Goal: Task Accomplishment & Management: Manage account settings

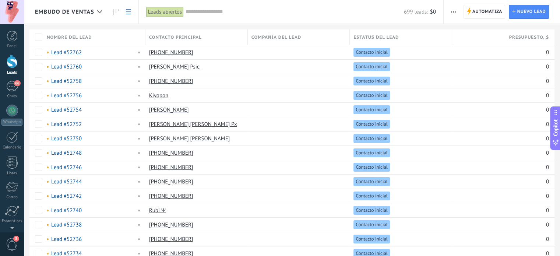
click at [97, 10] on div at bounding box center [100, 12] width 12 height 14
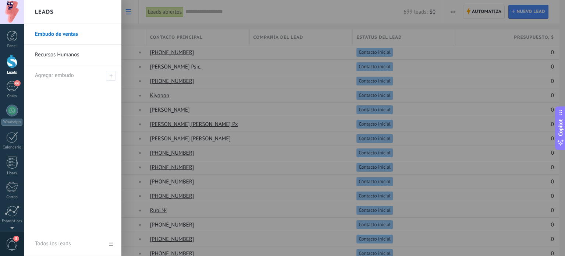
click at [64, 49] on link "Recursos Humanos" at bounding box center [74, 55] width 79 height 21
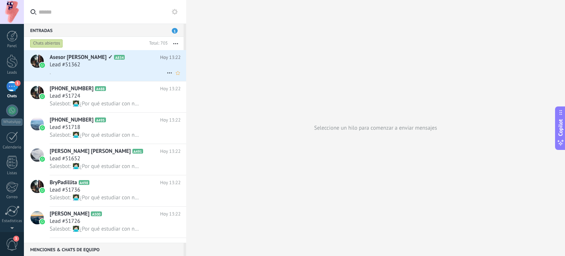
click at [103, 70] on div "." at bounding box center [115, 72] width 131 height 8
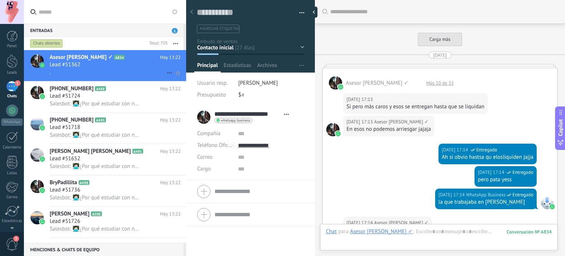
scroll to position [546, 0]
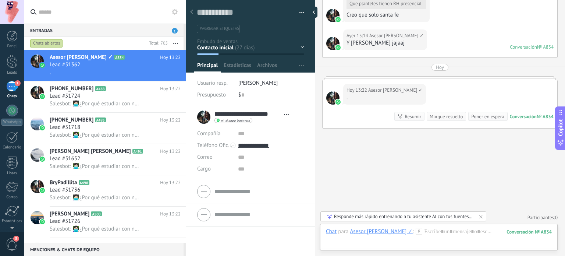
click at [300, 13] on span "button" at bounding box center [302, 13] width 5 height 1
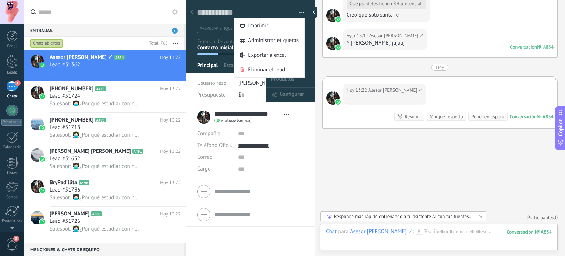
click at [308, 65] on div "Productos Configurar" at bounding box center [305, 66] width 19 height 14
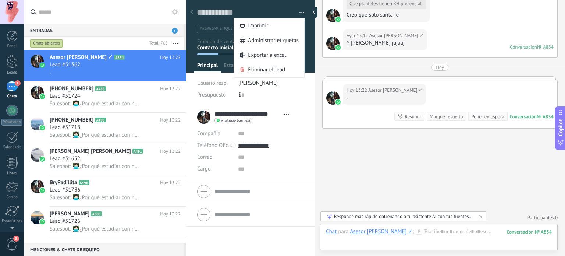
click at [297, 10] on button "button" at bounding box center [299, 12] width 11 height 11
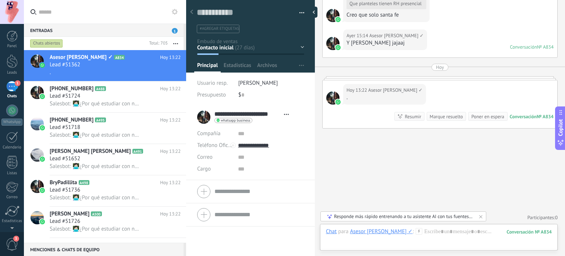
click at [0, 0] on div "Contacto inicial Negociación Debate contractual Discusión de contrato Leads gan…" at bounding box center [0, 0] width 0 height 0
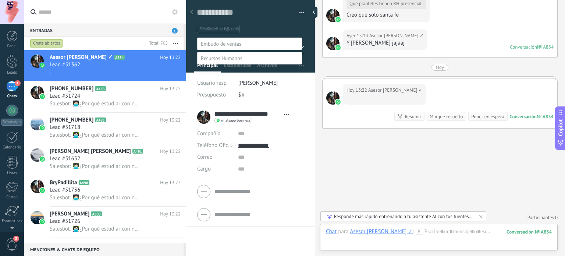
click at [228, 61] on span at bounding box center [222, 58] width 42 height 7
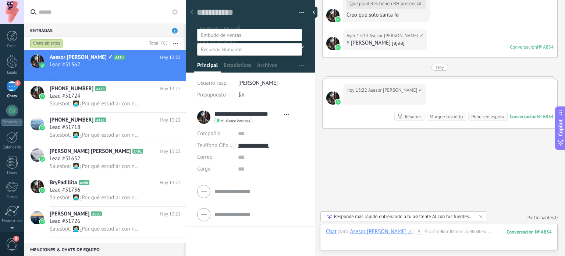
click at [0, 0] on label "Contacto inicial" at bounding box center [0, 0] width 0 height 0
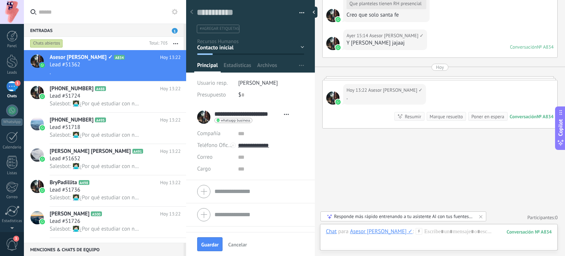
scroll to position [0, 0]
click at [209, 246] on span "Guardar" at bounding box center [209, 244] width 17 height 5
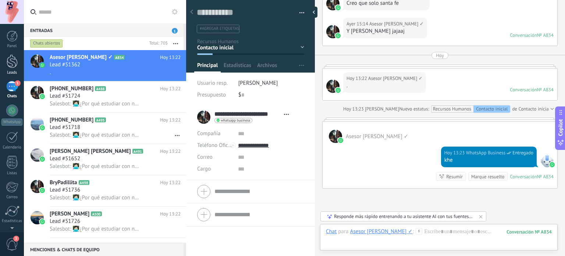
scroll to position [538, 0]
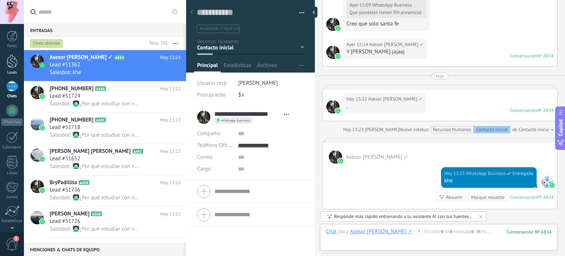
click at [11, 60] on div at bounding box center [12, 61] width 11 height 14
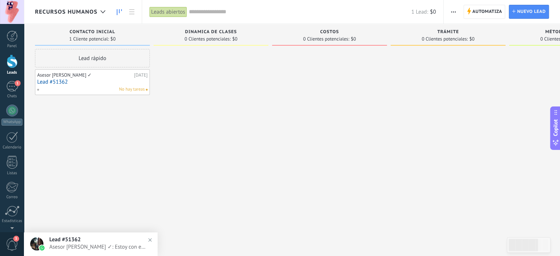
click at [87, 82] on link "Lead #51362" at bounding box center [92, 82] width 110 height 6
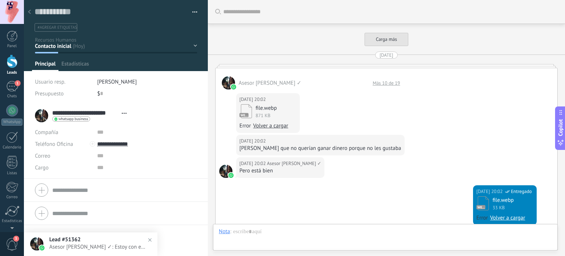
scroll to position [11, 0]
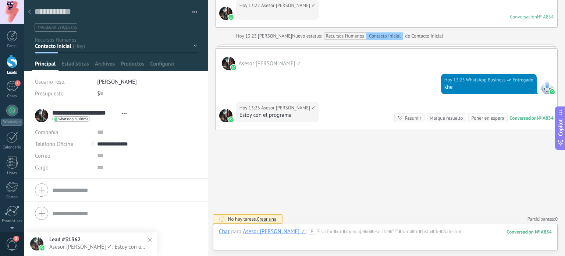
click at [0, 0] on div "Contacto inicial Dinamica de clases Costos Trámite Método de pago Bienvenida In…" at bounding box center [0, 0] width 0 height 0
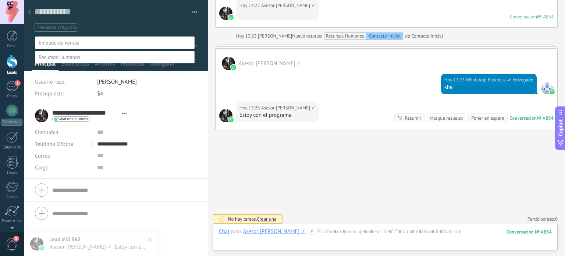
scroll to position [14, 0]
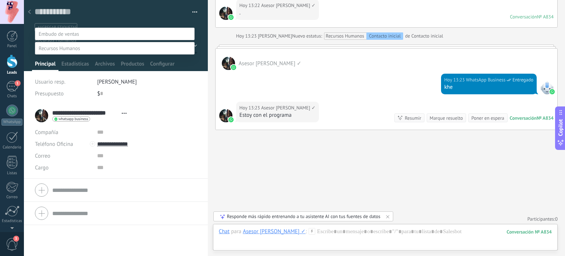
click at [0, 0] on label "Trámite" at bounding box center [0, 0] width 0 height 0
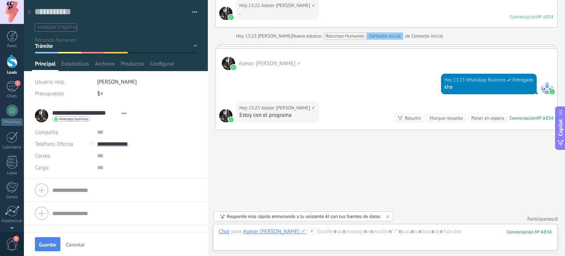
click at [52, 243] on span "Guardar" at bounding box center [47, 244] width 17 height 5
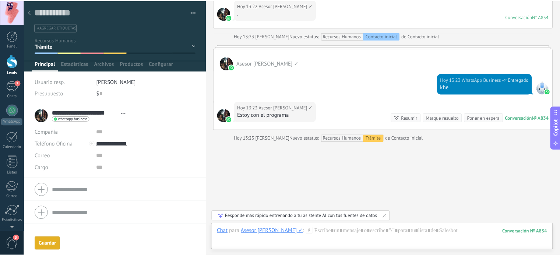
scroll to position [1070, 0]
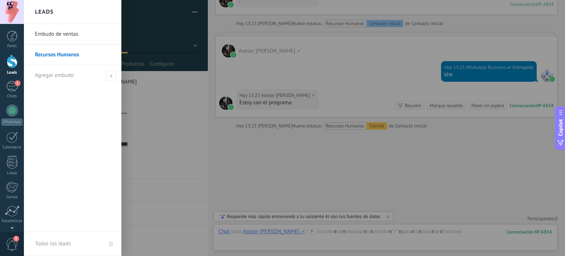
click at [48, 57] on link "Recursos Humanos" at bounding box center [74, 55] width 79 height 21
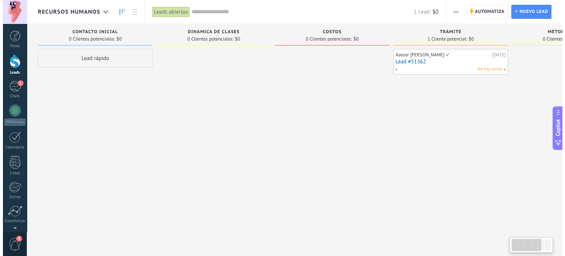
scroll to position [0, 13]
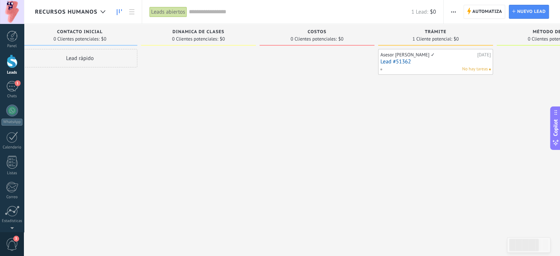
click at [405, 60] on link "Lead #51362" at bounding box center [435, 62] width 110 height 6
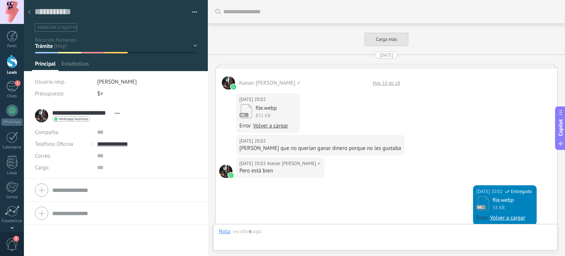
scroll to position [1070, 0]
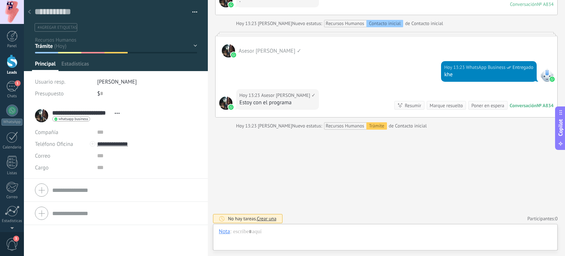
type textarea "**********"
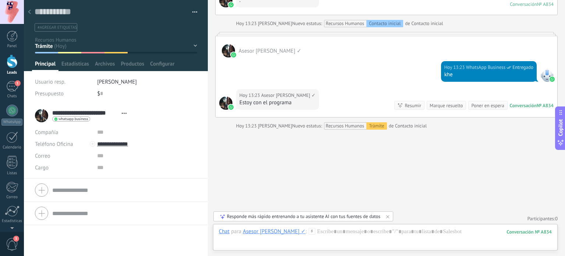
click at [0, 0] on div "Contacto inicial Dinamica de clases Costos Trámite Método de pago Bienvenida In…" at bounding box center [0, 0] width 0 height 0
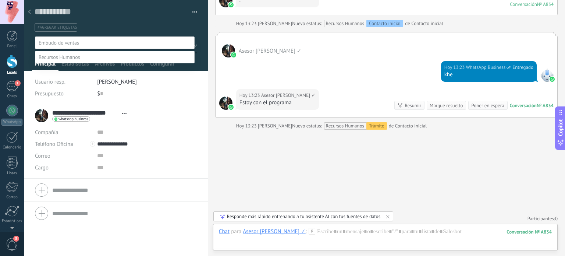
scroll to position [14, 0]
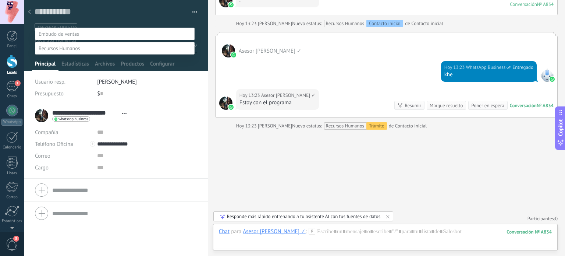
click at [208, 139] on div at bounding box center [295, 119] width 542 height 256
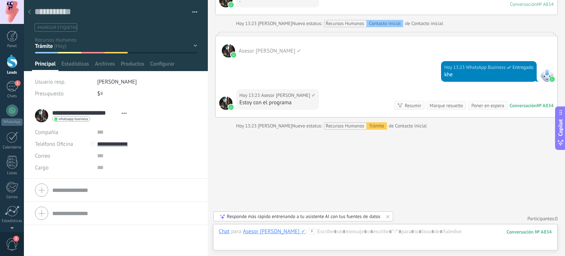
click at [0, 0] on div "Contacto inicial Dinamica de clases Costos Trámite Método de pago Bienvenida In…" at bounding box center [0, 0] width 0 height 0
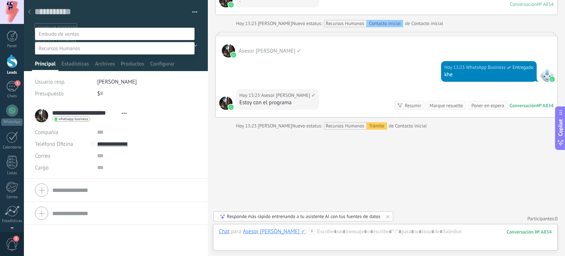
click at [192, 45] on label at bounding box center [115, 48] width 160 height 13
click at [204, 52] on div at bounding box center [295, 119] width 542 height 256
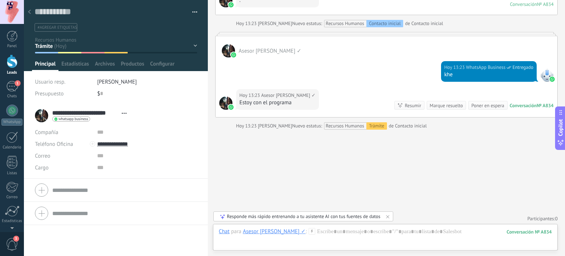
click at [54, 29] on span "#agregar etiquetas" at bounding box center [57, 27] width 39 height 5
click at [0, 0] on div "Contacto inicial Dinamica de clases Costos Trámite Método de pago Bienvenida In…" at bounding box center [0, 0] width 0 height 0
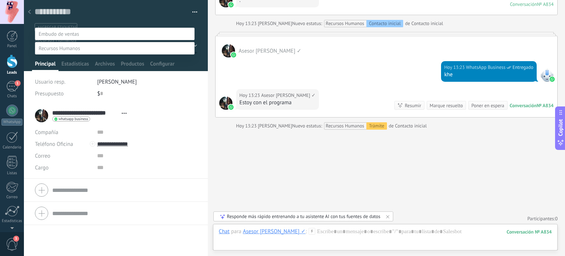
click at [143, 42] on label at bounding box center [115, 48] width 160 height 13
click at [226, 163] on div at bounding box center [295, 119] width 542 height 256
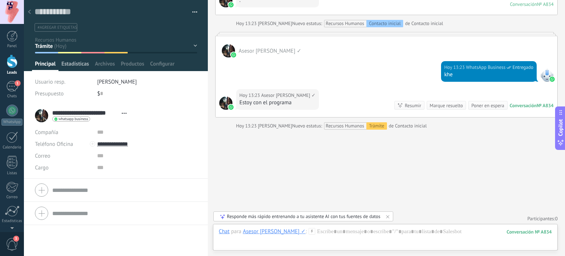
click at [74, 67] on span "Estadísticas" at bounding box center [75, 65] width 28 height 11
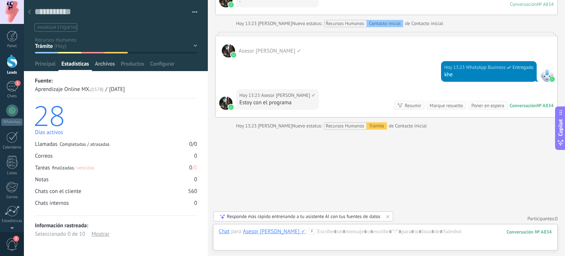
click at [109, 64] on span "Archivos" at bounding box center [105, 65] width 20 height 11
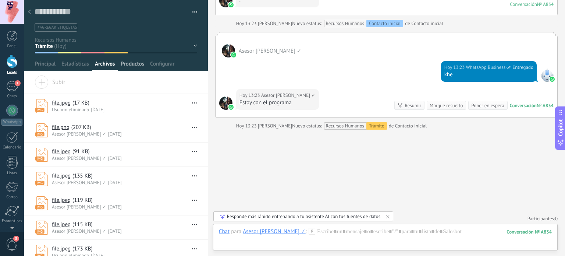
click at [132, 64] on span "Productos" at bounding box center [133, 65] width 24 height 11
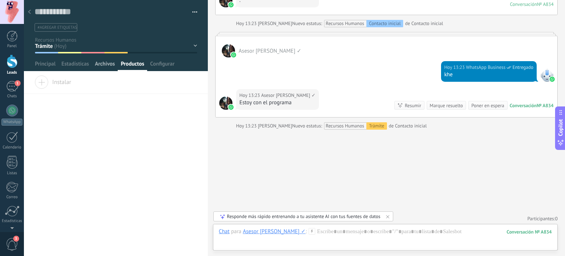
click at [102, 63] on span "Archivos" at bounding box center [105, 65] width 20 height 11
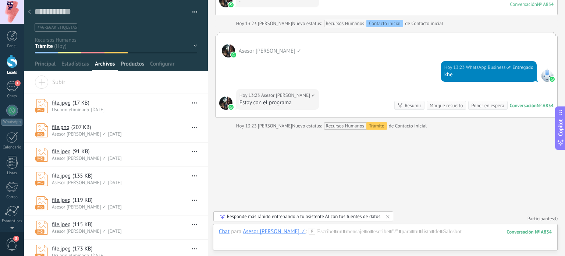
click at [130, 63] on span "Productos" at bounding box center [133, 65] width 24 height 11
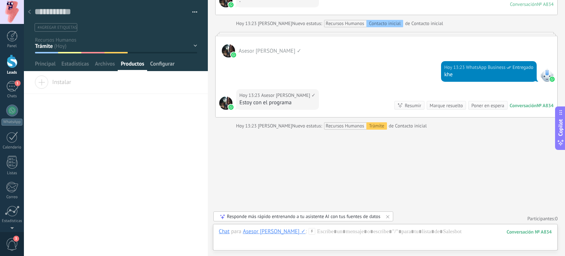
click at [172, 66] on span "Configurar" at bounding box center [162, 65] width 24 height 11
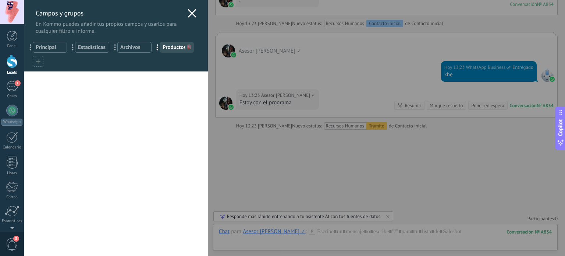
click at [190, 11] on icon at bounding box center [192, 13] width 9 height 9
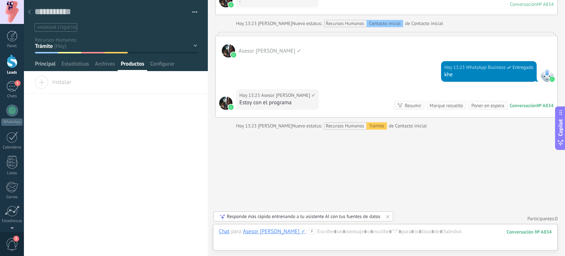
click at [49, 65] on span "Principal" at bounding box center [45, 65] width 21 height 11
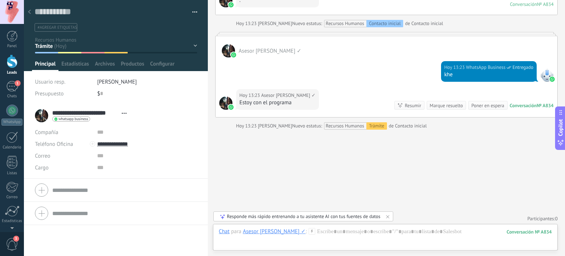
click at [0, 0] on div "Contacto inicial Dinamica de clases Costos Trámite Método de pago Bienvenida In…" at bounding box center [0, 0] width 0 height 0
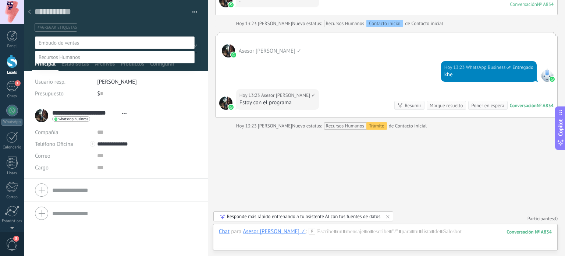
scroll to position [14, 0]
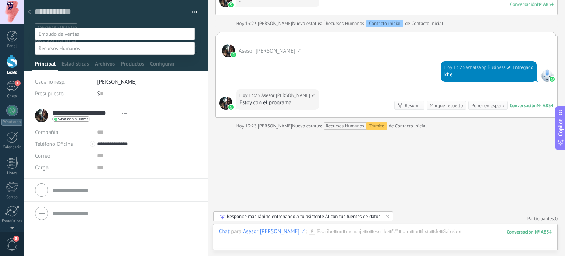
click at [0, 0] on label "Contacto inicial" at bounding box center [0, 0] width 0 height 0
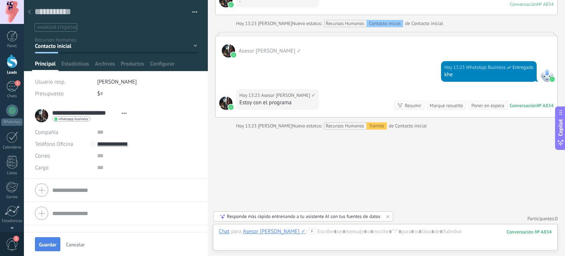
click at [43, 242] on span "Guardar" at bounding box center [47, 244] width 17 height 5
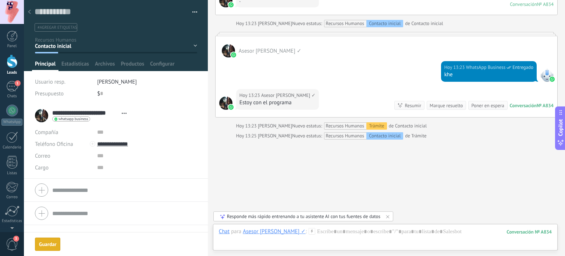
scroll to position [1080, 0]
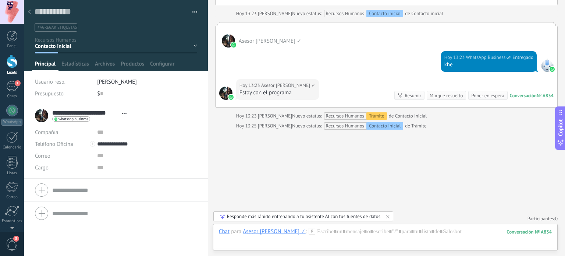
click at [29, 11] on use at bounding box center [29, 12] width 3 height 4
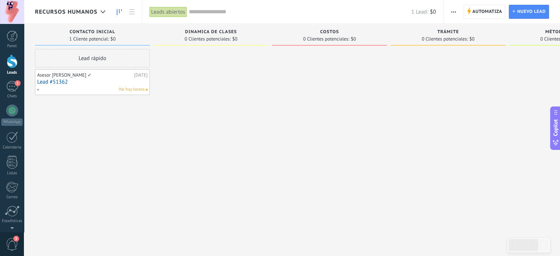
click at [449, 8] on button "button" at bounding box center [453, 12] width 11 height 14
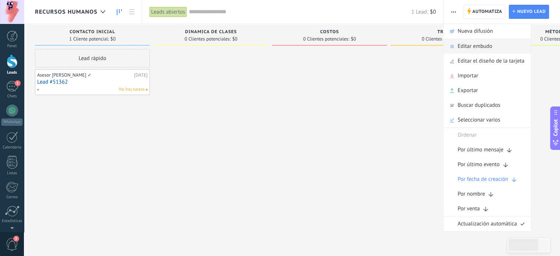
click at [465, 44] on span "Editar embudo" at bounding box center [475, 46] width 35 height 15
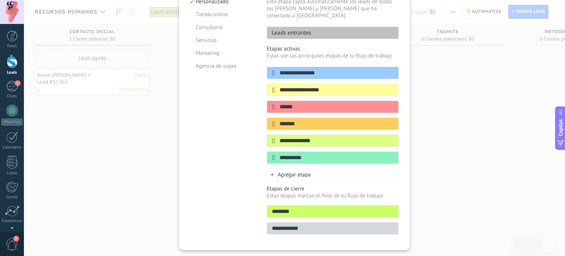
scroll to position [94, 0]
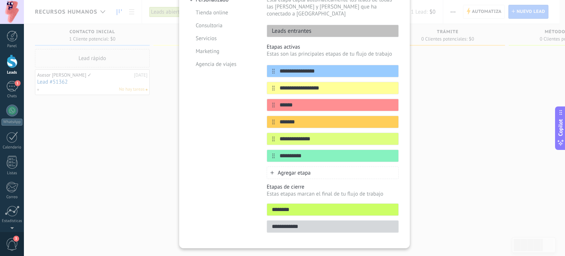
click at [271, 171] on icon at bounding box center [273, 173] width 4 height 4
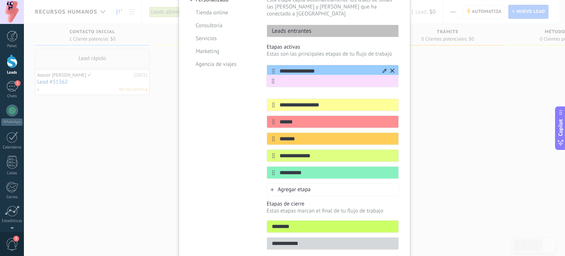
drag, startPoint x: 272, startPoint y: 163, endPoint x: 267, endPoint y: 68, distance: 95.5
click at [267, 68] on div "**********" at bounding box center [333, 122] width 132 height 114
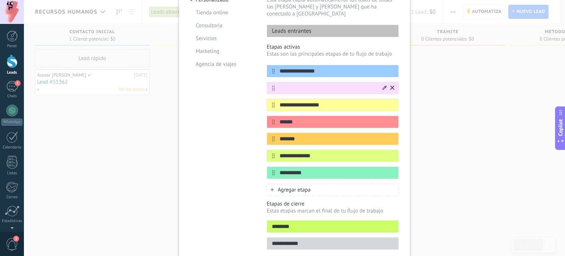
click at [383, 85] on icon at bounding box center [385, 87] width 4 height 4
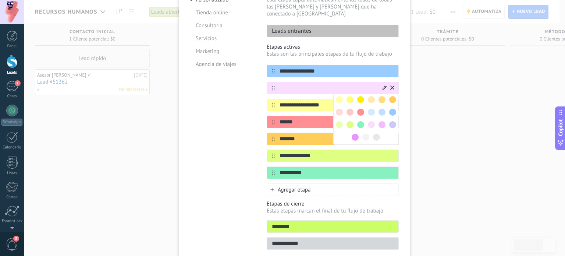
click at [381, 109] on span at bounding box center [382, 112] width 7 height 7
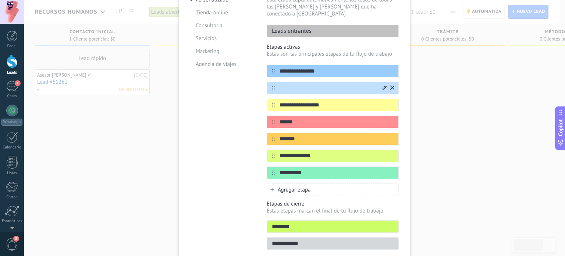
click at [292, 84] on input "text" at bounding box center [328, 88] width 107 height 8
type input "*********"
click at [260, 83] on div "**********" at bounding box center [294, 118] width 209 height 271
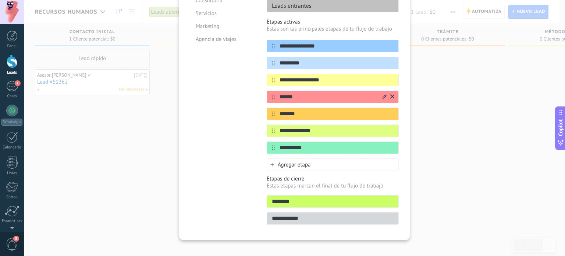
scroll to position [0, 0]
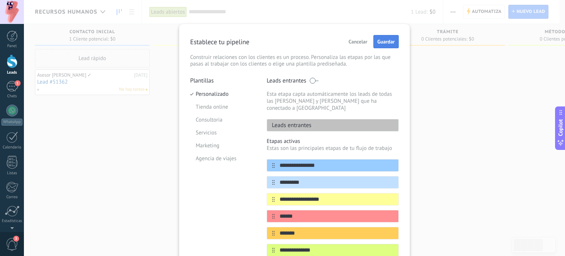
click at [391, 41] on span "Guardar" at bounding box center [386, 41] width 17 height 5
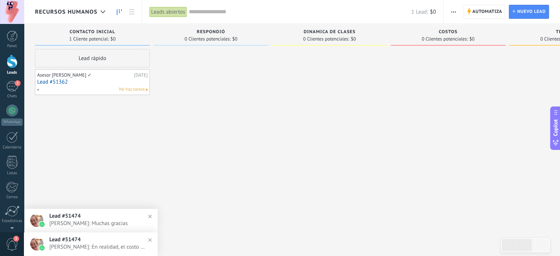
click at [93, 87] on div "No hay tareas" at bounding box center [91, 89] width 108 height 7
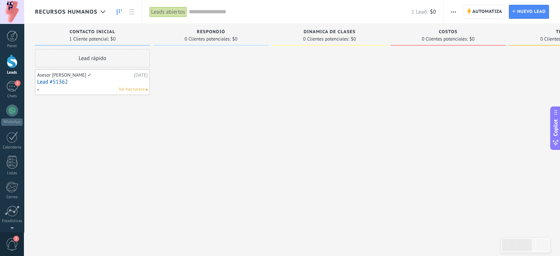
click at [457, 14] on button "button" at bounding box center [453, 12] width 11 height 14
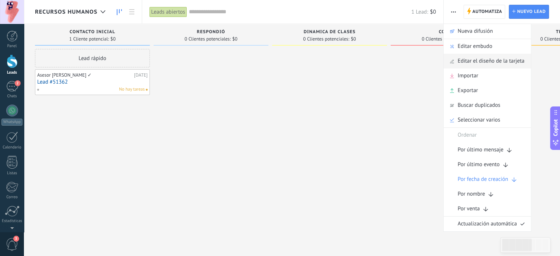
click at [482, 60] on span "Editar el diseño de la tarjeta" at bounding box center [491, 61] width 67 height 15
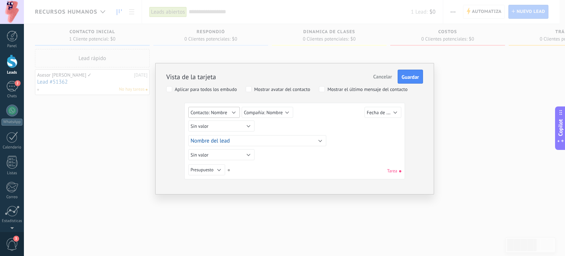
click at [235, 110] on button "Contacto: Nombre" at bounding box center [214, 112] width 52 height 11
click at [168, 139] on div "Vista de la tarjeta Cancelar Guardar Aplicar para todos los embudo Mostrar avat…" at bounding box center [294, 120] width 257 height 118
click at [318, 141] on button "Nombre del lead" at bounding box center [257, 140] width 138 height 11
click at [348, 150] on div "Sin valor Lead ID del Lead Nombre del lead Fecha de Creación Presupuesto Usuari…" at bounding box center [294, 142] width 213 height 71
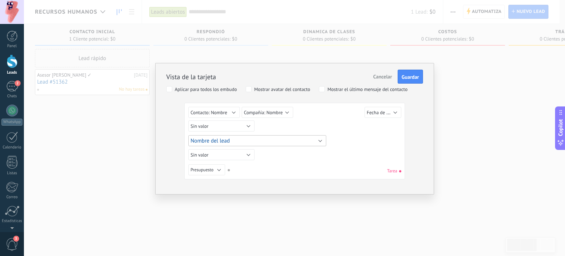
click at [297, 144] on button "Nombre del lead" at bounding box center [257, 140] width 138 height 11
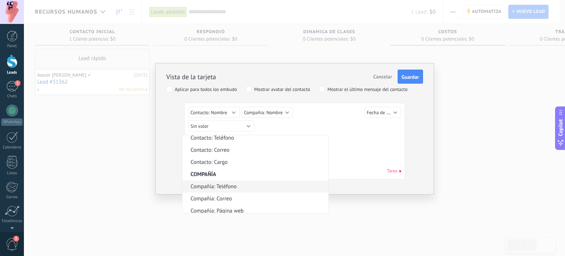
scroll to position [185, 0]
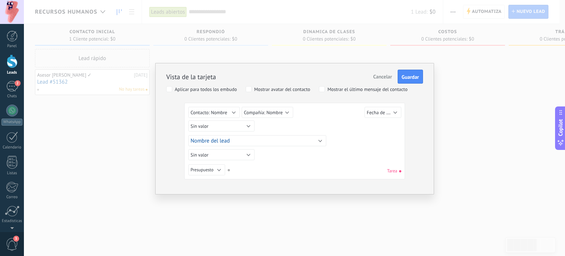
click at [342, 156] on div "Sin valor Lead ID del Lead Nombre del lead Fecha de Creación Presupuesto Usuari…" at bounding box center [294, 142] width 213 height 71
click at [245, 153] on button "Sin valor" at bounding box center [221, 154] width 66 height 11
click at [274, 165] on div "Sin valor Lead ID del Lead Nombre del lead Fecha de Creación Presupuesto Usuari…" at bounding box center [294, 170] width 213 height 13
click at [219, 168] on button "Presupuesto" at bounding box center [206, 169] width 37 height 11
click at [169, 150] on div "Vista de la tarjeta Cancelar Guardar Aplicar para todos los embudo Mostrar avat…" at bounding box center [294, 120] width 257 height 118
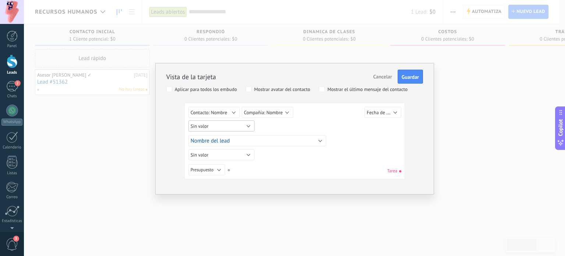
click at [239, 129] on button "Sin valor" at bounding box center [221, 125] width 66 height 11
click at [175, 150] on div "Vista de la tarjeta Cancelar Guardar Aplicar para todos los embudo Mostrar avat…" at bounding box center [294, 120] width 257 height 118
click at [249, 154] on button "Sin valor" at bounding box center [221, 154] width 66 height 11
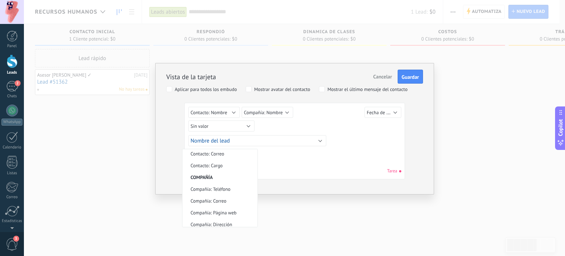
scroll to position [191, 0]
click at [178, 149] on div "Vista de la tarjeta Cancelar Guardar Aplicar para todos los embudo Mostrar avat…" at bounding box center [294, 120] width 257 height 118
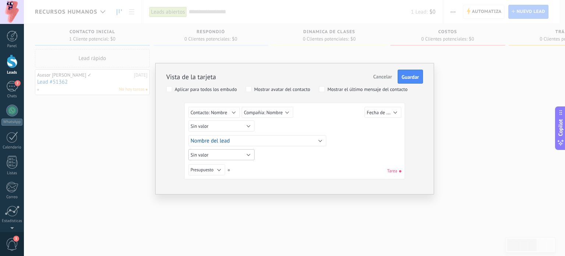
click at [242, 153] on button "Sin valor" at bounding box center [221, 154] width 66 height 11
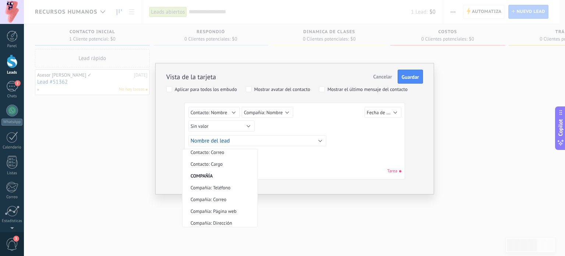
scroll to position [0, 0]
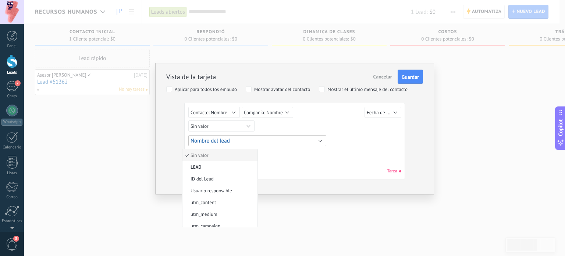
click at [259, 141] on button "Nombre del lead" at bounding box center [257, 140] width 138 height 11
click at [232, 110] on button "Contacto: Nombre" at bounding box center [214, 112] width 52 height 11
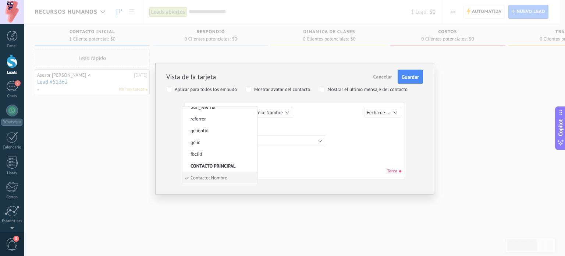
scroll to position [112, 0]
drag, startPoint x: 216, startPoint y: 151, endPoint x: 167, endPoint y: 119, distance: 59.1
click at [167, 119] on div "Vista de la tarjeta Cancelar Guardar Aplicar para todos los embudo Mostrar avat…" at bounding box center [294, 120] width 257 height 118
click at [278, 112] on span "Compañía: Nombre" at bounding box center [263, 112] width 39 height 6
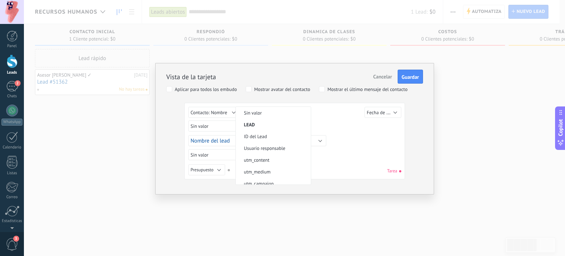
scroll to position [203, 0]
click at [162, 147] on div "Vista de la tarjeta Cancelar Guardar Aplicar para todos los embudo Mostrar avat…" at bounding box center [294, 128] width 279 height 131
click at [240, 125] on button "Sin valor" at bounding box center [221, 125] width 66 height 11
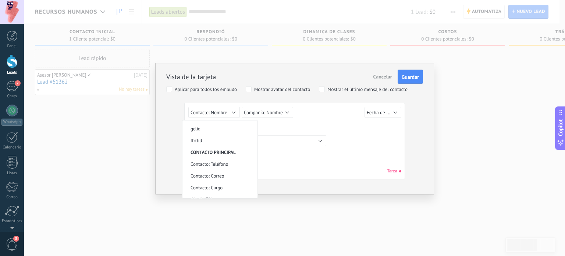
scroll to position [140, 0]
click at [219, 162] on span "Contacto: Teléfono" at bounding box center [219, 164] width 73 height 6
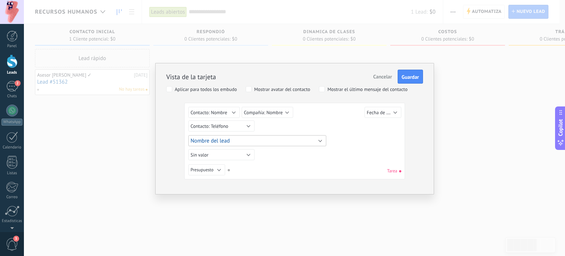
click at [268, 141] on button "Nombre del lead" at bounding box center [257, 140] width 138 height 11
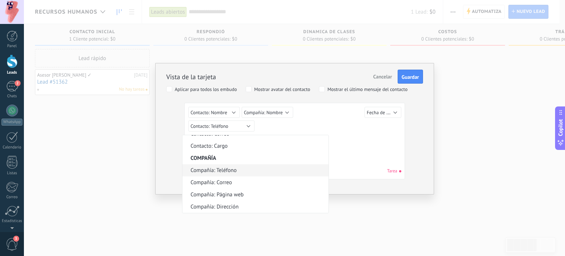
scroll to position [0, 0]
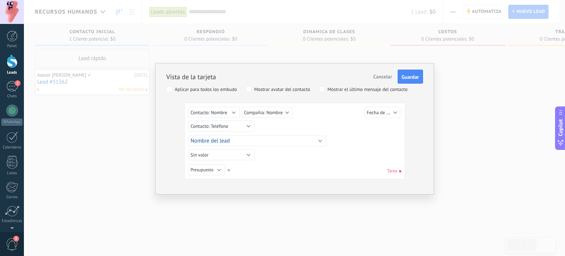
click at [169, 155] on div "Vista de la tarjeta Cancelar Guardar Aplicar para todos los embudo Mostrar avat…" at bounding box center [294, 120] width 257 height 118
click at [248, 155] on button "Sin valor" at bounding box center [221, 154] width 66 height 11
click at [177, 159] on div "Vista de la tarjeta Cancelar Guardar Aplicar para todos los embudo Mostrar avat…" at bounding box center [294, 120] width 257 height 118
click at [223, 168] on button "Presupuesto" at bounding box center [206, 169] width 37 height 11
click at [201, 169] on span "Sin valor" at bounding box center [219, 170] width 73 height 6
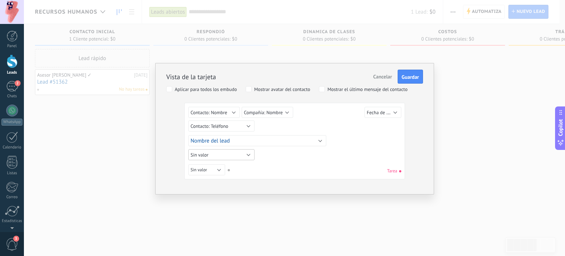
click at [228, 151] on button "Sin valor" at bounding box center [221, 154] width 66 height 11
click at [169, 159] on div "Vista de la tarjeta Cancelar Guardar Aplicar para todos los embudo Mostrar avat…" at bounding box center [294, 120] width 257 height 118
click at [212, 165] on button "Sin valor" at bounding box center [206, 169] width 37 height 11
click at [161, 168] on div "Vista de la tarjeta Cancelar Guardar Aplicar para todos los embudo Mostrar avat…" at bounding box center [294, 128] width 279 height 131
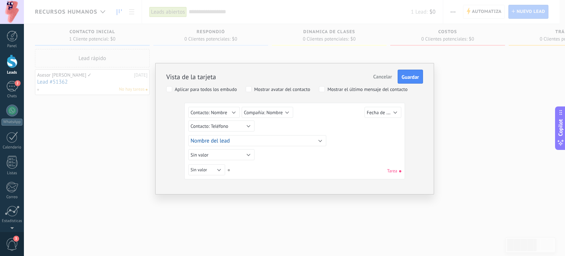
click at [158, 168] on div "Vista de la tarjeta Cancelar Guardar Aplicar para todos los embudo Mostrar avat…" at bounding box center [294, 128] width 279 height 131
click at [226, 113] on span "Contacto: Nombre" at bounding box center [209, 112] width 37 height 6
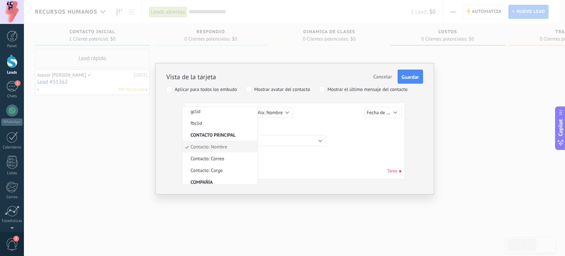
scroll to position [203, 0]
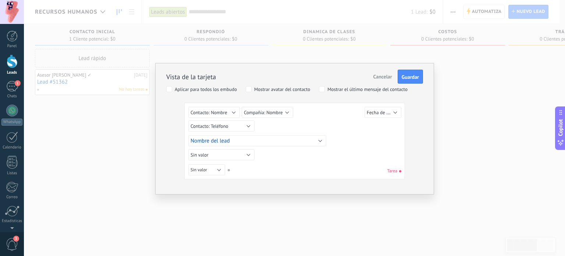
click at [159, 133] on div "Vista de la tarjeta Cancelar Guardar Aplicar para todos los embudo Mostrar avat…" at bounding box center [294, 128] width 279 height 131
click at [212, 168] on button "Sin valor" at bounding box center [206, 169] width 37 height 11
click at [219, 139] on span "Nombre del lead" at bounding box center [210, 140] width 39 height 7
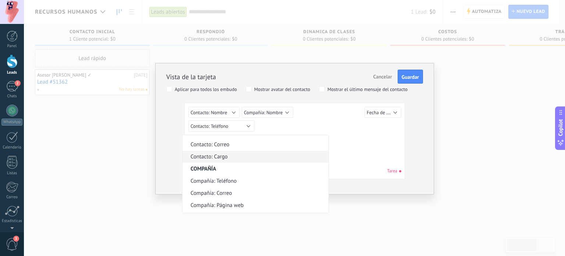
scroll to position [196, 0]
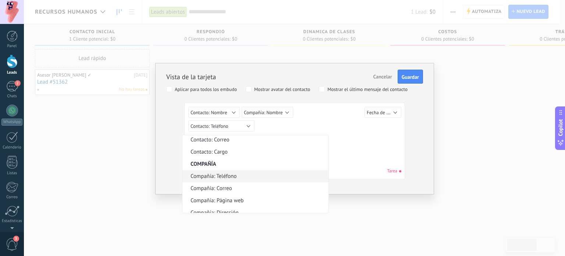
click at [240, 181] on li "Compañía: Teléfono" at bounding box center [256, 176] width 146 height 12
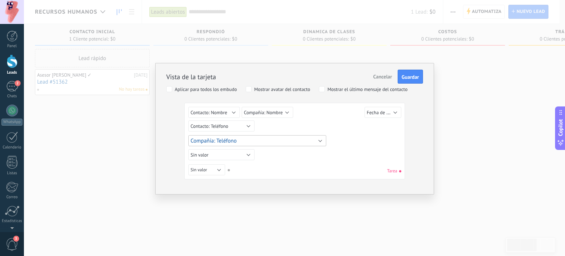
click at [248, 137] on button "Compañía: Teléfono" at bounding box center [257, 140] width 138 height 11
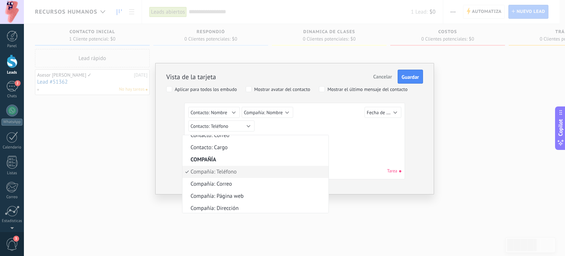
scroll to position [0, 0]
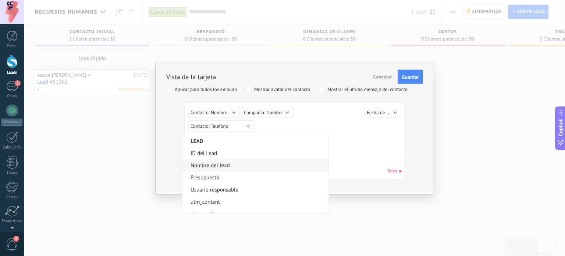
click at [247, 163] on span "Nombre del lead" at bounding box center [255, 165] width 144 height 7
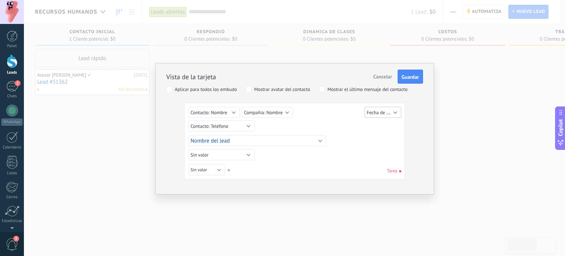
click at [377, 110] on span "Fecha de Creación" at bounding box center [385, 112] width 37 height 7
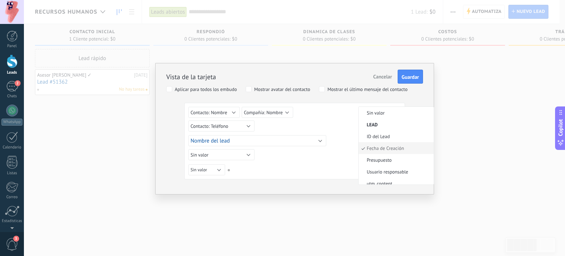
scroll to position [2, 0]
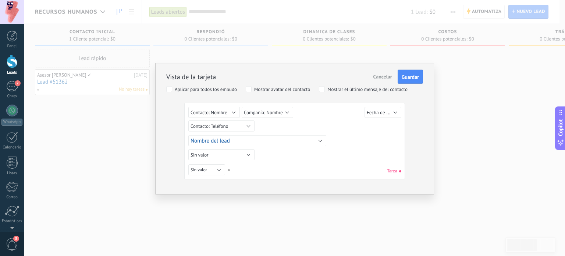
drag, startPoint x: 374, startPoint y: 125, endPoint x: 367, endPoint y: 122, distance: 7.3
click at [367, 122] on div "Sin valor Lead ID del Lead Nombre del lead Fecha de Creación Presupuesto Usuari…" at bounding box center [295, 127] width 215 height 41
click at [383, 114] on span "Fecha de Creación" at bounding box center [385, 112] width 37 height 7
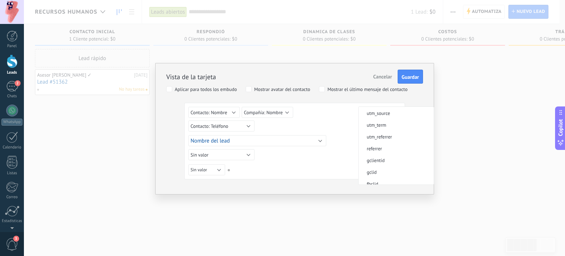
scroll to position [203, 0]
click at [323, 153] on div "Sin valor Lead ID del Lead Nombre del lead Fecha de Creación Presupuesto Usuari…" at bounding box center [294, 142] width 213 height 71
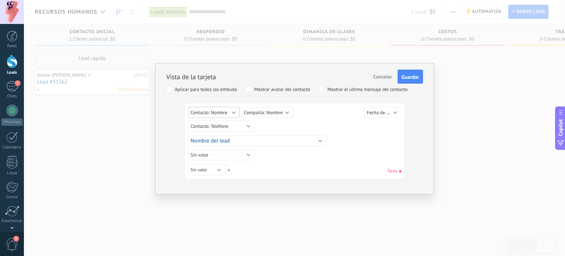
click at [233, 112] on button "Contacto: Nombre" at bounding box center [214, 112] width 52 height 11
click at [168, 128] on div "Vista de la tarjeta Cancelar Guardar Aplicar para todos los embudo Mostrar avat…" at bounding box center [294, 120] width 257 height 118
click at [259, 110] on span "Compañía: Nombre" at bounding box center [263, 112] width 39 height 6
click at [277, 116] on li "Sin valor" at bounding box center [273, 113] width 75 height 12
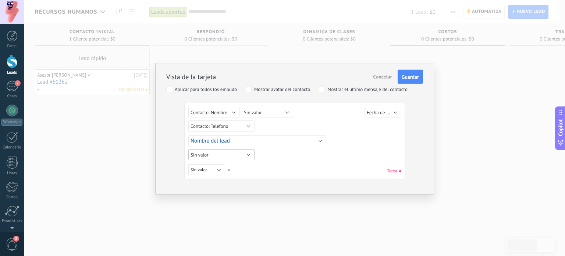
click at [243, 158] on button "Sin valor" at bounding box center [221, 154] width 66 height 11
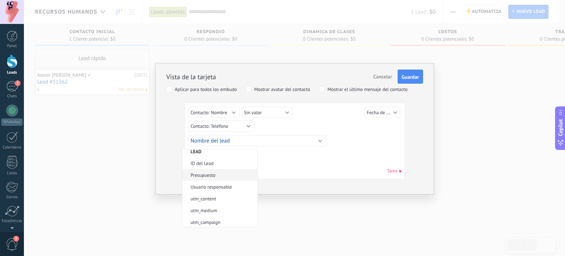
scroll to position [16, 0]
click at [219, 172] on span "Presupuesto" at bounding box center [219, 175] width 73 height 6
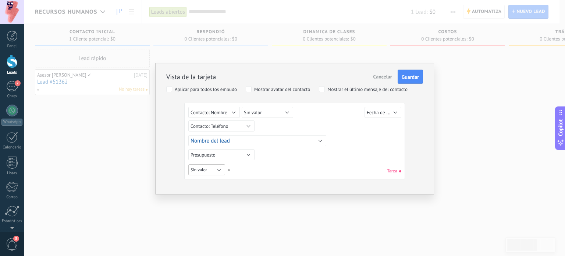
click at [218, 167] on button "Sin valor" at bounding box center [206, 169] width 37 height 11
click at [249, 154] on button "Presupuesto" at bounding box center [221, 154] width 66 height 11
click at [181, 150] on div "Vista de la tarjeta Cancelar Guardar Aplicar para todos los embudo Mostrar avat…" at bounding box center [294, 120] width 257 height 118
click at [204, 149] on button "Presupuesto" at bounding box center [221, 154] width 66 height 11
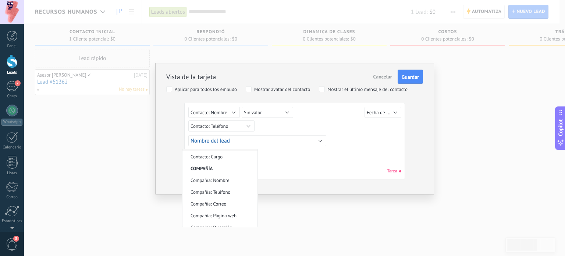
scroll to position [200, 0]
click at [225, 190] on span "Compañía: Teléfono" at bounding box center [219, 191] width 73 height 6
click at [217, 172] on button "Sin valor" at bounding box center [206, 169] width 37 height 11
click at [319, 154] on div "Sin valor Lead ID del Lead Nombre del lead Fecha de Creación Presupuesto Usuari…" at bounding box center [294, 142] width 213 height 71
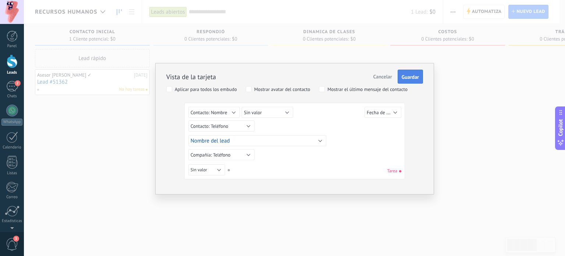
click at [417, 70] on div "Cancelar Guardar" at bounding box center [397, 77] width 53 height 14
click at [409, 79] on span "Guardar" at bounding box center [410, 76] width 17 height 5
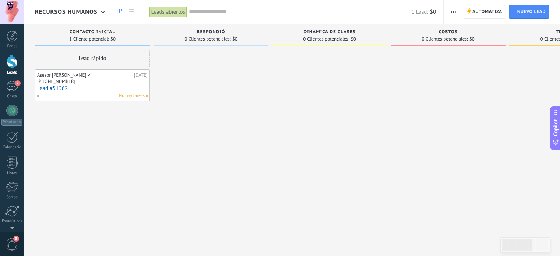
click at [88, 76] on div "Asesor [PERSON_NAME] ✓" at bounding box center [84, 75] width 95 height 6
click at [451, 14] on button "button" at bounding box center [453, 12] width 11 height 14
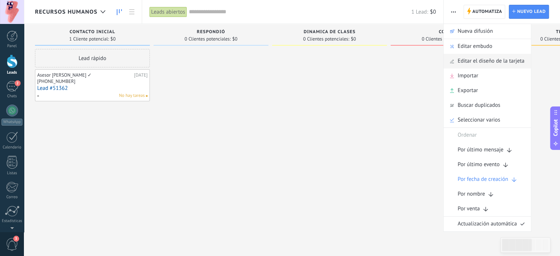
click at [475, 57] on span "Editar el diseño de la tarjeta" at bounding box center [491, 61] width 67 height 15
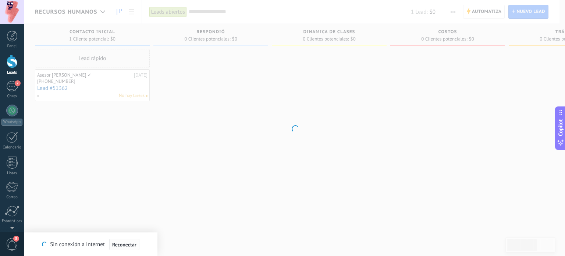
click at [116, 246] on span "Reconectar" at bounding box center [124, 244] width 24 height 5
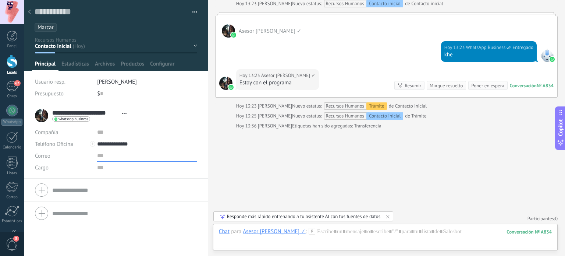
click at [108, 161] on input "text" at bounding box center [147, 156] width 100 height 12
click at [225, 232] on div "Chat" at bounding box center [224, 231] width 11 height 7
click at [229, 212] on div "Nota" at bounding box center [227, 206] width 26 height 13
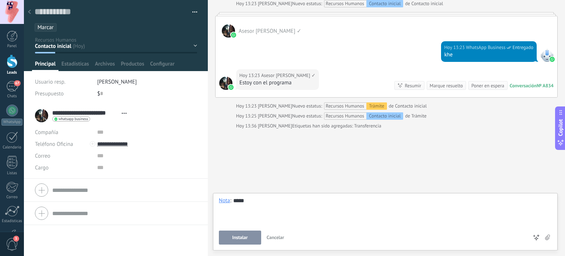
click at [248, 242] on button "Instalar" at bounding box center [240, 237] width 42 height 14
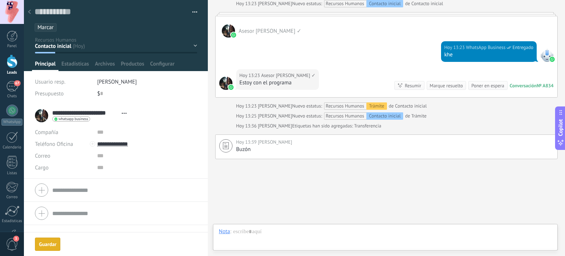
scroll to position [1119, 0]
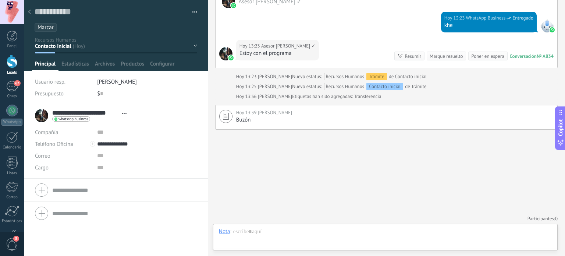
click at [222, 234] on div "Nota" at bounding box center [224, 231] width 11 height 7
click at [224, 221] on div "Tarea" at bounding box center [227, 218] width 26 height 13
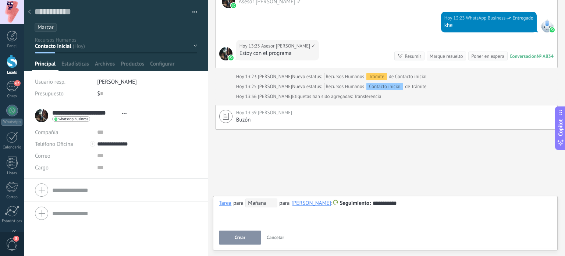
click at [242, 231] on button "Crear" at bounding box center [240, 237] width 42 height 14
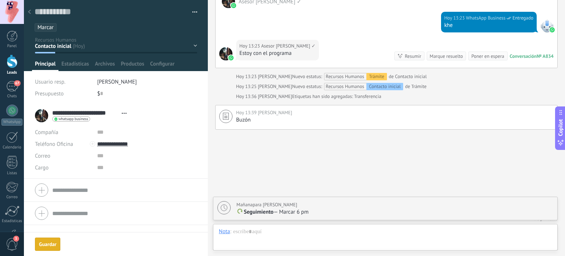
scroll to position [1144, 0]
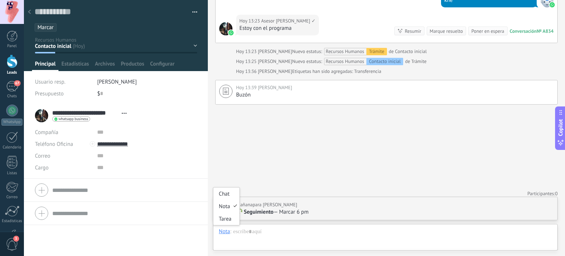
click at [224, 228] on div "Nota" at bounding box center [224, 231] width 11 height 7
click at [230, 193] on div "Chat" at bounding box center [227, 193] width 26 height 13
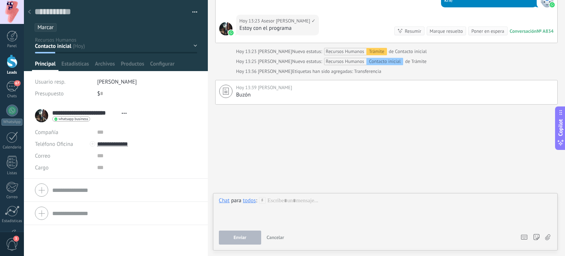
click at [246, 200] on div "todos" at bounding box center [249, 200] width 13 height 7
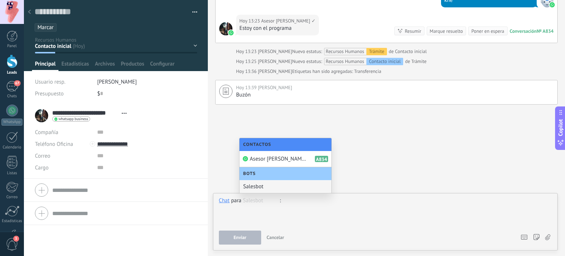
click at [311, 201] on div at bounding box center [386, 211] width 334 height 28
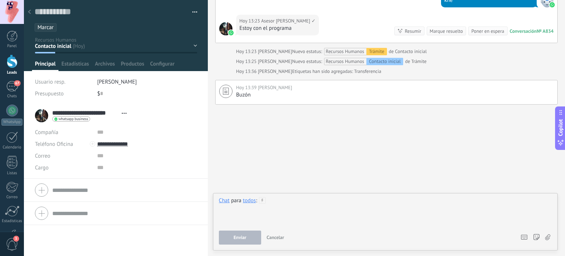
scroll to position [1116, 0]
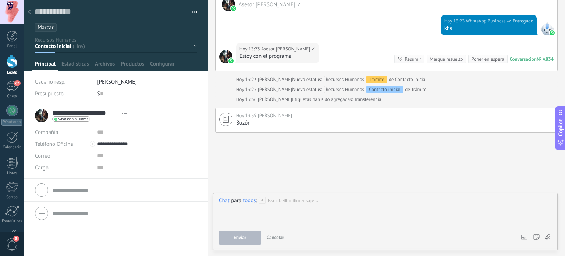
click at [29, 13] on icon at bounding box center [29, 12] width 3 height 4
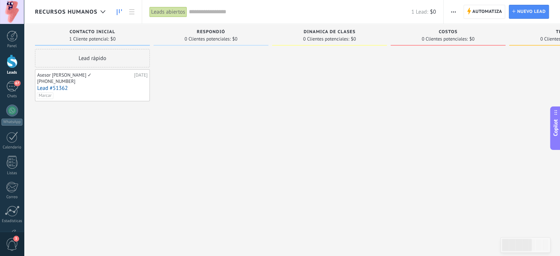
click at [61, 87] on link "Lead #51362" at bounding box center [92, 88] width 110 height 6
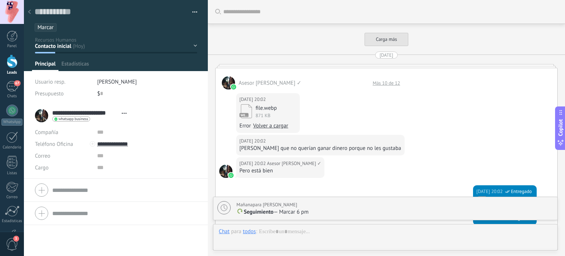
scroll to position [1164, 0]
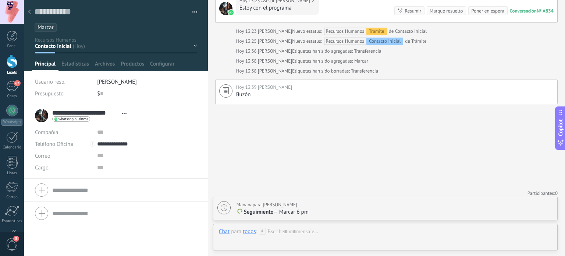
click at [250, 232] on div "todos" at bounding box center [249, 231] width 13 height 7
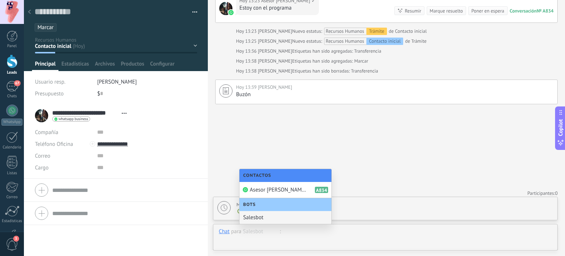
click at [339, 237] on div at bounding box center [385, 239] width 333 height 22
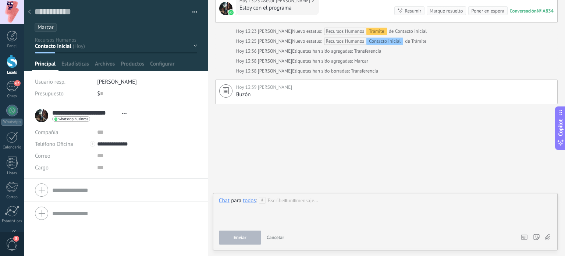
click at [277, 235] on span "Cancelar" at bounding box center [276, 237] width 18 height 6
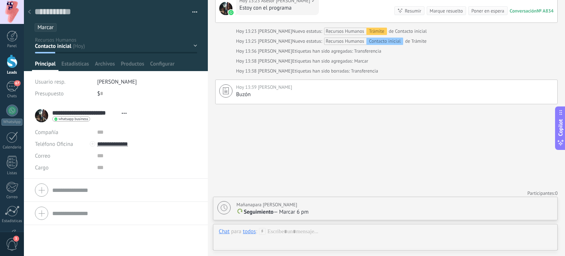
click at [560, 125] on span "Copilot" at bounding box center [560, 127] width 7 height 17
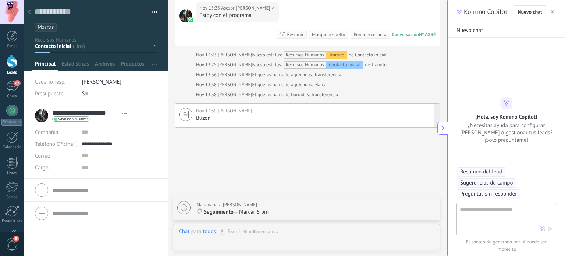
scroll to position [11, 0]
click at [550, 8] on button "button" at bounding box center [552, 11] width 7 height 9
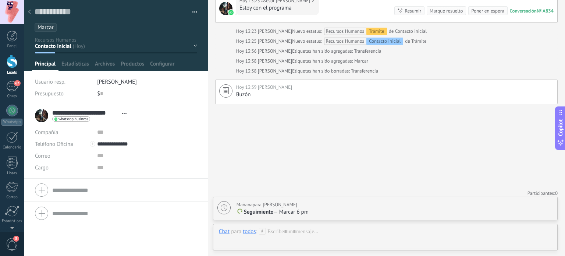
click at [33, 11] on div at bounding box center [29, 12] width 10 height 14
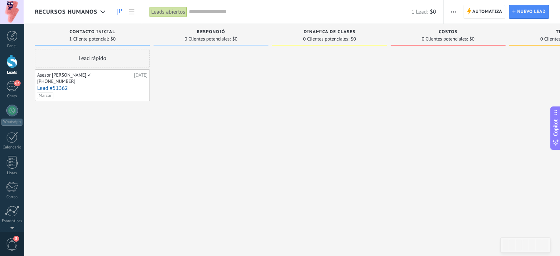
click at [96, 86] on link "Lead #51362" at bounding box center [92, 88] width 110 height 6
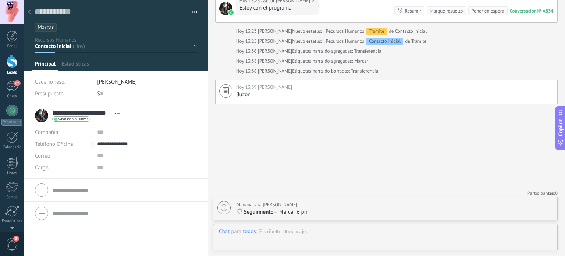
scroll to position [11, 0]
click at [48, 170] on span "Cargo" at bounding box center [42, 168] width 14 height 6
click at [98, 169] on input "text" at bounding box center [147, 168] width 100 height 12
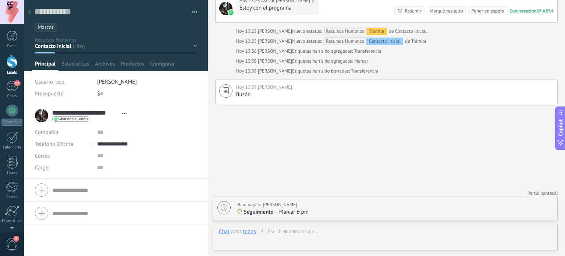
click at [128, 113] on span "Abrir detalle Copie el nombre Desatar Contacto principal" at bounding box center [124, 113] width 12 height 6
click at [148, 120] on link "Abrir detalle" at bounding box center [147, 122] width 29 height 7
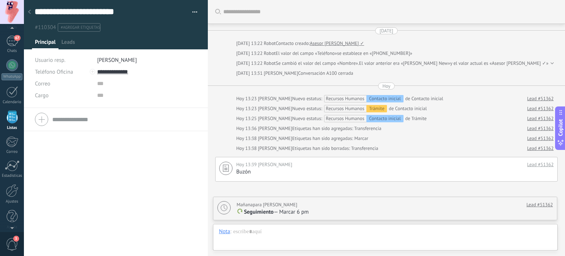
scroll to position [79, 0]
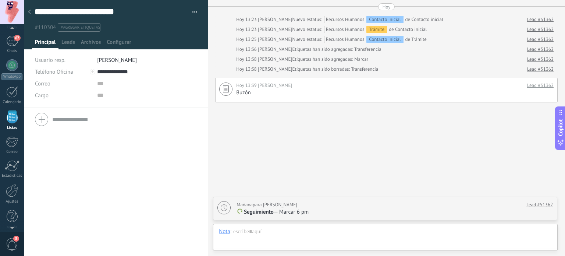
drag, startPoint x: 47, startPoint y: 90, endPoint x: 52, endPoint y: 85, distance: 6.3
click at [52, 85] on div "**********" at bounding box center [116, 87] width 162 height 42
click at [52, 85] on div "Correo E-mail priv. Otro e-mail Correo" at bounding box center [63, 84] width 57 height 12
click at [45, 82] on span "Correo" at bounding box center [42, 83] width 15 height 7
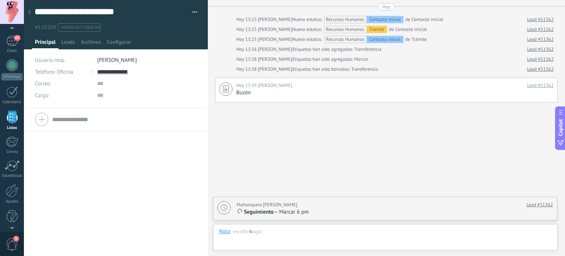
click at [0, 0] on span "Correo" at bounding box center [0, 0] width 0 height 0
click at [46, 82] on span "Correo" at bounding box center [42, 83] width 15 height 7
click at [64, 127] on div at bounding box center [116, 119] width 162 height 18
click at [40, 97] on span "Cargo" at bounding box center [42, 96] width 14 height 6
click at [43, 95] on span "Cargo" at bounding box center [42, 96] width 14 height 6
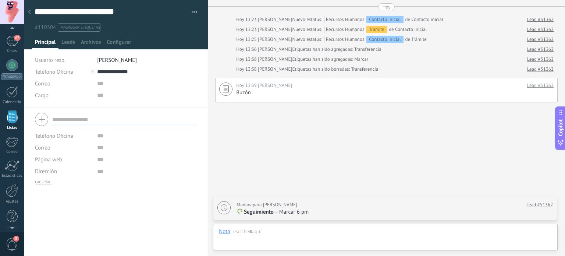
click at [47, 94] on span "Cargo" at bounding box center [42, 96] width 14 height 6
click at [56, 92] on div "Cargo" at bounding box center [63, 95] width 57 height 12
click at [47, 179] on button "cancelar" at bounding box center [43, 182] width 16 height 6
click at [45, 82] on span "Correo" at bounding box center [42, 83] width 15 height 7
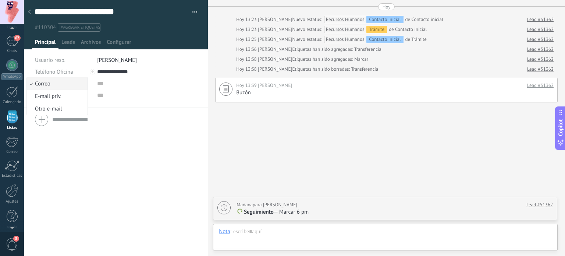
click at [45, 82] on span "Correo" at bounding box center [56, 83] width 59 height 7
click at [46, 97] on span "Cargo" at bounding box center [42, 96] width 14 height 6
click at [46, 94] on span "Cargo" at bounding box center [42, 96] width 14 height 6
drag, startPoint x: 196, startPoint y: 16, endPoint x: 192, endPoint y: 11, distance: 6.0
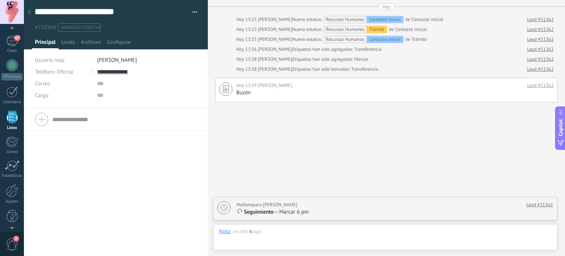
click at [192, 11] on div "**********" at bounding box center [116, 16] width 184 height 32
click at [192, 11] on button "button" at bounding box center [192, 12] width 11 height 11
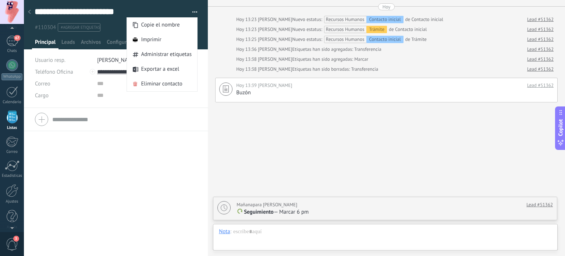
click at [163, 146] on div "Teléfono Oficina Ofic. directo Celular Fax Casa Otro Teléfono Oficina Llamar Co…" at bounding box center [116, 182] width 184 height 148
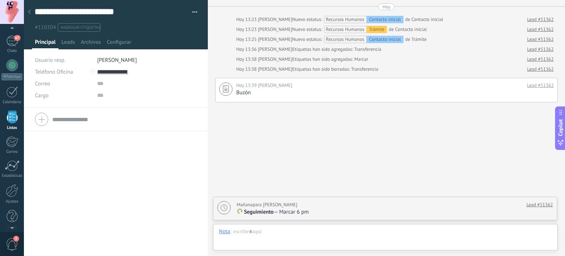
click at [29, 13] on use at bounding box center [29, 12] width 3 height 4
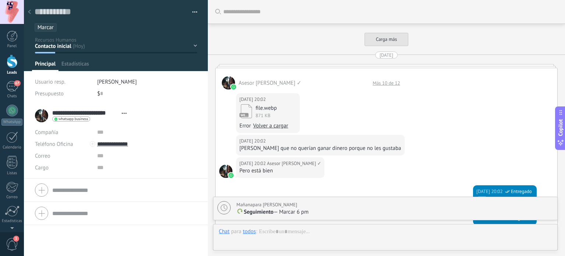
scroll to position [1164, 0]
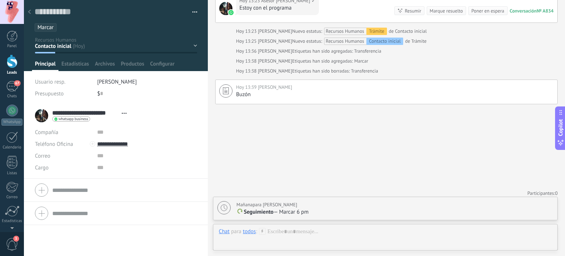
click at [40, 209] on div at bounding box center [116, 213] width 162 height 18
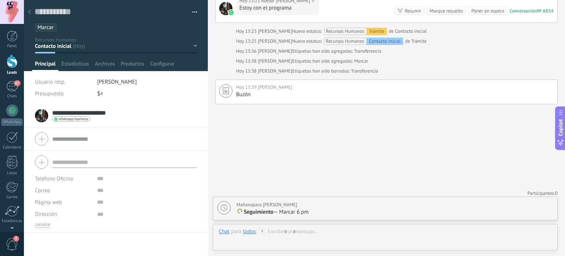
click at [53, 216] on span "Dirección" at bounding box center [46, 214] width 22 height 6
click at [59, 179] on span "Teléfono Oficina" at bounding box center [54, 178] width 38 height 7
click at [59, 179] on span "Teléfono Oficina" at bounding box center [56, 178] width 59 height 7
click at [59, 179] on span "Teléfono Oficina" at bounding box center [54, 178] width 38 height 7
drag, startPoint x: 112, startPoint y: 182, endPoint x: 90, endPoint y: 180, distance: 21.4
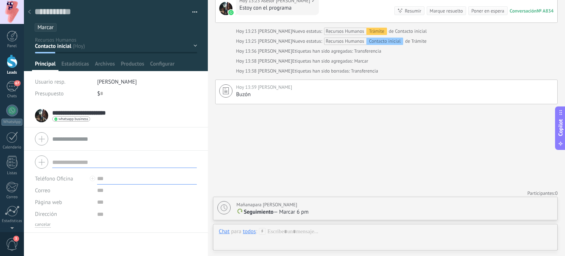
click at [90, 180] on div "Teléfono Oficina Ofic. directo Celular Fax Casa Otro Teléfono Oficina Llamar Co…" at bounding box center [116, 179] width 162 height 12
drag, startPoint x: 90, startPoint y: 180, endPoint x: 59, endPoint y: 184, distance: 31.2
click at [59, 184] on div "Teléfono Oficina Ofic. directo Celular Fax Casa Otro Teléfono Oficina Llamar Co…" at bounding box center [116, 196] width 162 height 47
click at [65, 181] on span "Teléfono Oficina" at bounding box center [54, 178] width 38 height 7
click at [126, 243] on div "**********" at bounding box center [116, 180] width 184 height 152
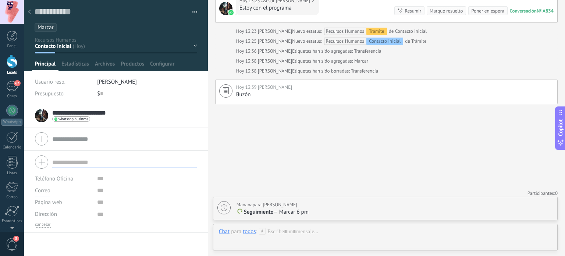
click at [45, 190] on span "Correo" at bounding box center [42, 190] width 15 height 7
click at [87, 227] on div "cancelar" at bounding box center [116, 225] width 162 height 6
click at [56, 202] on span "Página web" at bounding box center [48, 203] width 27 height 6
click at [48, 204] on span "Página web" at bounding box center [48, 203] width 27 height 6
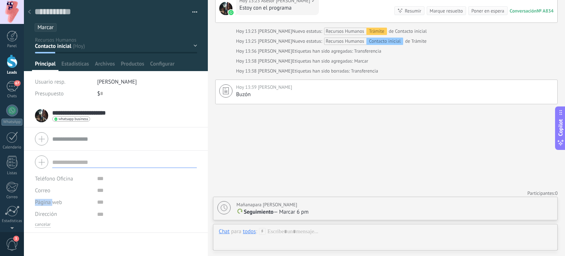
click at [48, 204] on span "Página web" at bounding box center [48, 203] width 27 height 6
click at [99, 203] on input "url" at bounding box center [147, 202] width 100 height 12
click at [56, 212] on span "Dirección" at bounding box center [46, 214] width 22 height 6
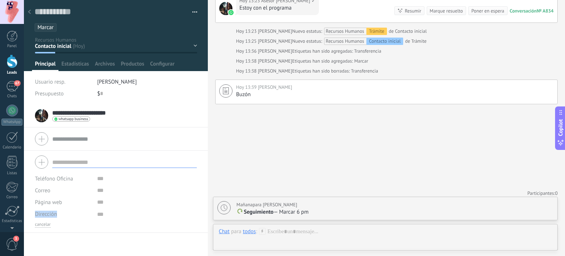
click at [56, 212] on span "Dirección" at bounding box center [46, 214] width 22 height 6
click at [47, 226] on button "cancelar" at bounding box center [43, 225] width 16 height 6
click at [47, 137] on div at bounding box center [116, 139] width 162 height 18
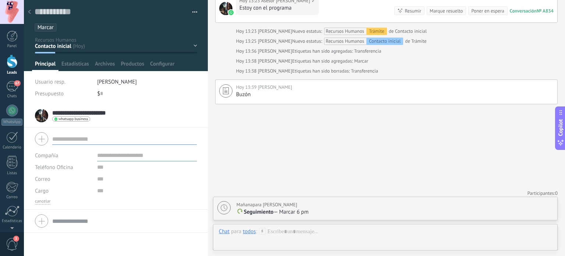
click at [50, 153] on label "Compañía" at bounding box center [46, 156] width 23 height 6
drag, startPoint x: 51, startPoint y: 163, endPoint x: 47, endPoint y: 167, distance: 5.8
click at [47, 167] on button "Teléfono Oficina" at bounding box center [54, 167] width 38 height 12
click at [47, 167] on span "Teléfono Oficina" at bounding box center [56, 167] width 59 height 7
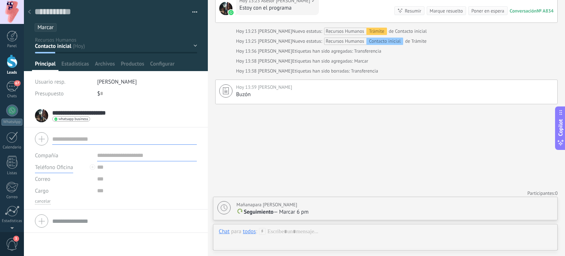
click at [47, 167] on span "Teléfono Oficina" at bounding box center [54, 167] width 38 height 7
click at [148, 116] on div "**********" at bounding box center [116, 115] width 162 height 18
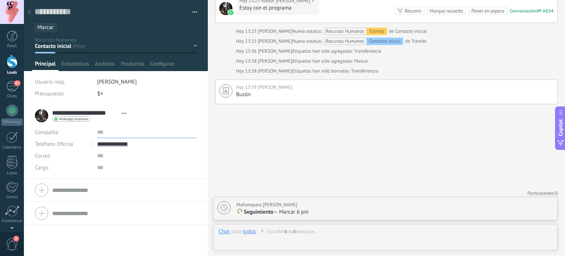
click at [97, 133] on input "text" at bounding box center [147, 132] width 100 height 12
click at [99, 158] on input "text" at bounding box center [147, 156] width 100 height 12
click at [100, 169] on input "text" at bounding box center [147, 168] width 100 height 12
click at [125, 232] on div "**********" at bounding box center [116, 180] width 184 height 152
click at [40, 215] on div at bounding box center [116, 213] width 162 height 18
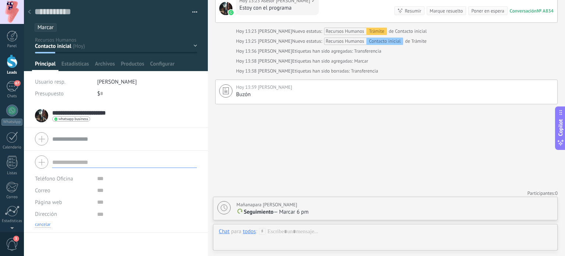
click at [42, 223] on button "cancelar" at bounding box center [43, 225] width 16 height 6
click at [194, 12] on button "button" at bounding box center [192, 12] width 11 height 11
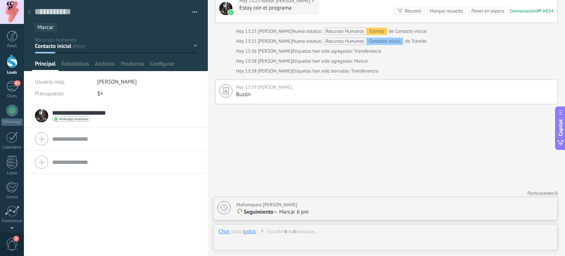
click at [30, 15] on div at bounding box center [29, 12] width 10 height 14
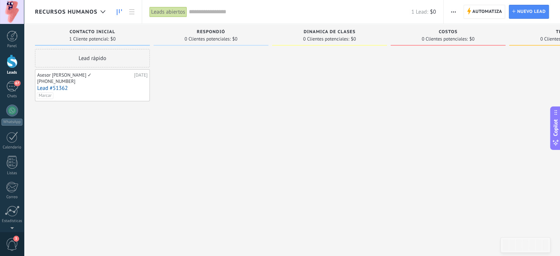
click at [452, 11] on icon "button" at bounding box center [453, 11] width 5 height 1
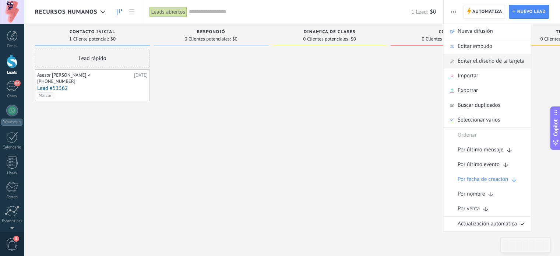
click at [470, 63] on span "Editar el diseño de la tarjeta" at bounding box center [491, 61] width 67 height 15
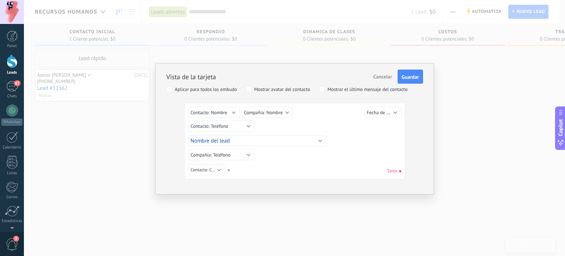
click at [245, 88] on div "Aplicar para todos los embudo Mostrar avatar del contacto Mostrar el último men…" at bounding box center [294, 90] width 257 height 8
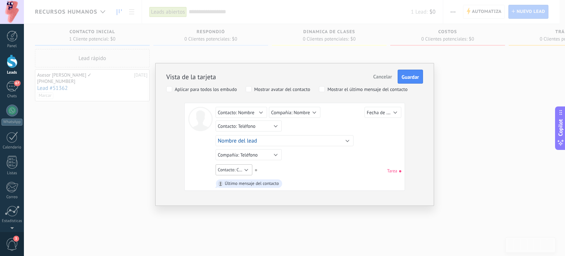
click at [245, 167] on span "Contacto: Correo" at bounding box center [233, 170] width 31 height 6
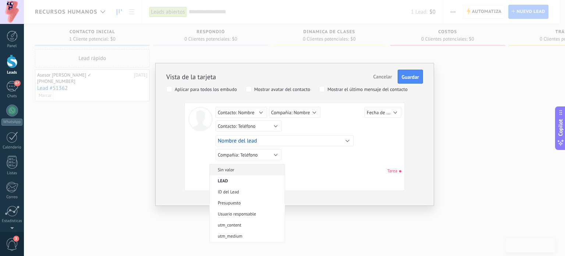
click at [228, 166] on li "Sin valor" at bounding box center [247, 169] width 75 height 11
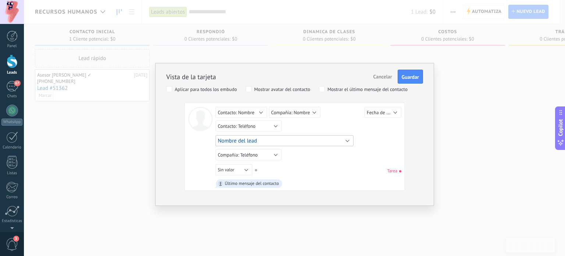
click at [289, 135] on button "Nombre del lead" at bounding box center [285, 140] width 138 height 11
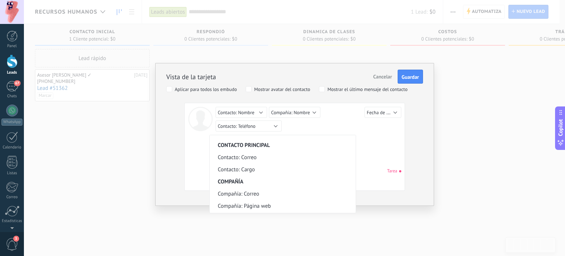
scroll to position [191, 0]
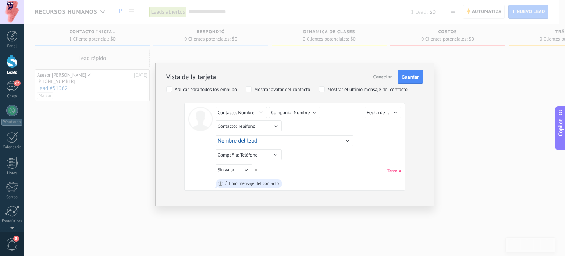
click at [174, 170] on div "Vista de la tarjeta Cancelar Guardar Aplicar para todos los embudo Mostrar avat…" at bounding box center [294, 126] width 257 height 130
click at [293, 109] on span "Compañía: Nombre" at bounding box center [290, 112] width 39 height 6
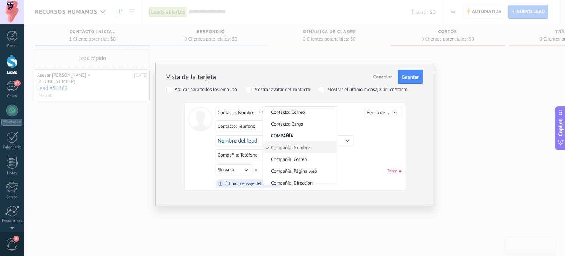
scroll to position [191, 0]
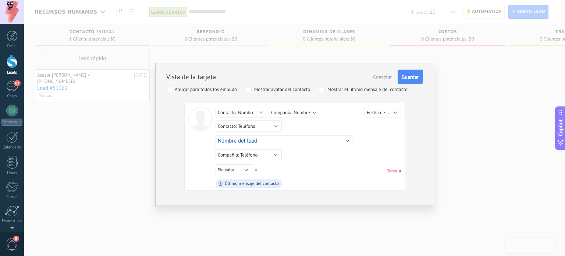
click at [352, 159] on div "Sin valor Lead ID del Lead Nombre del lead Fecha de Creación Presupuesto Usuari…" at bounding box center [309, 148] width 186 height 82
click at [255, 109] on button "Contacto: Nombre" at bounding box center [242, 112] width 52 height 11
click at [329, 168] on div "Sin valor Lead ID del Lead Nombre del lead Fecha de Creación Presupuesto Usuari…" at bounding box center [309, 170] width 186 height 13
click at [277, 127] on button "Contacto: Teléfono" at bounding box center [249, 125] width 66 height 11
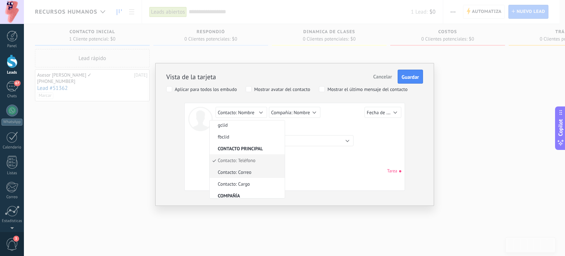
scroll to position [191, 0]
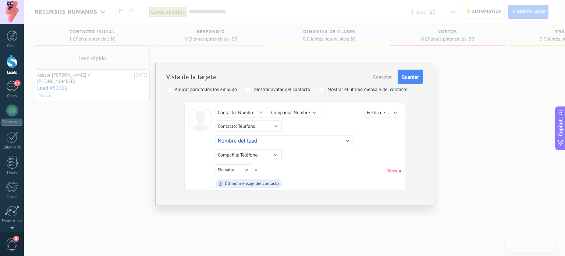
click at [338, 117] on div "Sin valor Lead ID del Lead Nombre del lead Fecha de Creación Presupuesto Usuari…" at bounding box center [310, 114] width 188 height 14
click at [413, 77] on span "Guardar" at bounding box center [410, 76] width 17 height 5
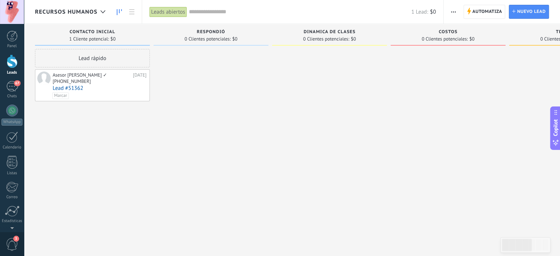
click at [90, 72] on div "Asesor [PERSON_NAME] ✓" at bounding box center [92, 75] width 78 height 6
click at [95, 82] on div "[PHONE_NUMBER]" at bounding box center [100, 82] width 94 height 6
click at [69, 85] on link "Lead #51362" at bounding box center [100, 88] width 94 height 6
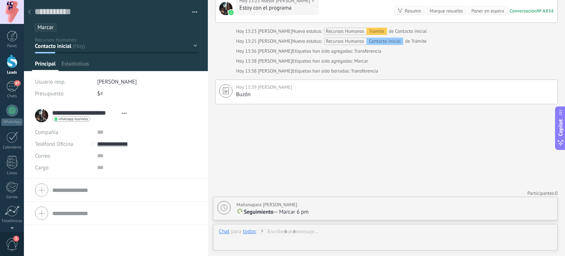
scroll to position [11, 0]
click at [77, 26] on ul "Marcar" at bounding box center [115, 27] width 162 height 10
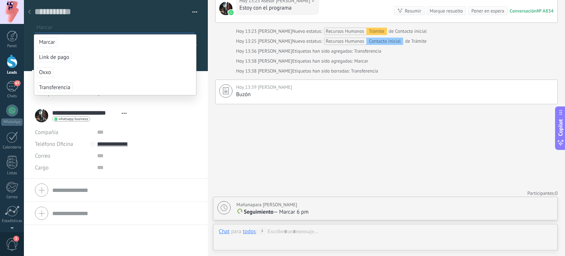
click at [108, 18] on div "Guardar y crear Imprimir Administrar etiquetas Exportar a excel" at bounding box center [116, 18] width 163 height 25
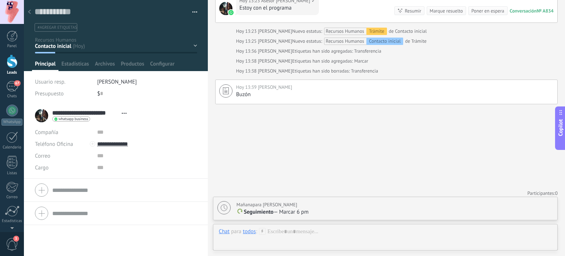
click at [50, 243] on div "**********" at bounding box center [116, 180] width 184 height 152
click at [28, 12] on use at bounding box center [29, 12] width 3 height 4
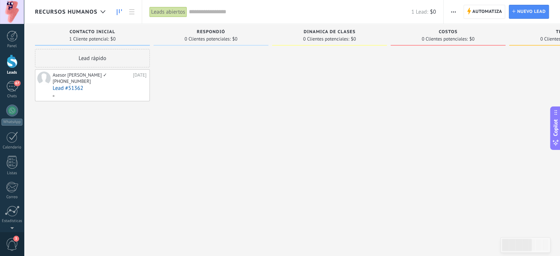
click at [98, 93] on div at bounding box center [98, 95] width 93 height 7
click at [66, 86] on link "Lead #51362" at bounding box center [100, 88] width 94 height 6
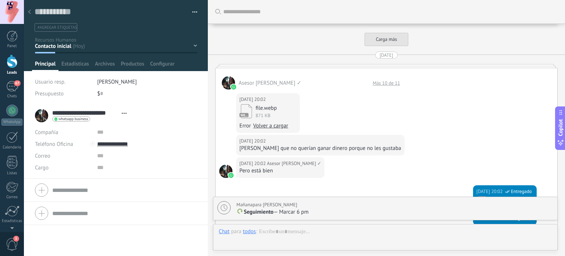
scroll to position [1177, 0]
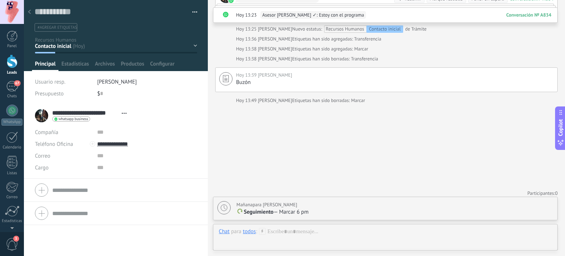
click at [120, 82] on span "[PERSON_NAME]" at bounding box center [117, 81] width 40 height 7
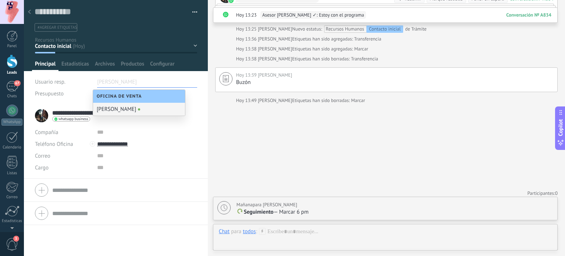
click at [75, 82] on div "Usuario resp." at bounding box center [63, 82] width 57 height 12
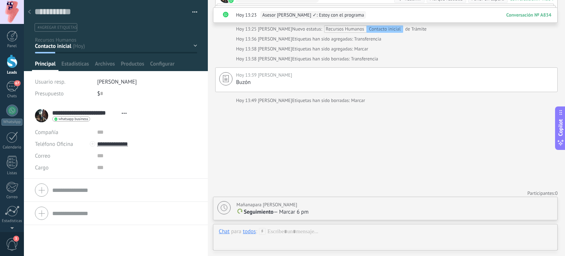
click at [122, 114] on span "Abrir detalle Copie el nombre Desatar Contacto principal" at bounding box center [124, 113] width 12 height 6
click at [84, 132] on div "Compañía" at bounding box center [63, 132] width 57 height 12
click at [71, 157] on div "Correo E-mail priv. Otro e-mail Correo" at bounding box center [63, 156] width 57 height 12
click at [41, 168] on span "Cargo" at bounding box center [42, 168] width 14 height 6
click at [66, 150] on div "Correo E-mail priv. Otro e-mail Correo" at bounding box center [63, 156] width 57 height 12
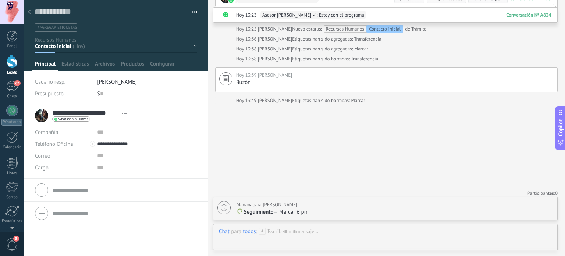
click at [66, 150] on div "Correo E-mail priv. Otro e-mail Correo" at bounding box center [63, 156] width 57 height 12
click at [124, 115] on span "Abrir detalle Copie el nombre Desatar Contacto principal" at bounding box center [124, 113] width 12 height 6
click at [138, 120] on link "Abrir detalle" at bounding box center [147, 122] width 29 height 7
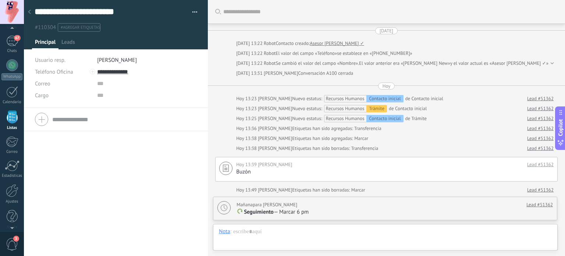
scroll to position [91, 0]
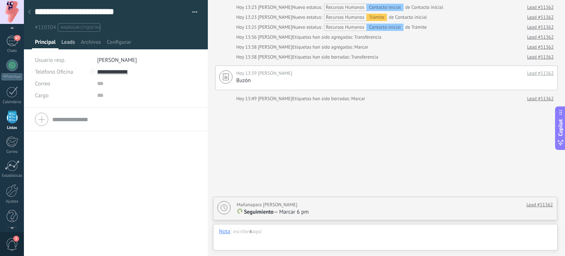
click at [74, 42] on span "Leads" at bounding box center [68, 44] width 14 height 11
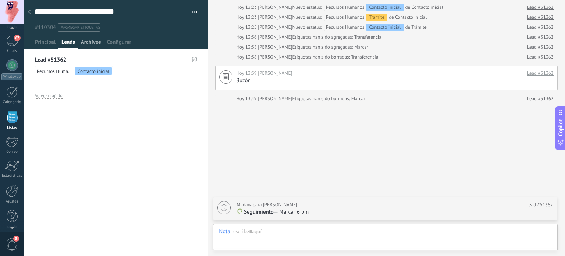
click at [103, 41] on div "Archivos" at bounding box center [91, 44] width 26 height 11
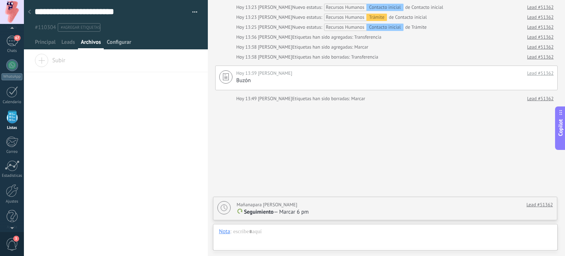
click at [113, 43] on span "Configurar" at bounding box center [119, 44] width 24 height 11
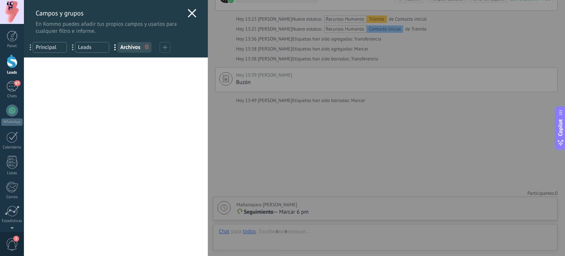
scroll to position [11, 0]
click at [190, 11] on icon at bounding box center [192, 13] width 9 height 9
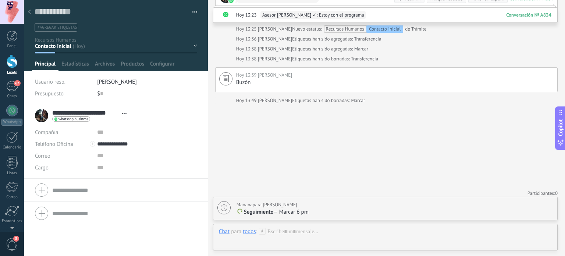
click at [120, 112] on span "Abrir detalle Copie el nombre Desatar Contacto principal" at bounding box center [124, 113] width 12 height 6
click at [133, 123] on link "Abrir detalle" at bounding box center [147, 122] width 29 height 7
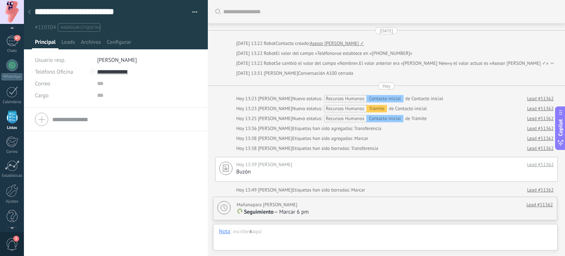
scroll to position [91, 0]
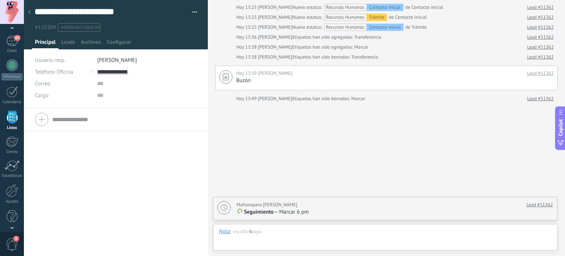
click at [45, 117] on div at bounding box center [116, 119] width 162 height 18
click at [47, 181] on button "cancelar" at bounding box center [43, 182] width 16 height 6
click at [31, 13] on div at bounding box center [29, 12] width 10 height 14
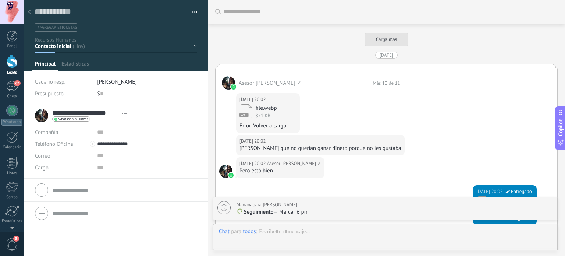
scroll to position [1177, 0]
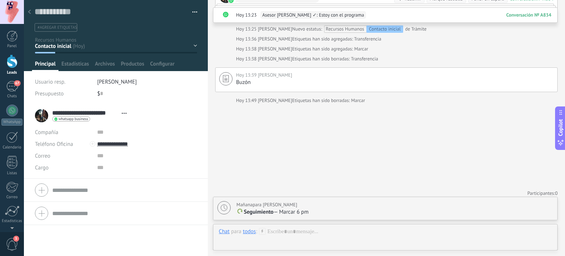
click at [27, 10] on div at bounding box center [29, 12] width 10 height 14
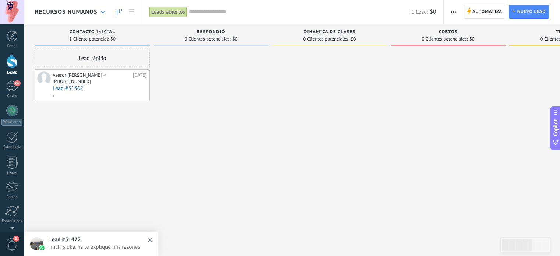
click at [103, 9] on div at bounding box center [103, 12] width 12 height 14
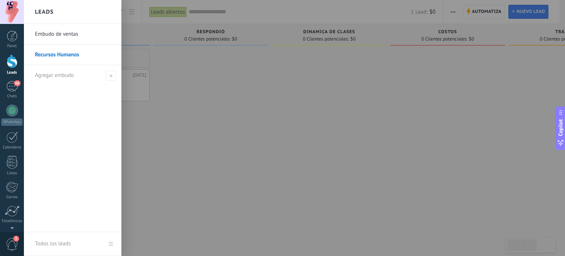
click at [68, 28] on link "Embudo de ventas" at bounding box center [74, 34] width 79 height 21
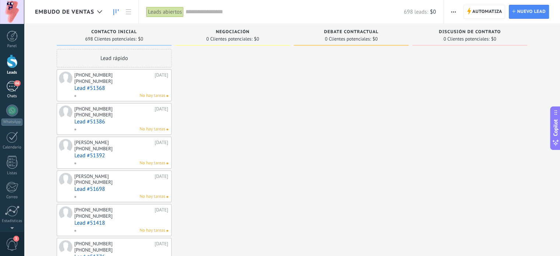
click at [13, 90] on div "66" at bounding box center [12, 86] width 12 height 11
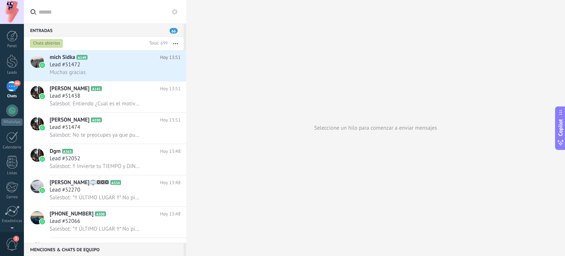
click at [174, 41] on button "button" at bounding box center [176, 43] width 16 height 13
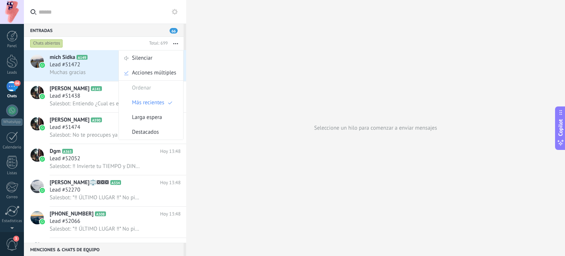
click at [109, 33] on div "Entradas 66" at bounding box center [104, 30] width 160 height 13
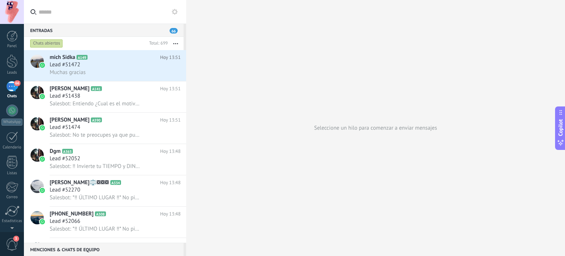
click at [46, 47] on div "Chats abiertos" at bounding box center [46, 43] width 33 height 9
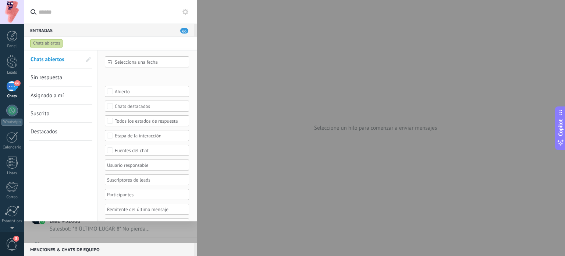
click at [240, 55] on div at bounding box center [282, 128] width 565 height 256
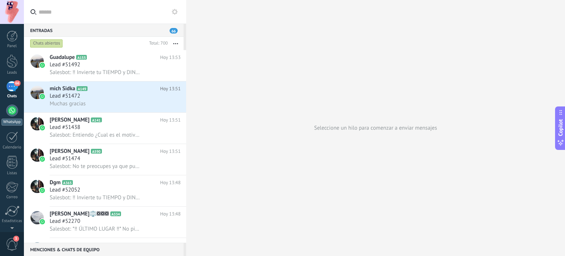
click at [12, 112] on div at bounding box center [12, 111] width 12 height 12
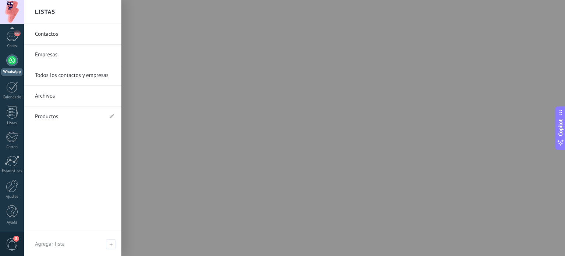
scroll to position [50, 0]
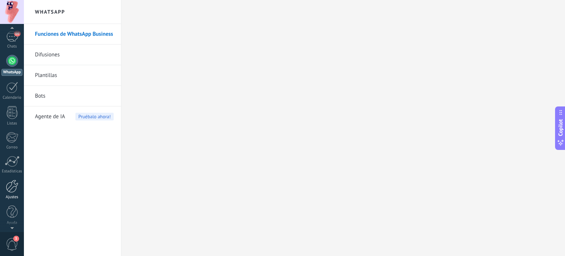
click at [10, 193] on link "Ajustes" at bounding box center [12, 190] width 24 height 20
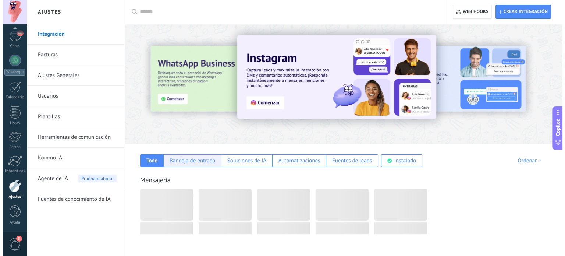
scroll to position [33, 0]
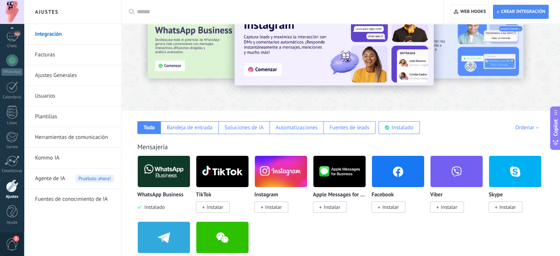
click at [163, 180] on img at bounding box center [164, 172] width 52 height 36
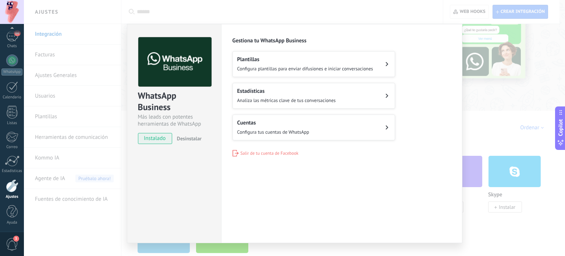
click at [193, 136] on span "Desinstalar" at bounding box center [189, 138] width 25 height 7
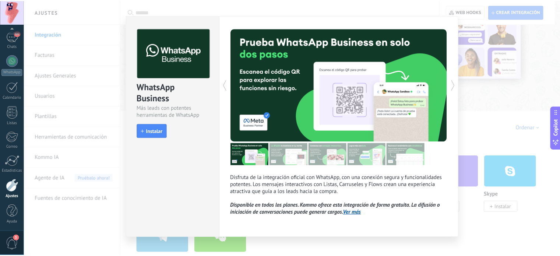
scroll to position [0, 0]
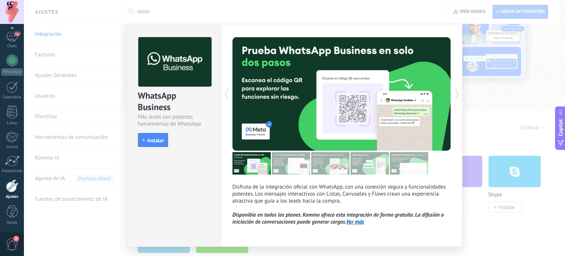
click at [520, 100] on div "WhatsApp Business Más leads con potentes herramientas de WhatsApp install Insta…" at bounding box center [295, 128] width 542 height 256
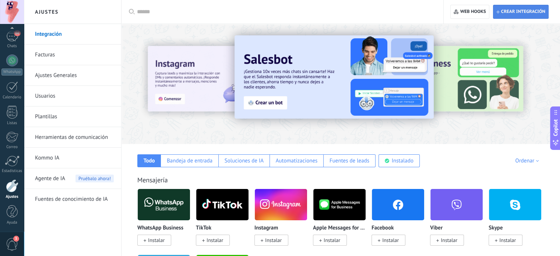
click at [508, 5] on span "Crear integración" at bounding box center [520, 11] width 49 height 13
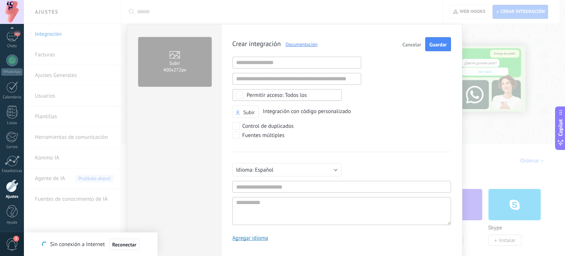
scroll to position [34, 0]
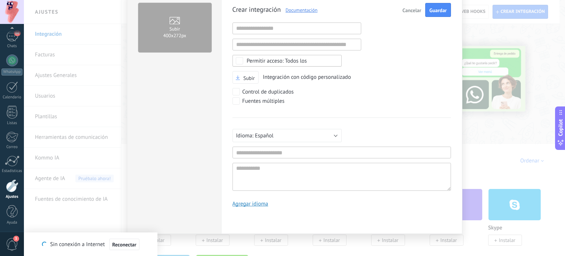
click at [410, 10] on span "Cancelar" at bounding box center [412, 10] width 19 height 5
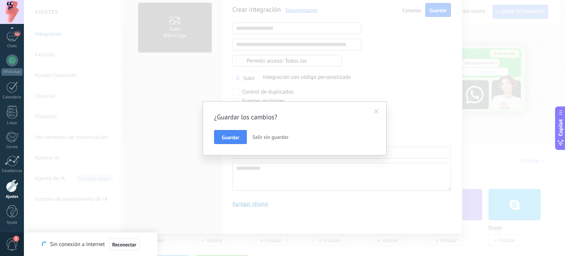
click at [258, 135] on span "Salir sin guardar" at bounding box center [271, 137] width 36 height 7
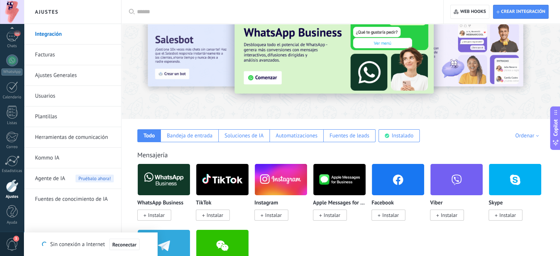
scroll to position [26, 0]
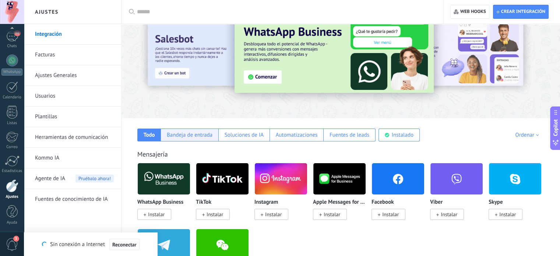
click at [166, 134] on div "Bandeja de entrada" at bounding box center [190, 134] width 58 height 13
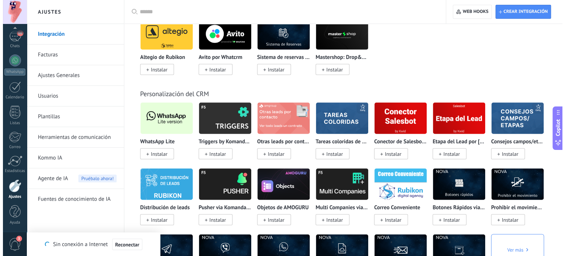
scroll to position [1426, 0]
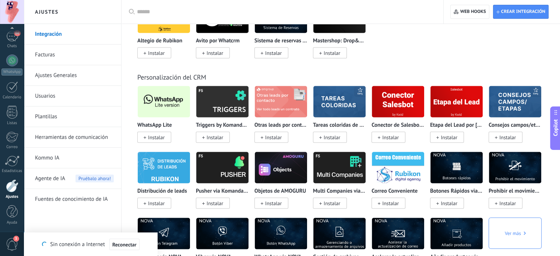
click at [156, 140] on span "Instalar" at bounding box center [156, 137] width 17 height 7
click at [141, 138] on span "Instalar" at bounding box center [154, 137] width 34 height 11
click at [122, 244] on span "Reconectar (0)" at bounding box center [125, 244] width 32 height 5
click at [118, 245] on span "Reconectar" at bounding box center [120, 244] width 24 height 5
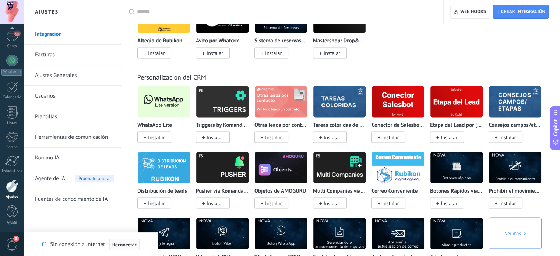
click at [118, 245] on span "Reconectar" at bounding box center [124, 244] width 24 height 5
click at [152, 139] on span "Instalar" at bounding box center [156, 137] width 17 height 7
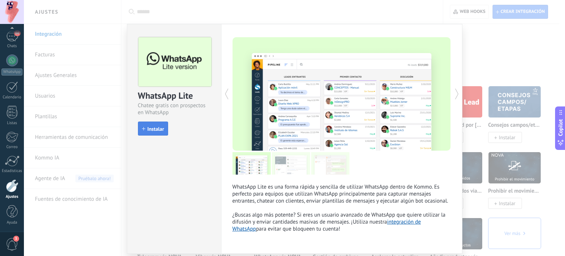
click at [150, 127] on span "Instalar" at bounding box center [156, 128] width 17 height 5
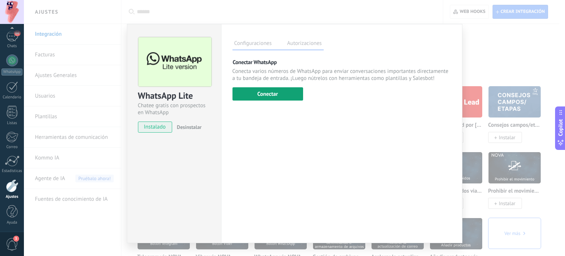
click at [275, 90] on button "Conectar" at bounding box center [268, 93] width 71 height 13
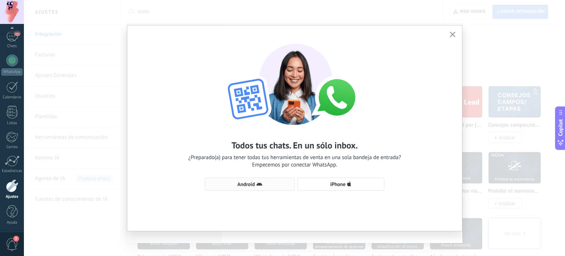
click at [246, 180] on button "Android" at bounding box center [250, 183] width 90 height 13
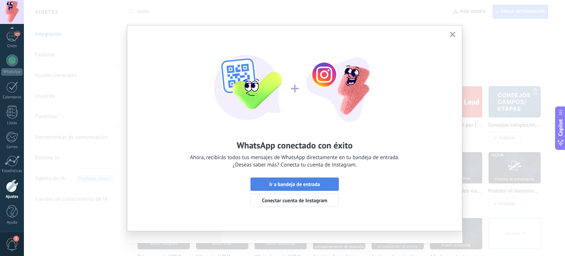
click at [294, 183] on span "Ir a bandeja de entrada" at bounding box center [294, 184] width 51 height 5
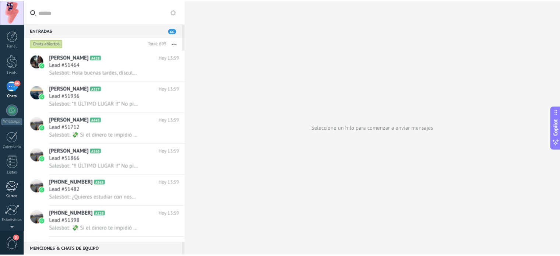
scroll to position [50, 0]
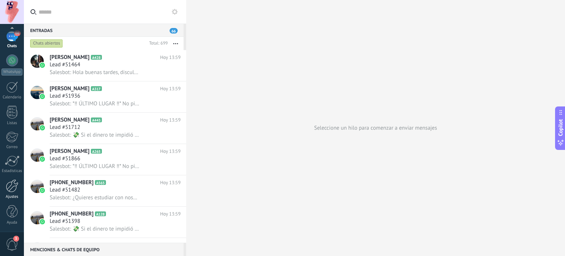
click at [14, 193] on link "Ajustes" at bounding box center [12, 189] width 24 height 20
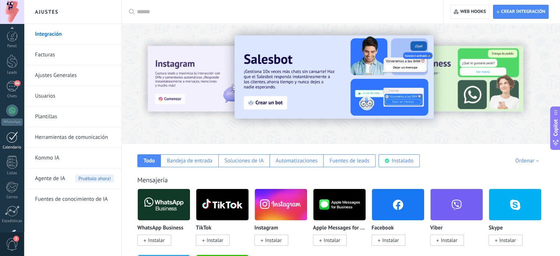
scroll to position [50, 0]
click at [10, 188] on div at bounding box center [12, 185] width 13 height 13
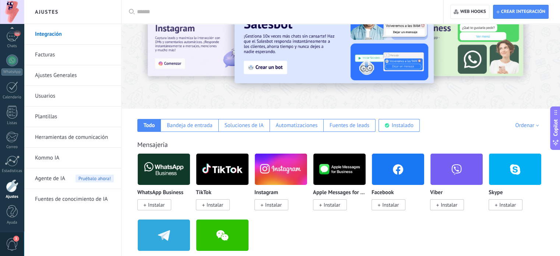
scroll to position [35, 0]
drag, startPoint x: 399, startPoint y: 136, endPoint x: 391, endPoint y: 125, distance: 13.2
click at [392, 125] on div "Instalado" at bounding box center [403, 125] width 22 height 7
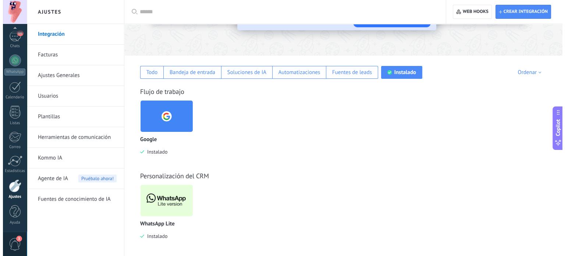
scroll to position [92, 0]
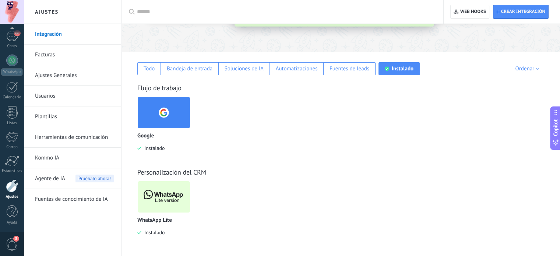
click at [162, 209] on img at bounding box center [164, 197] width 52 height 36
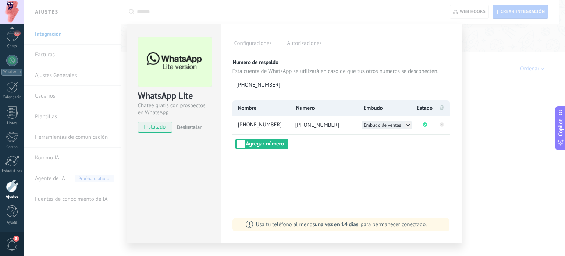
click at [406, 123] on icon at bounding box center [408, 125] width 6 height 6
click at [386, 131] on span "Recursos Humanos" at bounding box center [383, 133] width 39 height 6
click at [462, 102] on div "WhatsApp Lite Chatee gratis con prospectos en WhatsApp instalado Desinstalar Co…" at bounding box center [295, 128] width 542 height 256
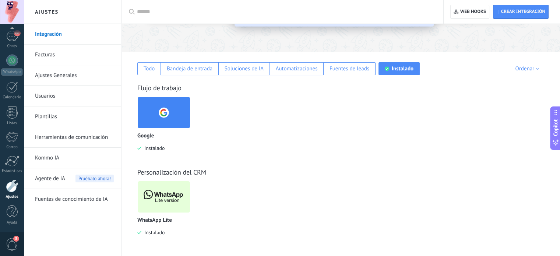
click at [169, 186] on img at bounding box center [164, 197] width 52 height 36
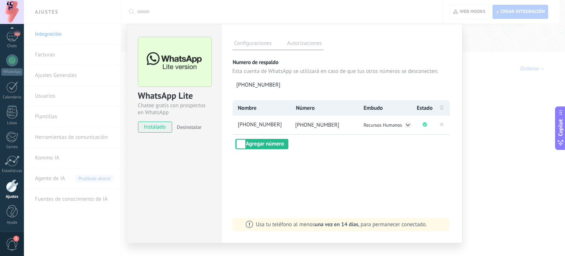
scroll to position [15, 0]
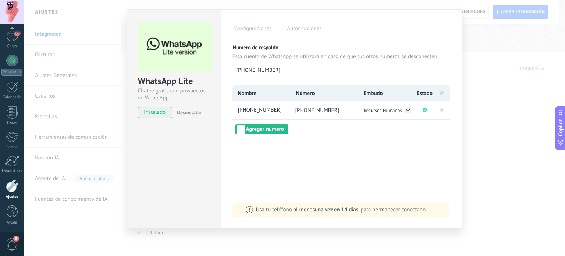
click at [290, 21] on div "Configuraciones Autorizaciones Esta pestaña registra a los usuarios que han con…" at bounding box center [342, 118] width 242 height 219
click at [299, 26] on label "Autorizaciones" at bounding box center [305, 29] width 38 height 11
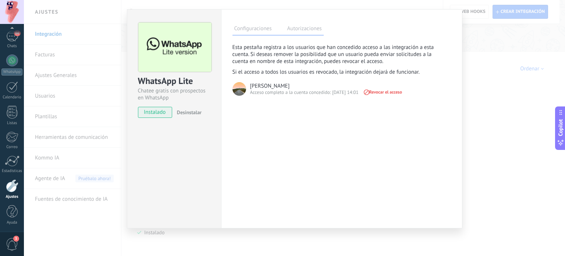
click at [261, 31] on label "Configuraciones" at bounding box center [253, 29] width 41 height 11
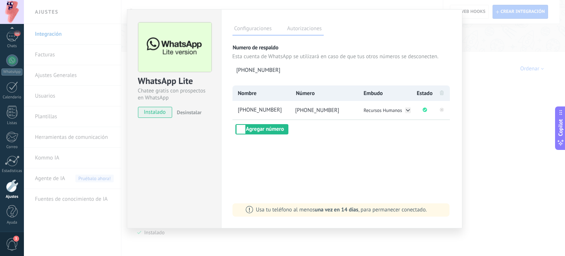
click at [68, 77] on div "WhatsApp Lite Chatee gratis con prospectos en WhatsApp instalado Desinstalar Co…" at bounding box center [295, 128] width 542 height 256
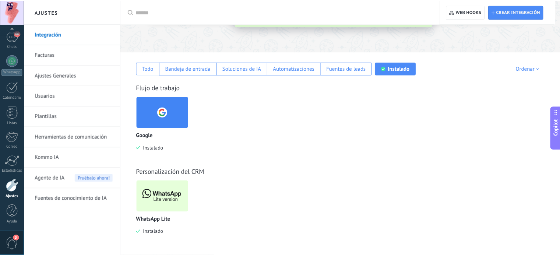
scroll to position [0, 0]
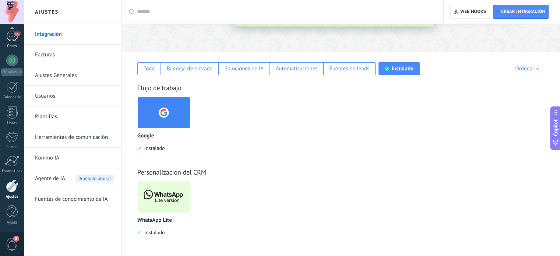
click at [8, 44] on div "Chats" at bounding box center [11, 46] width 21 height 5
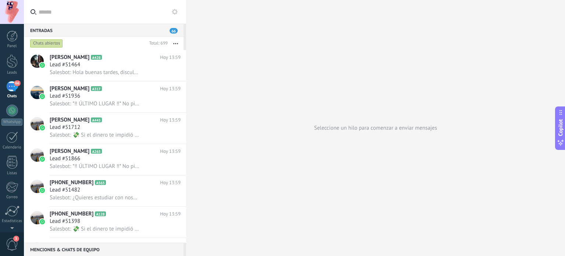
click at [176, 41] on button "button" at bounding box center [176, 43] width 16 height 13
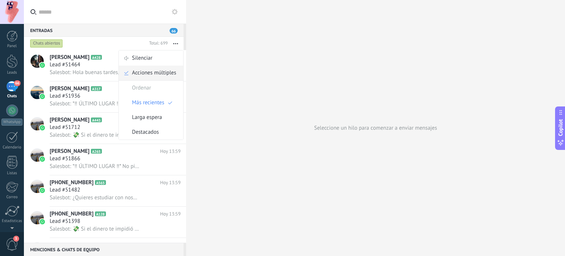
click at [147, 78] on span "Acciones múltiples" at bounding box center [154, 73] width 44 height 15
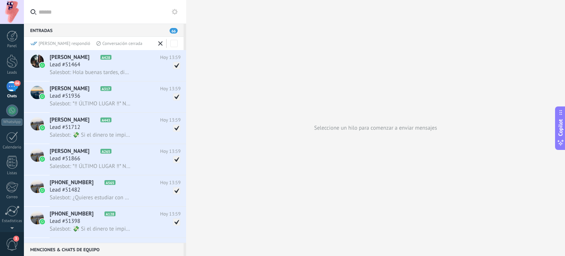
click at [159, 41] on icon at bounding box center [160, 43] width 4 height 4
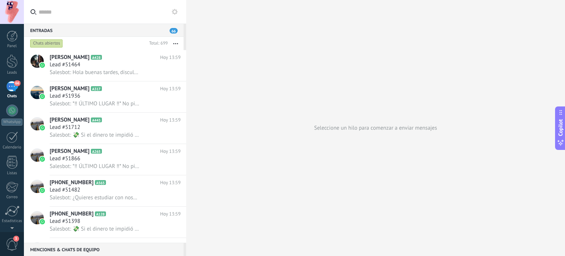
click at [177, 44] on button "button" at bounding box center [176, 43] width 16 height 13
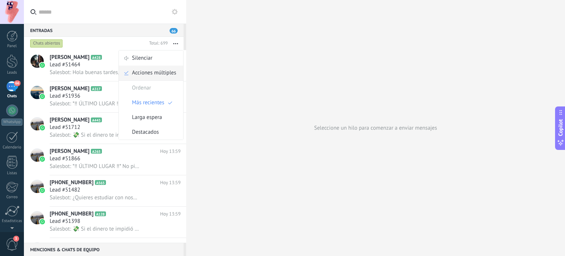
click at [151, 74] on span "Acciones múltiples" at bounding box center [154, 73] width 44 height 15
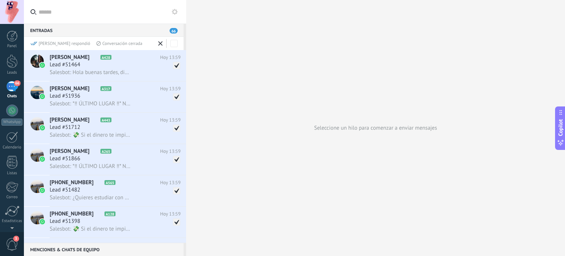
click at [96, 45] on div "Conversación cerrada" at bounding box center [119, 43] width 46 height 6
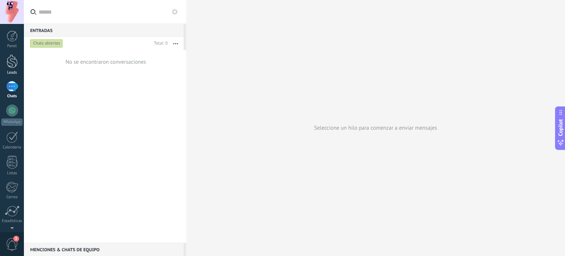
click at [10, 64] on div at bounding box center [12, 61] width 11 height 14
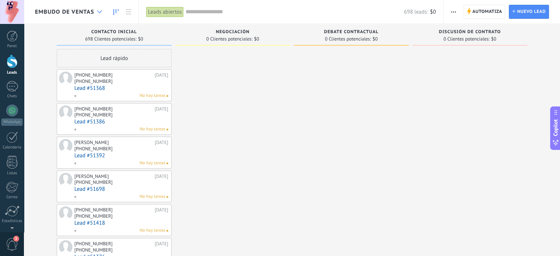
click at [96, 11] on div at bounding box center [100, 12] width 12 height 14
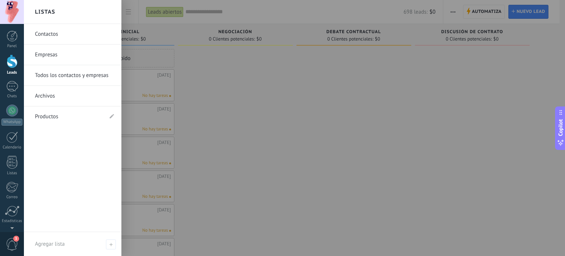
click at [165, 47] on div at bounding box center [306, 128] width 565 height 256
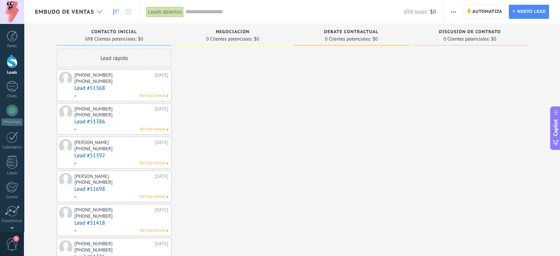
click at [95, 8] on div at bounding box center [100, 12] width 12 height 14
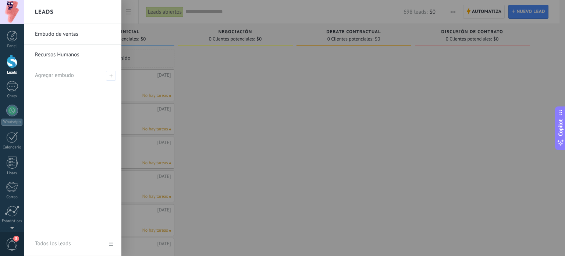
click at [173, 77] on div at bounding box center [306, 128] width 565 height 256
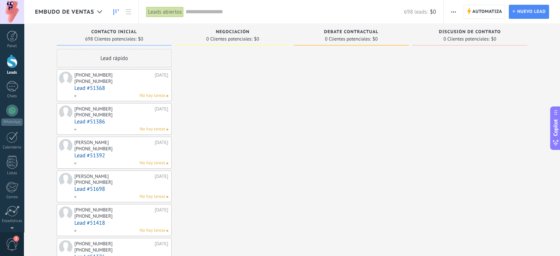
click at [139, 87] on link "Lead #51368" at bounding box center [121, 88] width 94 height 6
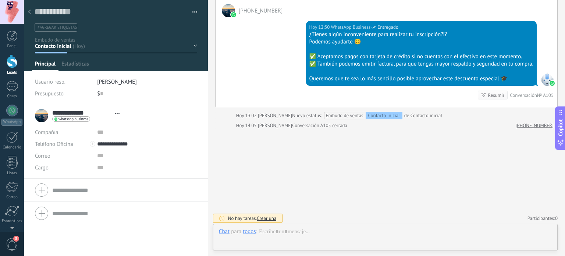
scroll to position [11, 0]
click at [35, 11] on textarea at bounding box center [111, 11] width 152 height 11
click at [31, 11] on div at bounding box center [29, 12] width 10 height 14
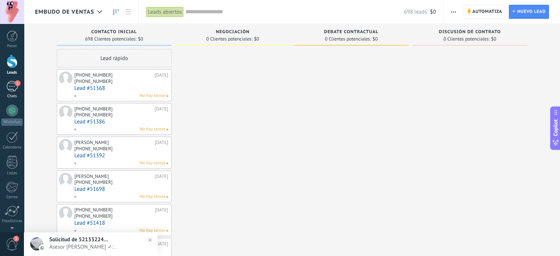
click at [15, 90] on div "1" at bounding box center [12, 86] width 12 height 11
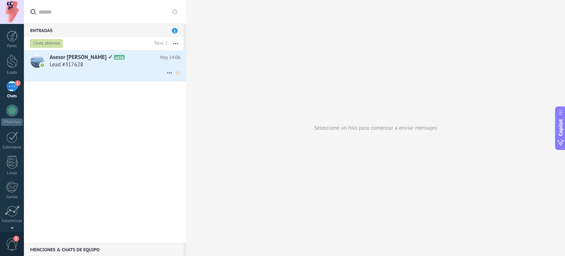
click at [98, 70] on div "." at bounding box center [115, 72] width 131 height 8
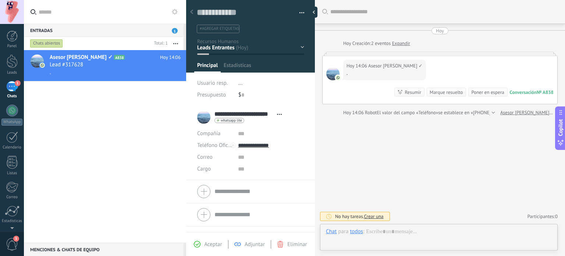
type textarea "**********"
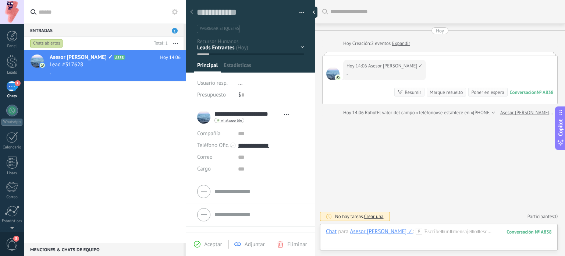
scroll to position [11, 0]
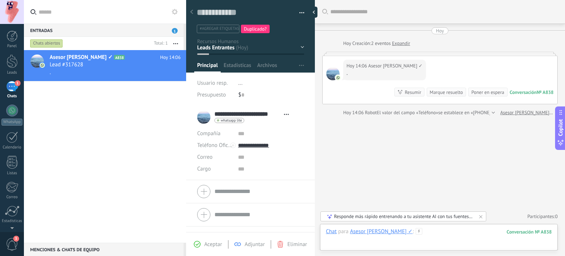
click at [446, 233] on div at bounding box center [439, 239] width 226 height 22
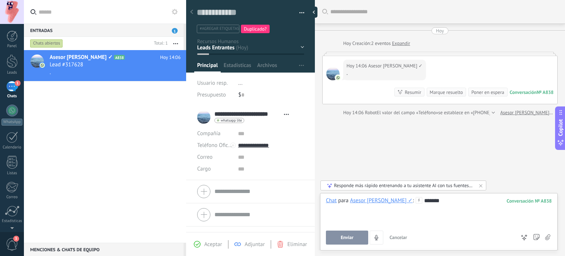
click at [348, 242] on button "Enviar" at bounding box center [347, 237] width 42 height 14
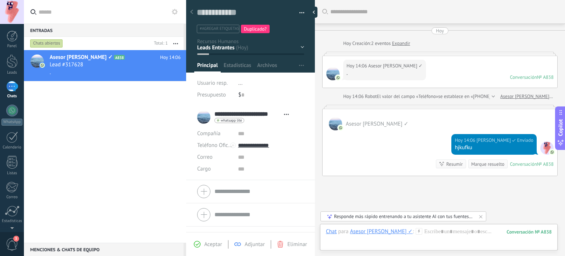
scroll to position [48, 0]
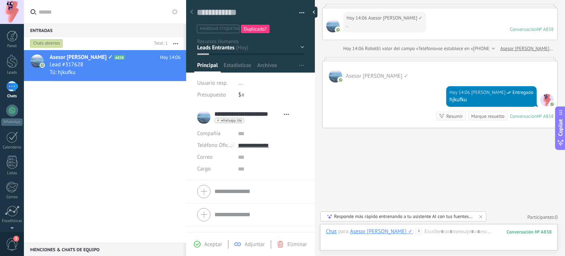
click at [261, 30] on span "Duplicado?" at bounding box center [255, 29] width 23 height 6
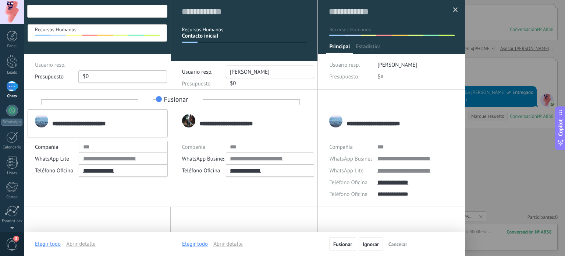
scroll to position [11, 0]
click at [491, 104] on div at bounding box center [295, 128] width 542 height 256
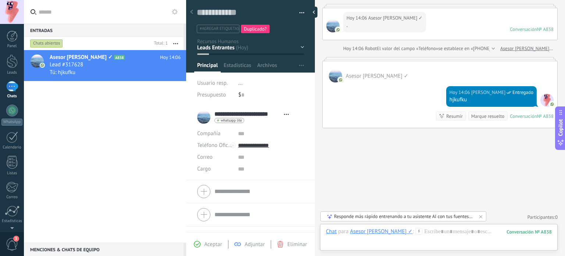
click at [0, 0] on div "Contacto inicial Respondió Dinamica de clases Costos Trámite Método de pago" at bounding box center [0, 0] width 0 height 0
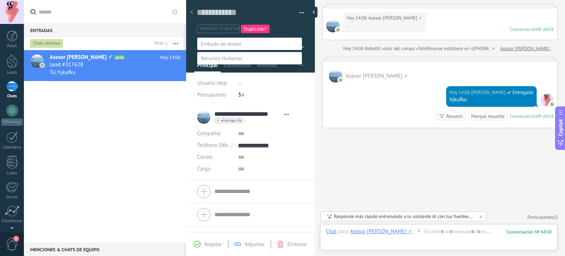
scroll to position [14, 0]
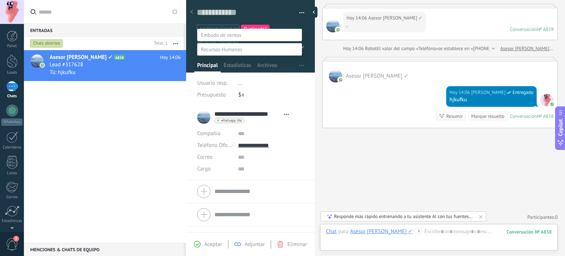
click at [0, 0] on label "Contacto inicial" at bounding box center [0, 0] width 0 height 0
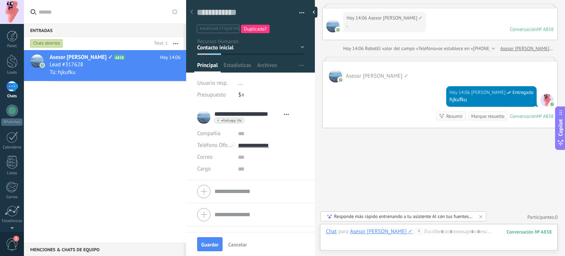
scroll to position [0, 0]
click at [205, 242] on span "Guardar" at bounding box center [209, 244] width 17 height 5
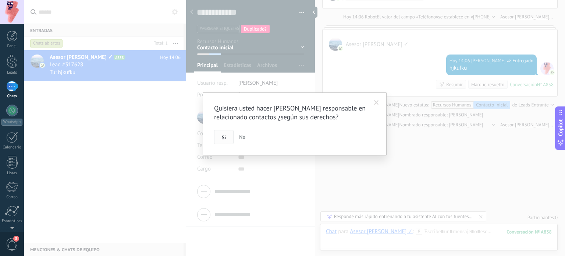
click at [223, 140] on span "Si" at bounding box center [224, 137] width 4 height 5
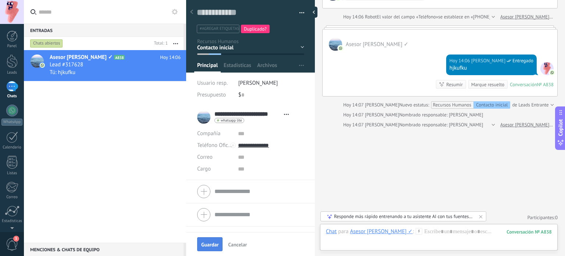
click at [218, 243] on span "Guardar" at bounding box center [209, 244] width 17 height 5
click at [256, 27] on span "Duplicado?" at bounding box center [255, 29] width 23 height 6
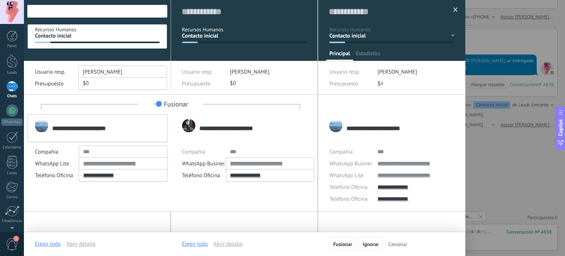
scroll to position [24, 0]
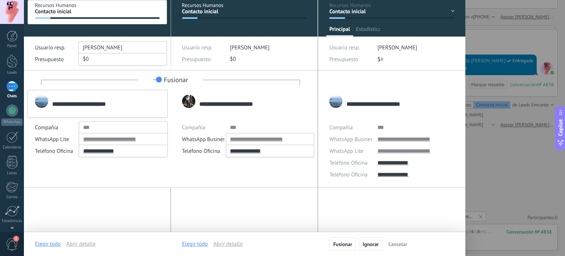
click at [377, 244] on span "Ignorar" at bounding box center [371, 244] width 16 height 5
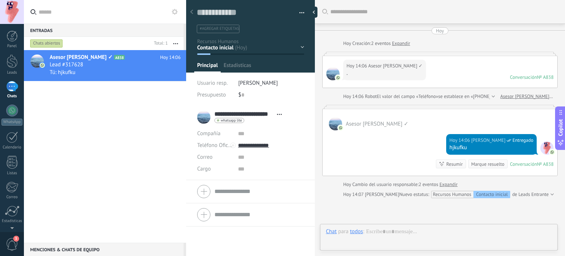
type textarea "**********"
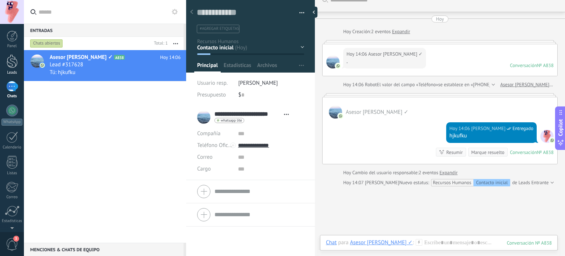
click at [7, 67] on div at bounding box center [12, 61] width 11 height 14
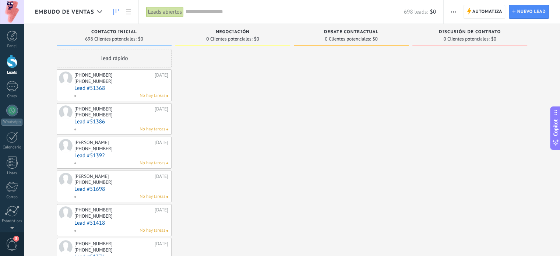
click at [84, 11] on span "Embudo de ventas" at bounding box center [64, 11] width 59 height 7
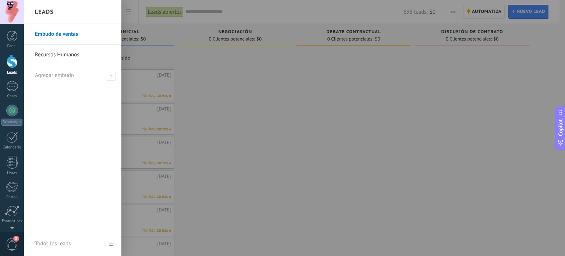
click at [194, 79] on div at bounding box center [306, 128] width 565 height 256
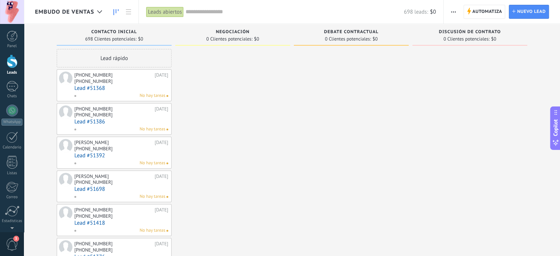
click at [189, 13] on input "text" at bounding box center [295, 12] width 218 height 8
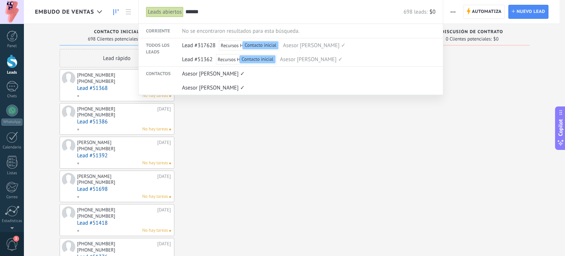
type input "******"
drag, startPoint x: 226, startPoint y: 129, endPoint x: 96, endPoint y: 6, distance: 178.1
click at [226, 129] on div at bounding box center [282, 128] width 565 height 256
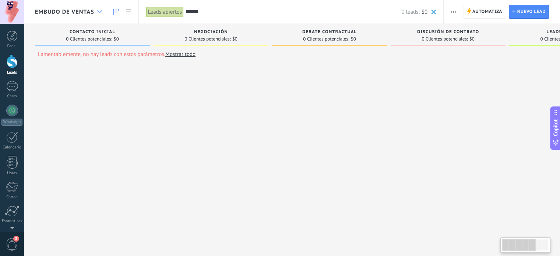
click at [101, 15] on div at bounding box center [100, 12] width 12 height 14
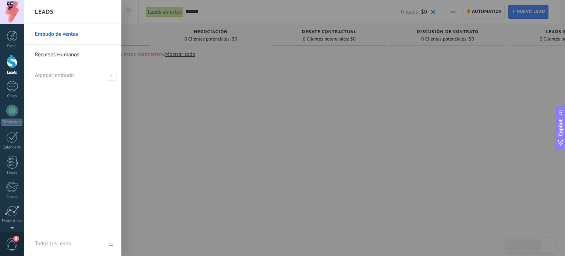
click at [172, 95] on div at bounding box center [306, 128] width 565 height 256
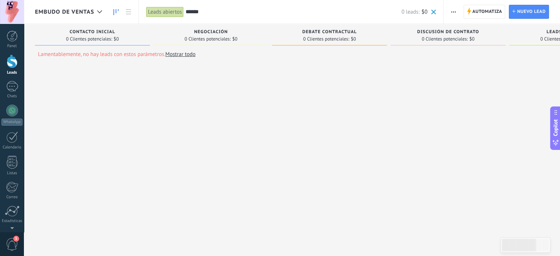
click at [82, 6] on div "Embudo de ventas" at bounding box center [70, 12] width 71 height 24
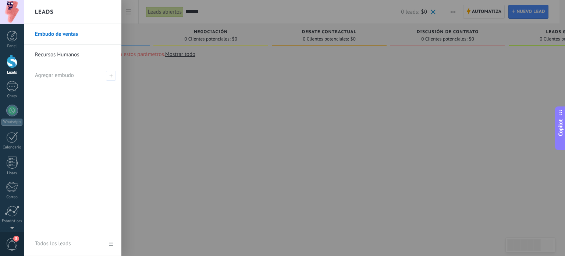
click at [80, 55] on link "Recursos Humanos" at bounding box center [74, 55] width 79 height 21
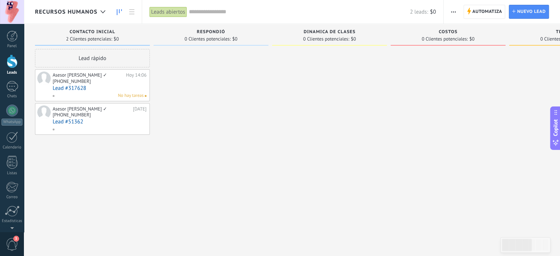
click at [91, 112] on div "[PHONE_NUMBER]" at bounding box center [100, 115] width 94 height 6
click at [83, 80] on div "[PHONE_NUMBER]" at bounding box center [72, 81] width 38 height 6
click at [64, 119] on link "Lead #51362" at bounding box center [100, 122] width 94 height 6
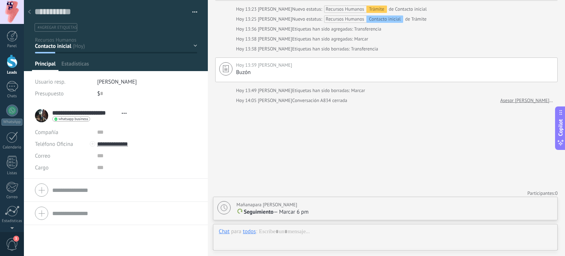
scroll to position [11, 0]
click at [27, 11] on div at bounding box center [29, 12] width 10 height 14
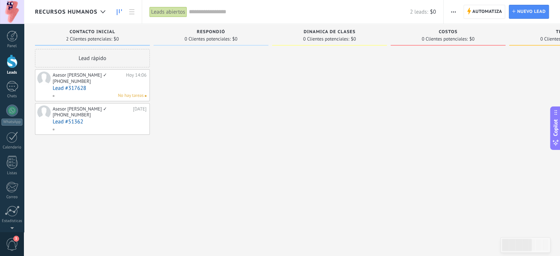
click at [78, 85] on link "Lead #317628" at bounding box center [100, 88] width 94 height 6
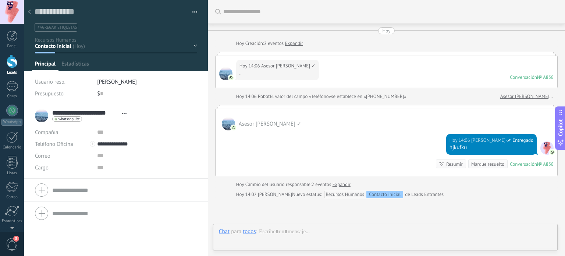
type textarea "**********"
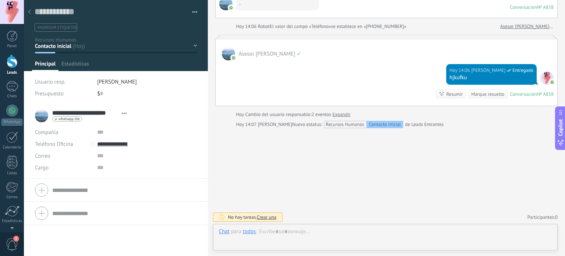
scroll to position [11, 0]
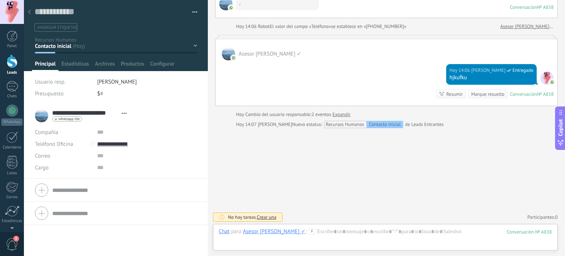
click at [0, 0] on div "Contacto inicial Respondió Dinamica de clases Costos Trámite Método de pago Bie…" at bounding box center [0, 0] width 0 height 0
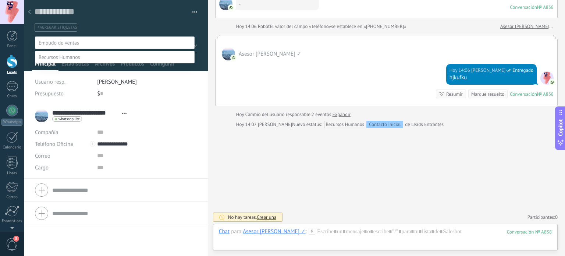
scroll to position [14, 0]
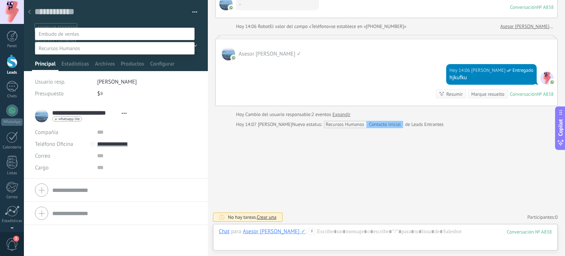
click at [197, 52] on div at bounding box center [295, 119] width 542 height 256
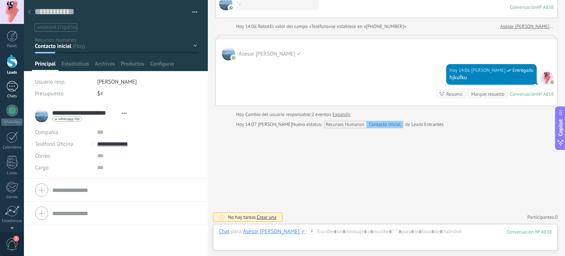
click at [11, 85] on div "1" at bounding box center [12, 86] width 12 height 11
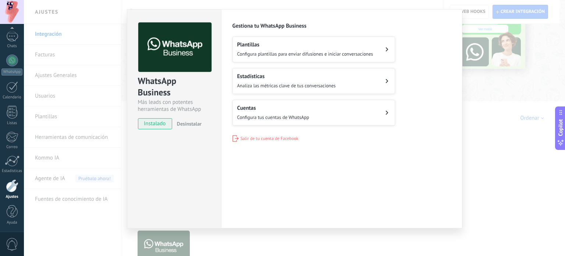
click at [276, 118] on span "Configura tus cuentas de WhatsApp" at bounding box center [273, 117] width 72 height 6
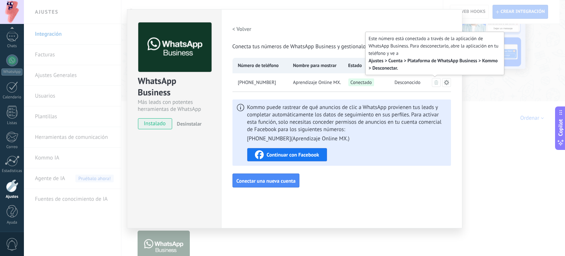
click at [436, 82] on icon at bounding box center [437, 82] width 4 height 4
click at [433, 84] on button at bounding box center [436, 82] width 9 height 9
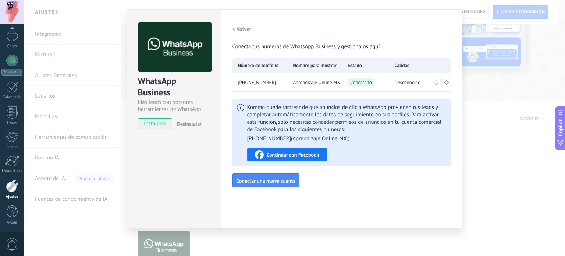
click at [445, 83] on icon at bounding box center [447, 83] width 6 height 6
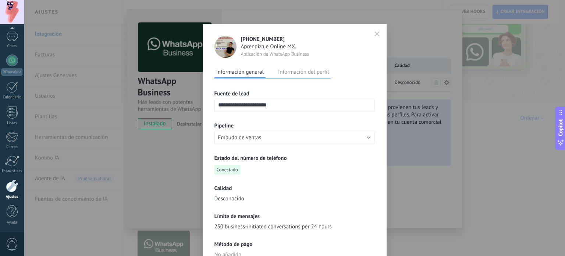
click at [377, 31] on icon "button" at bounding box center [377, 33] width 5 height 5
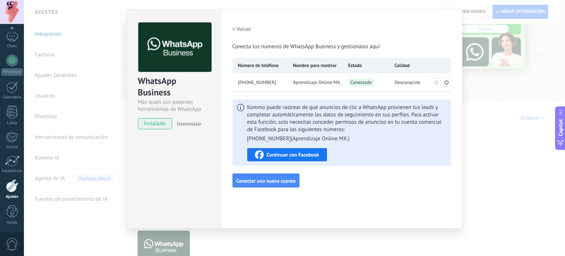
click at [237, 31] on h2 "< Volver" at bounding box center [242, 29] width 19 height 7
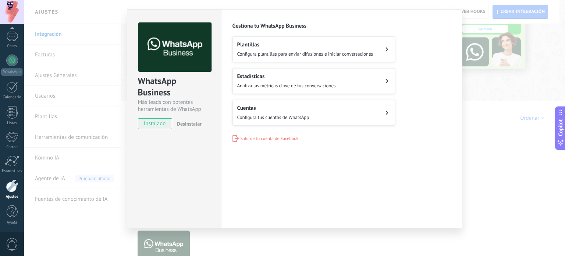
click at [182, 126] on span "Desinstalar" at bounding box center [189, 123] width 25 height 7
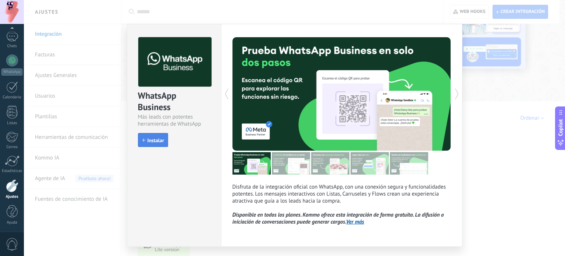
click at [144, 143] on button "Instalar" at bounding box center [153, 140] width 30 height 14
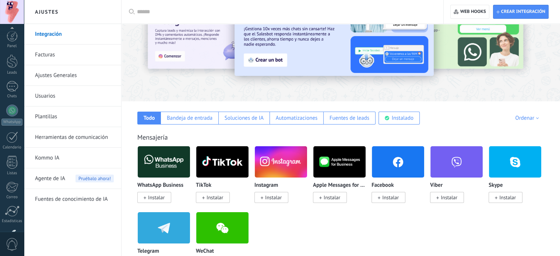
scroll to position [50, 0]
click at [411, 116] on div "Instalado" at bounding box center [403, 117] width 22 height 7
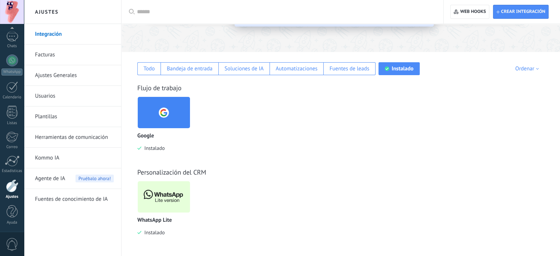
scroll to position [92, 0]
click at [144, 70] on div "Todo" at bounding box center [149, 68] width 11 height 7
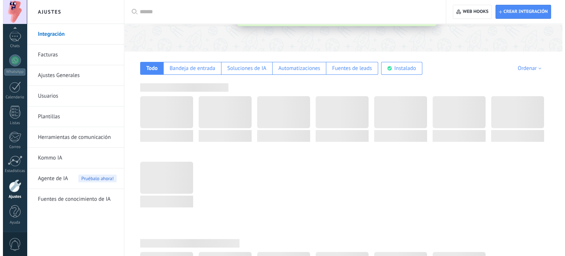
scroll to position [0, 0]
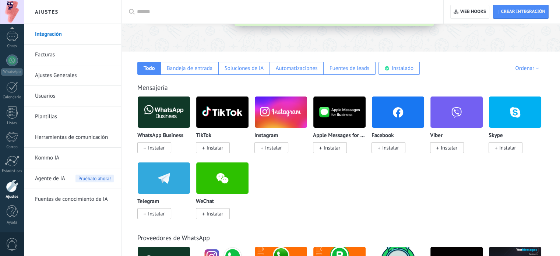
click at [154, 148] on span "Instalar" at bounding box center [156, 147] width 17 height 7
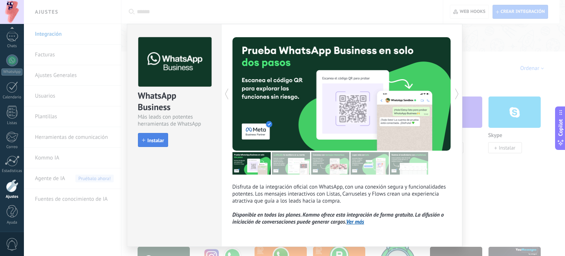
click at [153, 138] on span "Instalar" at bounding box center [156, 140] width 17 height 5
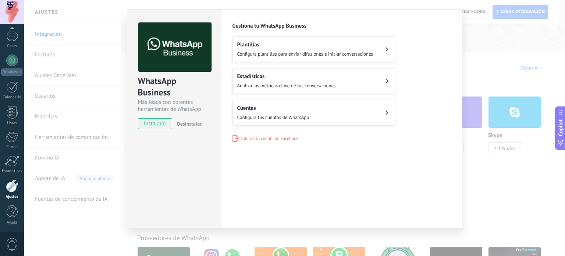
scroll to position [15, 0]
click at [300, 114] on span "Configura tus cuentas de WhatsApp" at bounding box center [273, 117] width 72 height 6
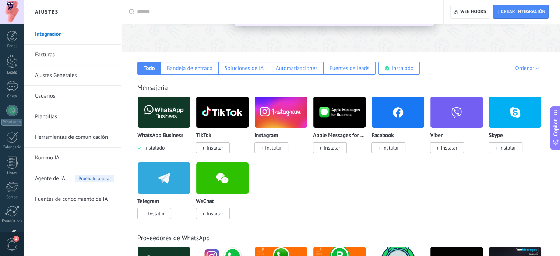
click at [163, 123] on img at bounding box center [164, 112] width 52 height 36
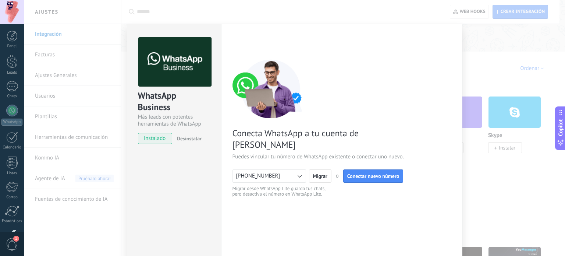
click at [192, 138] on span "Desinstalar" at bounding box center [189, 138] width 25 height 7
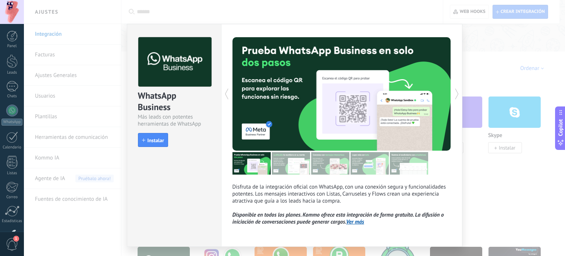
scroll to position [18, 0]
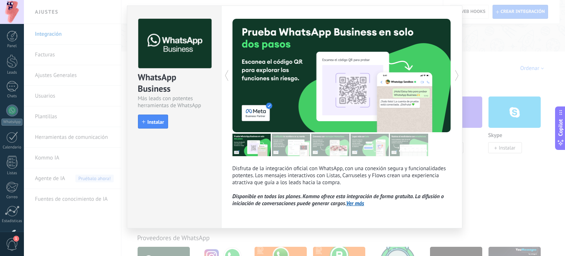
click at [68, 80] on div "WhatsApp Business Más leads con potentes herramientas de WhatsApp install Insta…" at bounding box center [295, 128] width 542 height 256
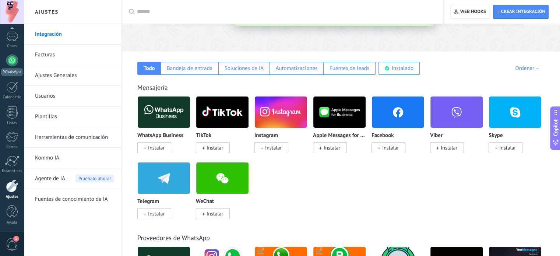
scroll to position [0, 0]
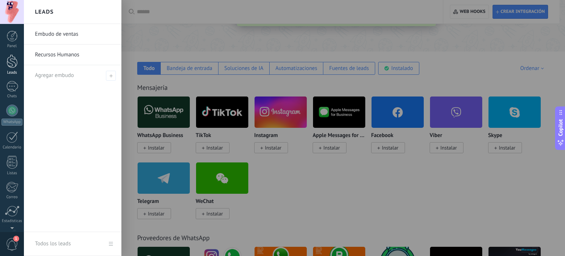
click at [15, 69] on link "Leads" at bounding box center [12, 64] width 24 height 21
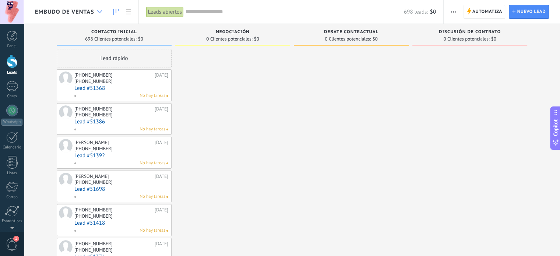
click at [100, 11] on icon at bounding box center [99, 11] width 5 height 3
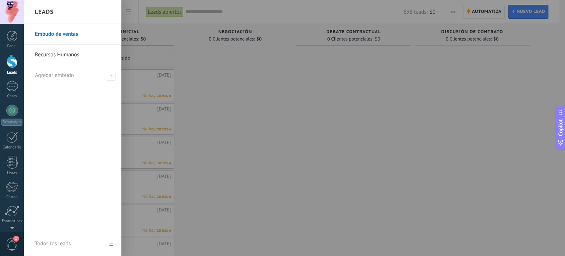
click at [61, 54] on link "Recursos Humanos" at bounding box center [74, 55] width 79 height 21
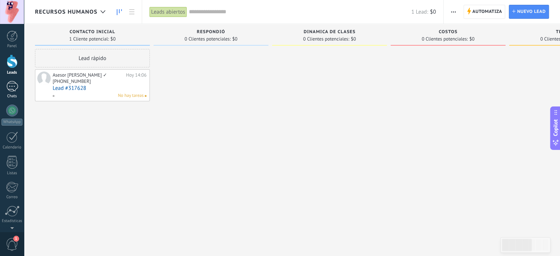
click at [12, 88] on div at bounding box center [12, 86] width 12 height 11
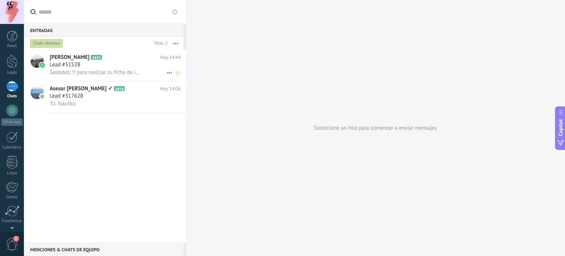
click at [96, 71] on span "Salesbot: Y para realizar tu ficha de inscripción y aplicar a la beca, me apoya…" at bounding box center [95, 72] width 91 height 7
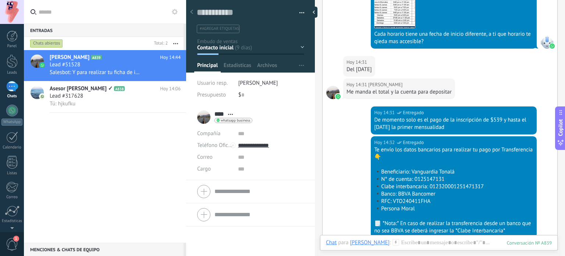
scroll to position [2575, 0]
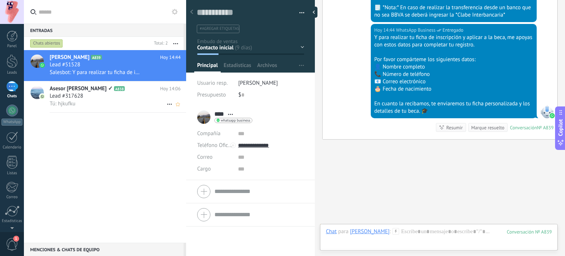
click at [82, 102] on div "Tú: hjkufku" at bounding box center [115, 104] width 131 height 8
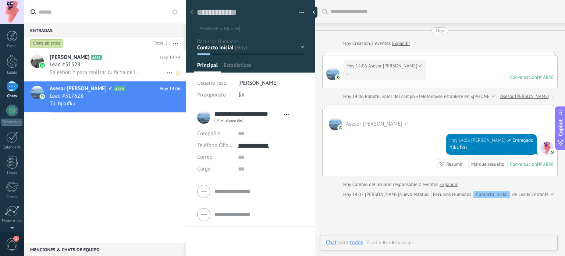
type textarea "**********"
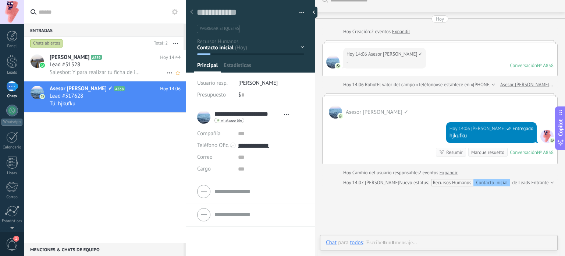
scroll to position [11, 0]
click at [174, 43] on icon "button" at bounding box center [175, 43] width 5 height 1
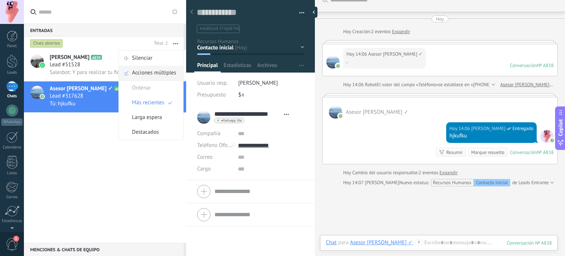
click at [154, 71] on span "Acciones múltiples" at bounding box center [154, 73] width 44 height 15
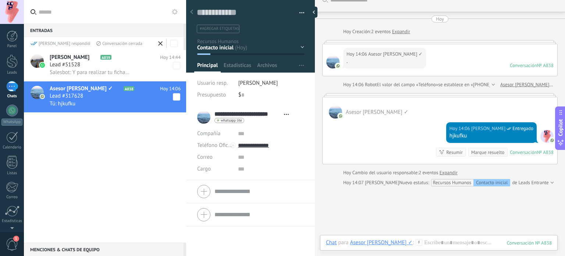
click at [177, 67] on span at bounding box center [176, 65] width 7 height 7
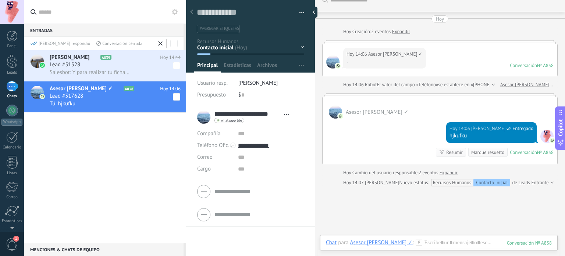
click at [159, 41] on span at bounding box center [161, 44] width 10 height 10
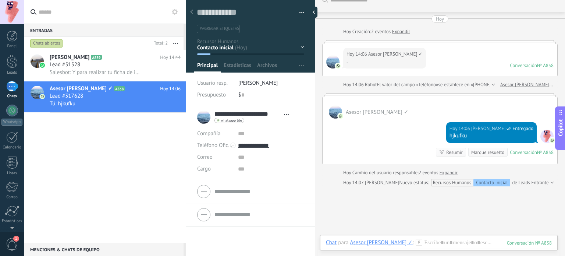
click at [129, 138] on div "[PERSON_NAME] A839 [DATE] 14:44 Lead #51528 Salesbot: Y para realizar tu ficha …" at bounding box center [105, 146] width 162 height 193
click at [11, 63] on div at bounding box center [12, 61] width 11 height 14
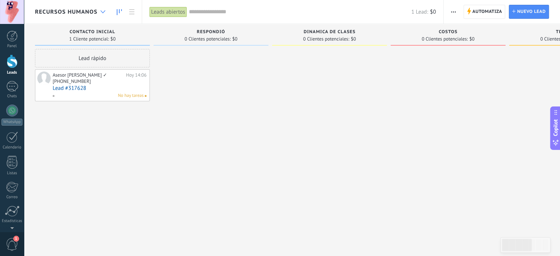
click at [99, 8] on div at bounding box center [103, 12] width 12 height 14
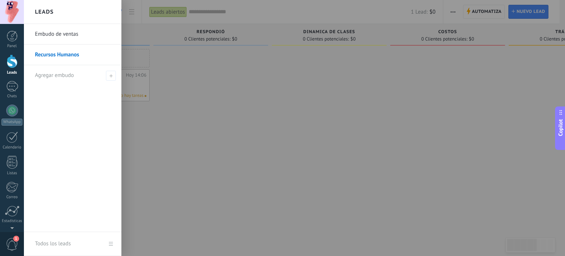
click at [187, 89] on div at bounding box center [306, 128] width 565 height 256
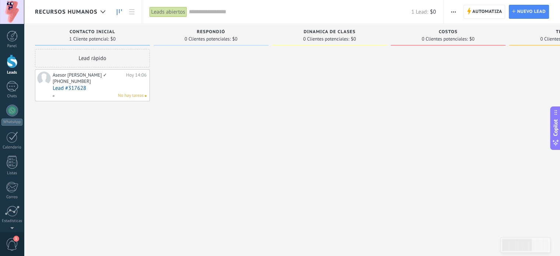
click at [277, 181] on div at bounding box center [329, 129] width 115 height 160
click at [101, 11] on use at bounding box center [103, 11] width 5 height 3
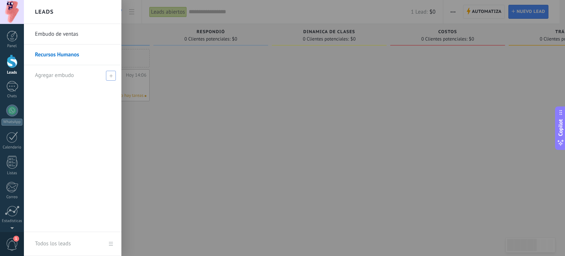
click at [112, 78] on span at bounding box center [111, 76] width 10 height 10
type input "********"
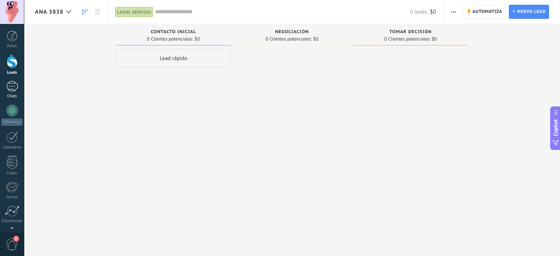
click at [9, 89] on div at bounding box center [12, 86] width 12 height 11
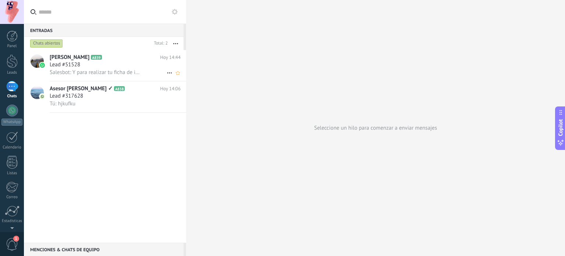
click at [99, 66] on div "Lead #51528" at bounding box center [115, 64] width 131 height 7
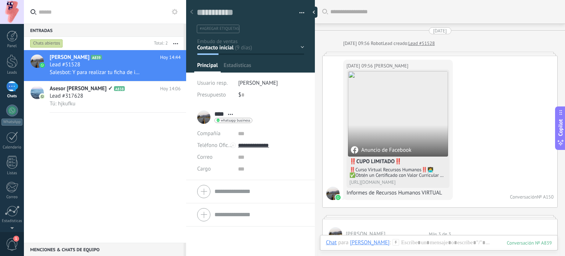
scroll to position [2517, 0]
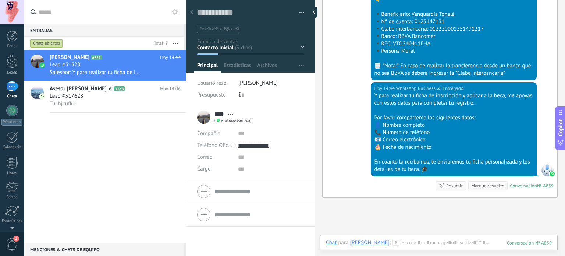
click at [0, 0] on div "Contacto inicial Negociación Debate contractual Discusión de contrato Leads gan…" at bounding box center [0, 0] width 0 height 0
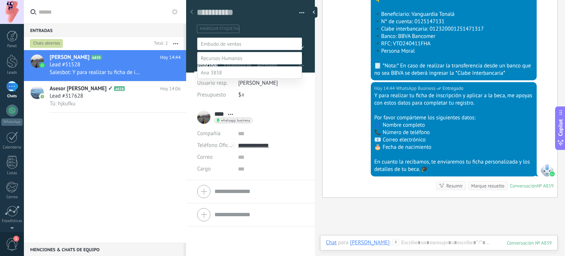
click at [226, 79] on label at bounding box center [249, 72] width 105 height 13
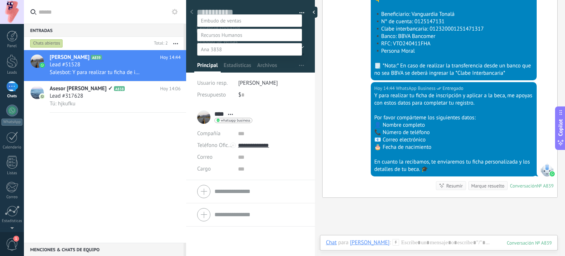
click at [0, 0] on label "Contacto inicial" at bounding box center [0, 0] width 0 height 0
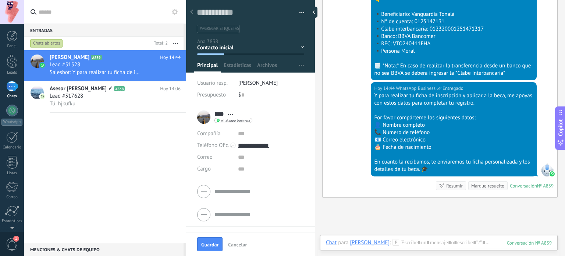
scroll to position [0, 0]
click at [209, 247] on span "Guardar" at bounding box center [209, 244] width 17 height 5
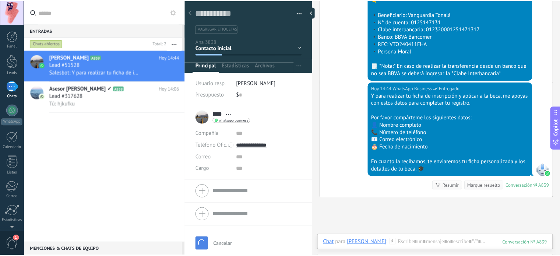
scroll to position [2528, 0]
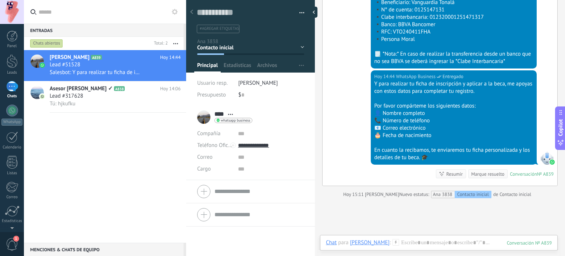
click at [84, 164] on div "[PERSON_NAME] A839 [DATE] 14:44 Lead #51528 Salesbot: Y para realizar tu ficha …" at bounding box center [105, 146] width 162 height 193
click at [10, 57] on div at bounding box center [12, 61] width 11 height 14
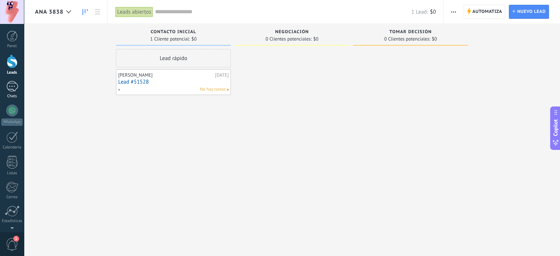
click at [12, 86] on div at bounding box center [12, 86] width 12 height 11
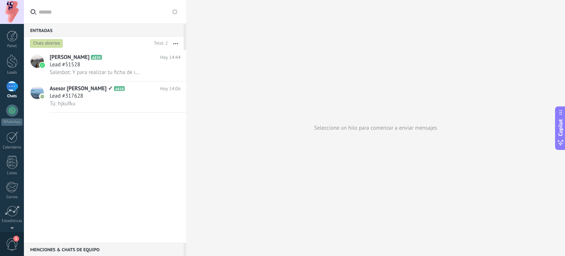
click at [175, 43] on icon "button" at bounding box center [175, 43] width 5 height 1
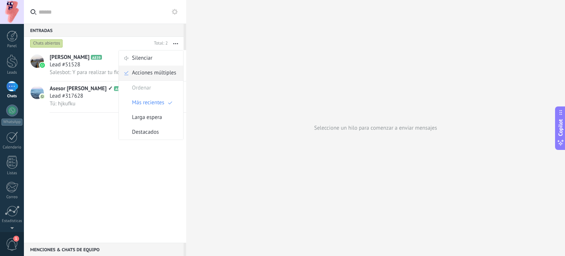
click at [146, 74] on span "Acciones múltiples" at bounding box center [154, 73] width 44 height 15
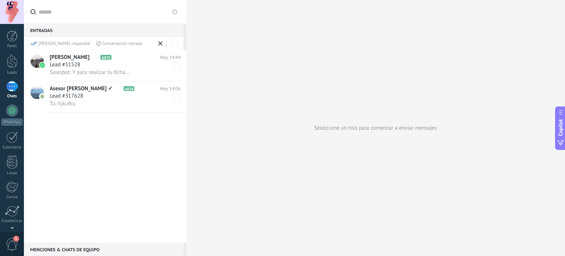
click at [175, 64] on span at bounding box center [176, 65] width 7 height 7
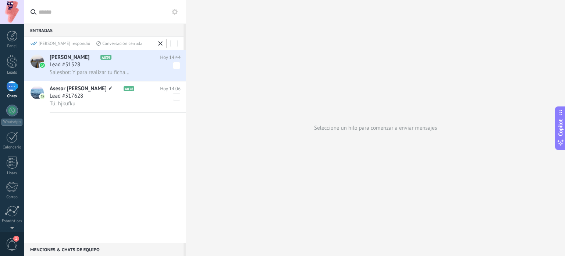
click at [98, 42] on div "Conversación cerrada" at bounding box center [119, 43] width 46 height 6
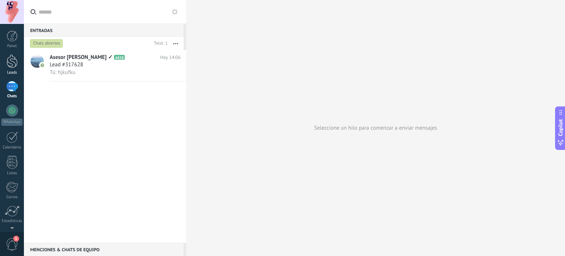
click at [11, 67] on div at bounding box center [12, 61] width 11 height 14
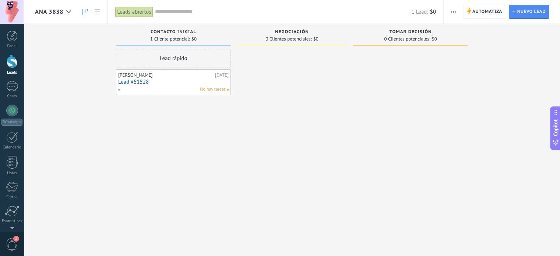
click at [60, 7] on div "Ana 3838" at bounding box center [55, 12] width 40 height 24
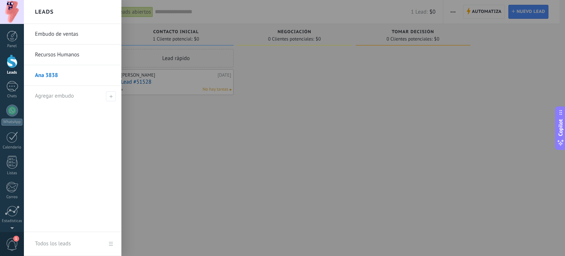
click at [78, 57] on link "Recursos Humanos" at bounding box center [74, 55] width 79 height 21
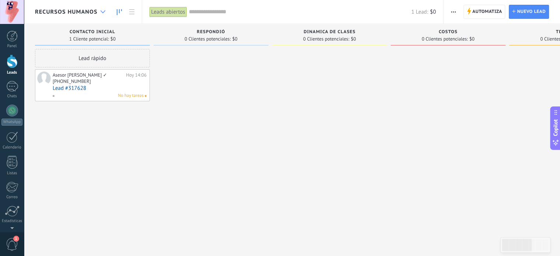
click at [102, 12] on icon at bounding box center [103, 11] width 5 height 3
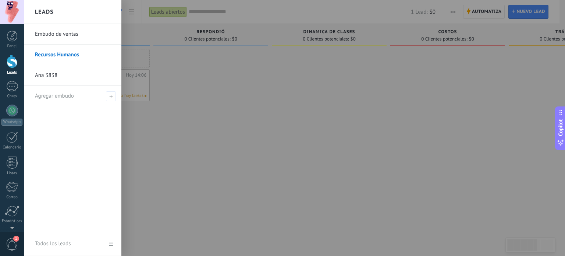
click at [63, 75] on link "Ana 3838" at bounding box center [74, 75] width 79 height 21
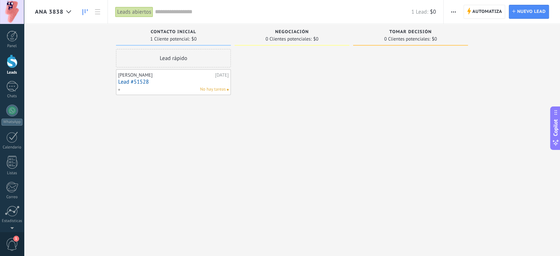
click at [451, 9] on span "button" at bounding box center [453, 12] width 5 height 14
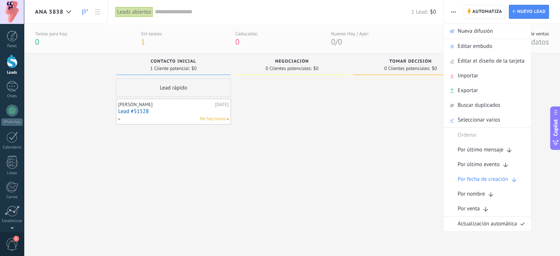
click at [398, 84] on div at bounding box center [410, 158] width 115 height 160
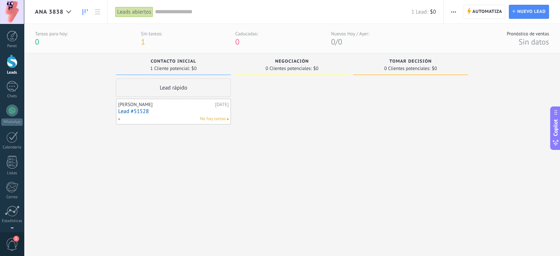
click at [454, 14] on span "button" at bounding box center [453, 12] width 5 height 14
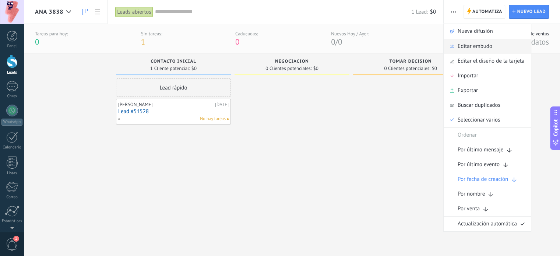
click at [477, 39] on span "Editar embudo" at bounding box center [475, 46] width 35 height 15
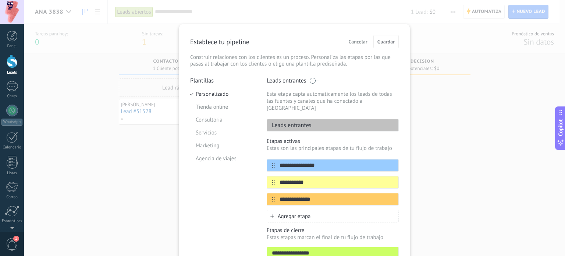
click at [360, 38] on button "Cancelar" at bounding box center [358, 41] width 25 height 11
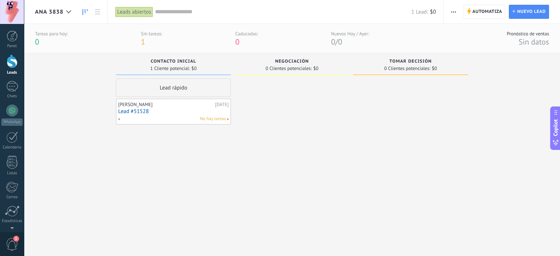
click at [153, 112] on link "Lead #51528" at bounding box center [173, 111] width 110 height 6
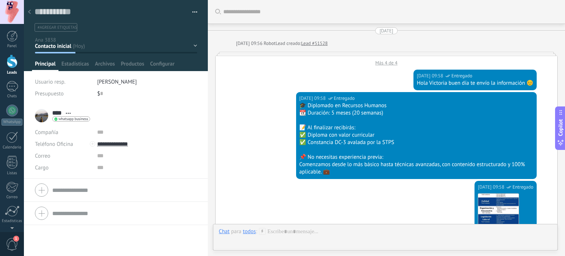
scroll to position [2305, 0]
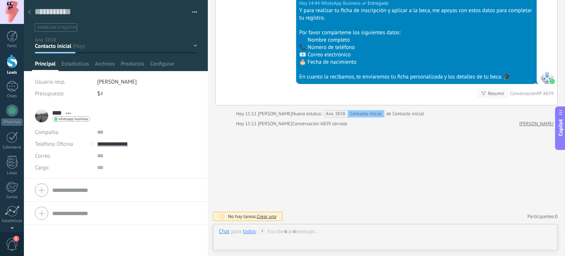
click at [0, 0] on div "Contacto inicial Negociación Tomar decisión Logrado con éxito Ventas Perdidos" at bounding box center [0, 0] width 0 height 0
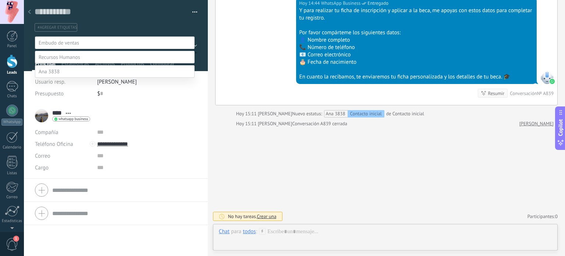
scroll to position [29, 0]
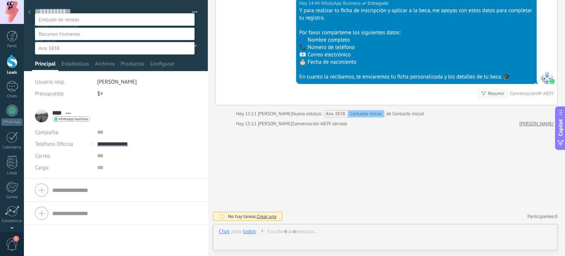
click at [203, 56] on div at bounding box center [295, 105] width 542 height 256
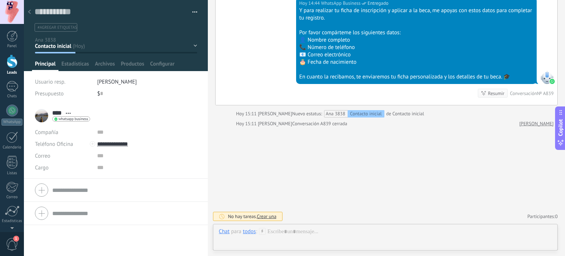
click at [192, 11] on button "button" at bounding box center [192, 12] width 11 height 11
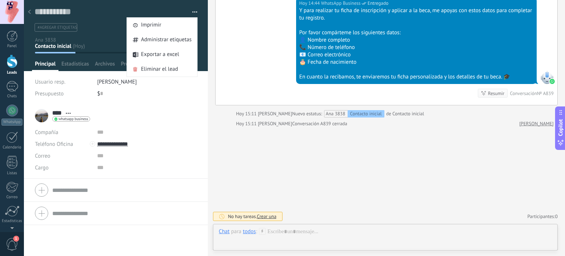
click at [31, 15] on div at bounding box center [29, 12] width 10 height 14
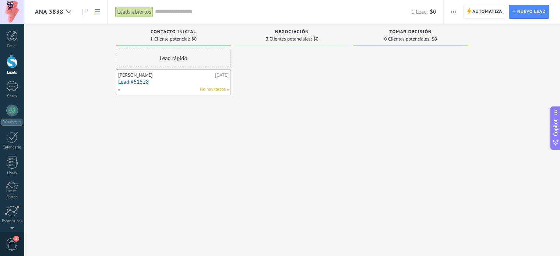
click at [96, 13] on icon at bounding box center [97, 11] width 5 height 5
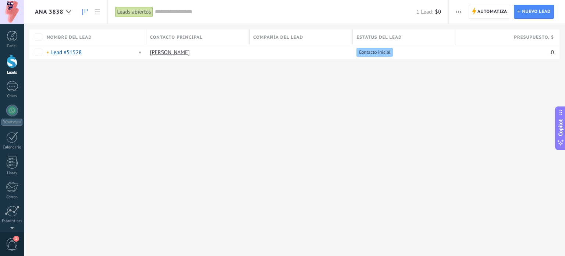
click at [84, 14] on icon at bounding box center [84, 12] width 5 height 6
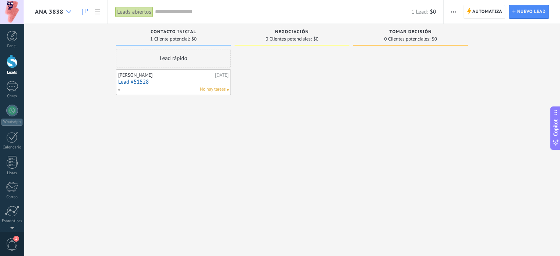
click at [66, 13] on icon at bounding box center [68, 11] width 5 height 3
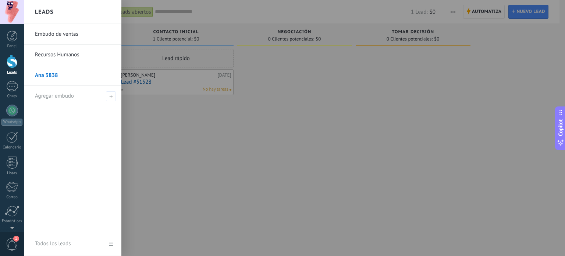
click at [71, 53] on link "Recursos Humanos" at bounding box center [74, 55] width 79 height 21
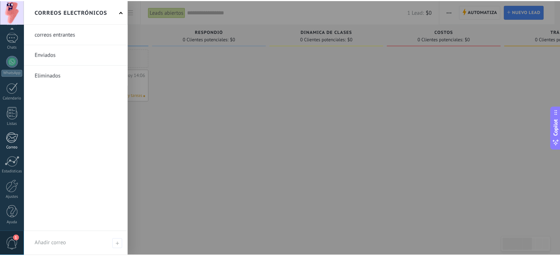
scroll to position [50, 0]
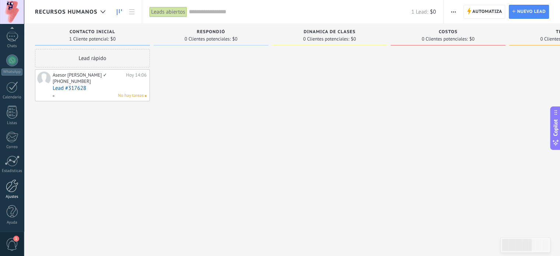
click at [12, 191] on div at bounding box center [12, 185] width 13 height 13
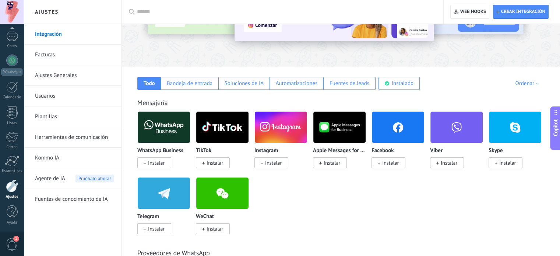
scroll to position [83, 0]
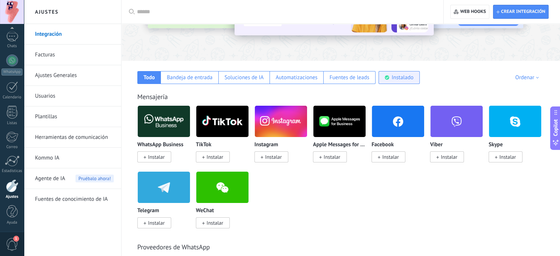
click at [390, 78] on div "Instalado" at bounding box center [398, 77] width 41 height 13
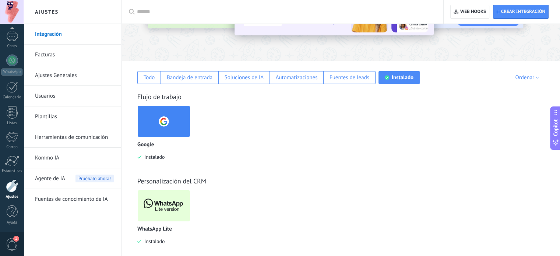
scroll to position [92, 0]
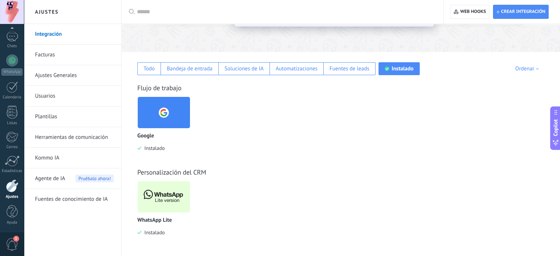
click at [159, 197] on img at bounding box center [164, 197] width 52 height 36
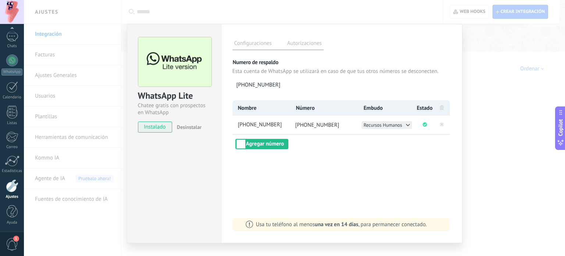
click at [405, 123] on icon at bounding box center [408, 125] width 6 height 6
click at [401, 94] on div "Numero de respaldo Esta cuenta de WhatsApp se utilizará en caso de que tus otro…" at bounding box center [342, 79] width 219 height 41
click at [460, 31] on div "Configuraciones Autorizaciones Esta pestaña registra a los usuarios que han con…" at bounding box center [342, 133] width 242 height 219
click at [262, 145] on button "Agregar número" at bounding box center [262, 144] width 53 height 10
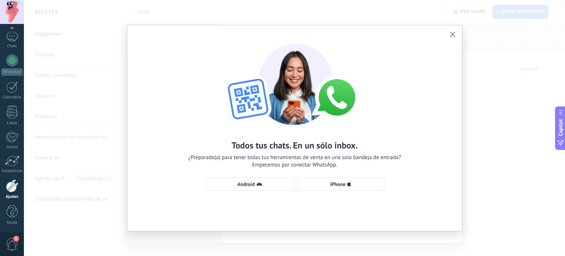
click at [451, 35] on icon "button" at bounding box center [453, 35] width 6 height 6
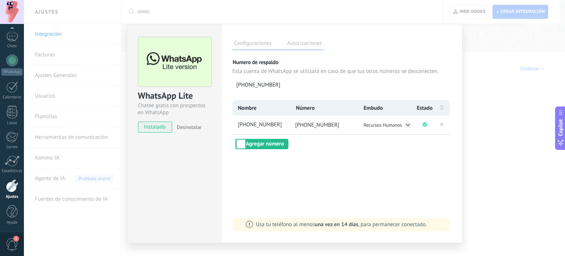
click at [528, 33] on div "WhatsApp Lite Chatee gratis con prospectos en WhatsApp instalado Desinstalar Co…" at bounding box center [295, 128] width 542 height 256
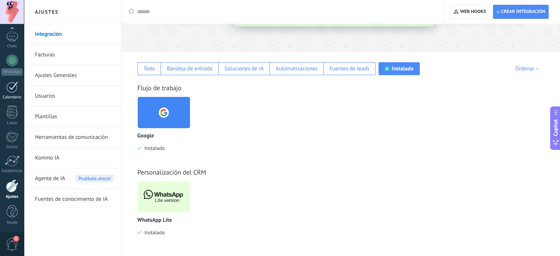
scroll to position [0, 0]
click at [9, 42] on link "Panel" at bounding box center [12, 40] width 24 height 18
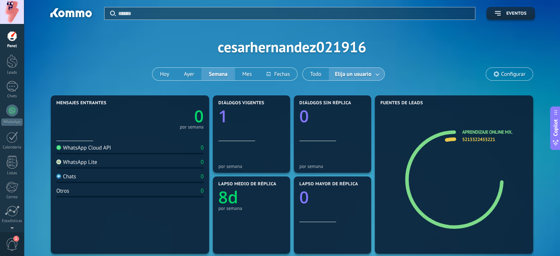
click at [364, 69] on span "Elija un usuario" at bounding box center [353, 74] width 39 height 10
click at [370, 71] on span "Elija un usuario" at bounding box center [353, 74] width 39 height 10
click at [376, 71] on link at bounding box center [377, 74] width 13 height 12
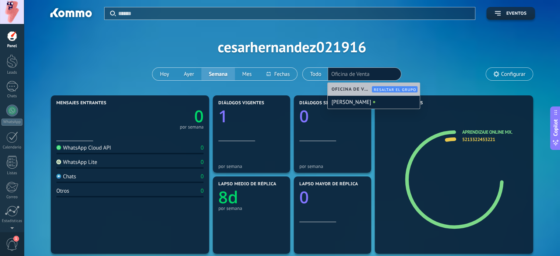
click at [195, 35] on div "Aplicar Eventos cesarhernandez021916 Hoy Ayer Semana Mes Todo Elija un usuario …" at bounding box center [292, 47] width 514 height 94
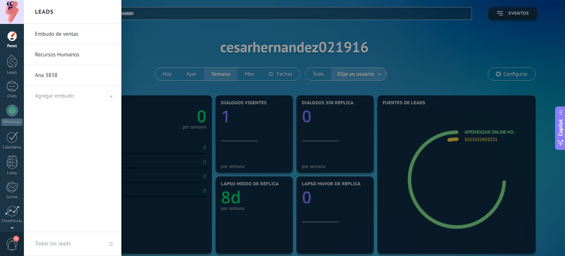
click at [56, 35] on link "Embudo de ventas" at bounding box center [74, 34] width 79 height 21
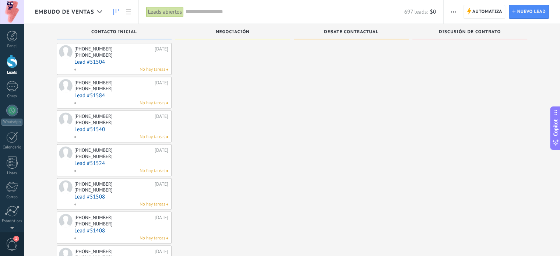
scroll to position [1533, 0]
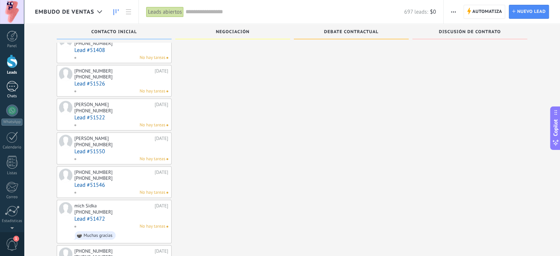
click at [10, 87] on div at bounding box center [12, 86] width 12 height 11
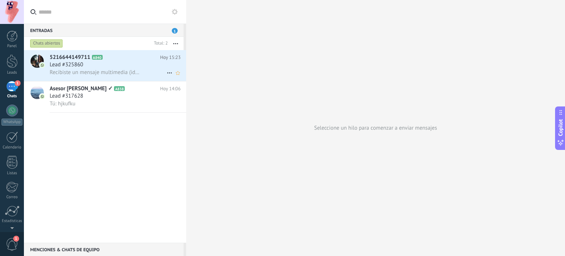
click at [96, 73] on span "Recibiste un mensaje multimedia (id del mensaje: DEA45256FE14BAB4E2). Espera a …" at bounding box center [95, 72] width 91 height 7
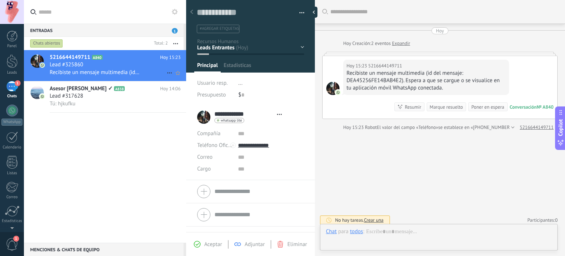
scroll to position [3, 0]
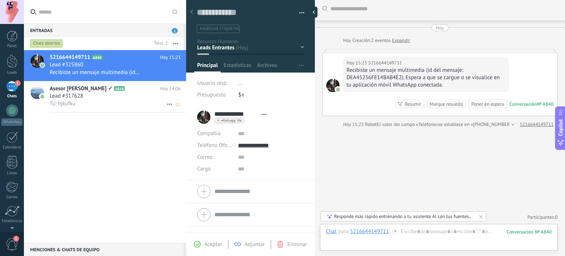
click at [58, 107] on span "Tú: hjkufku" at bounding box center [63, 103] width 26 height 7
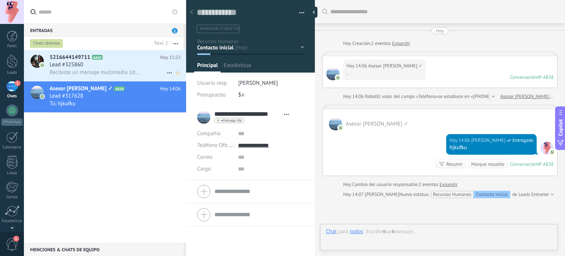
scroll to position [11, 0]
click at [75, 66] on span "Lead #325860" at bounding box center [67, 64] width 34 height 7
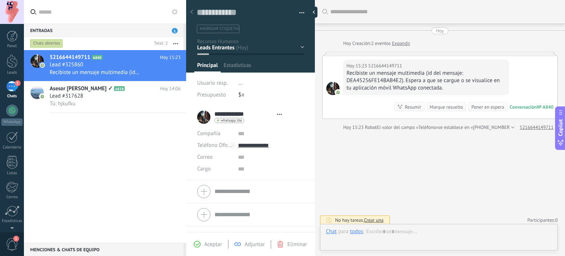
scroll to position [3, 0]
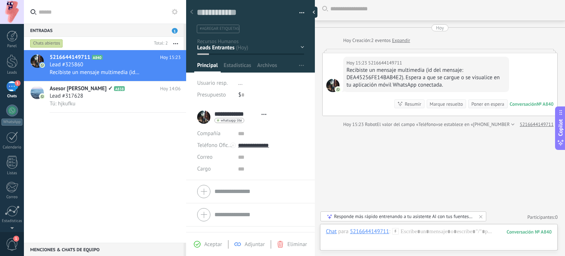
click at [438, 104] on div "Marque resuelto" at bounding box center [446, 104] width 33 height 7
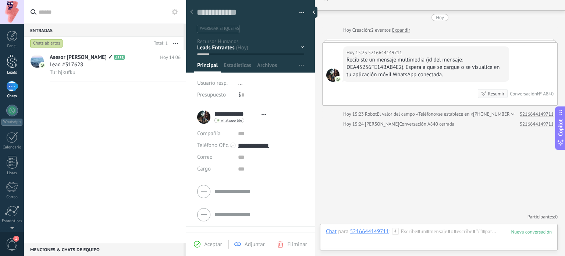
click at [8, 70] on div "Leads" at bounding box center [11, 72] width 21 height 5
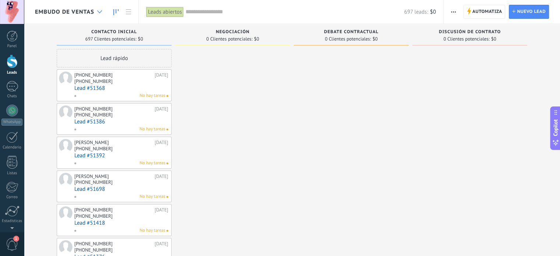
click at [99, 10] on div at bounding box center [100, 12] width 12 height 14
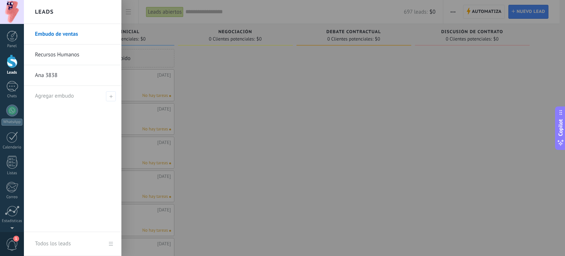
click at [60, 53] on link "Recursos Humanos" at bounding box center [74, 55] width 79 height 21
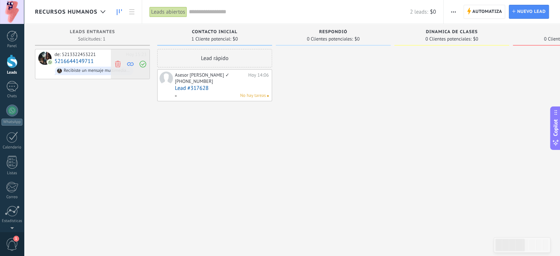
click at [119, 63] on icon at bounding box center [117, 63] width 7 height 7
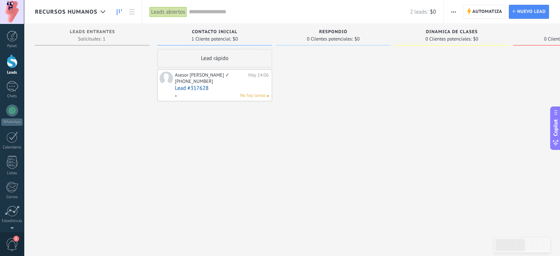
click at [110, 104] on div at bounding box center [92, 129] width 115 height 160
click at [98, 38] on span "Solicitudes: 1 0 0 0 1 0 0 0 1" at bounding box center [91, 39] width 27 height 4
click at [112, 48] on use at bounding box center [112, 50] width 4 height 4
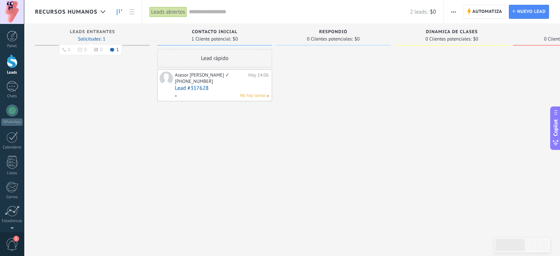
click at [112, 48] on use at bounding box center [112, 50] width 4 height 4
click at [88, 14] on span "Recursos Humanos" at bounding box center [66, 11] width 63 height 7
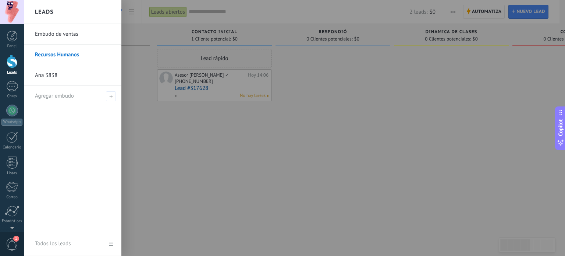
click at [69, 39] on link "Embudo de ventas" at bounding box center [74, 34] width 79 height 21
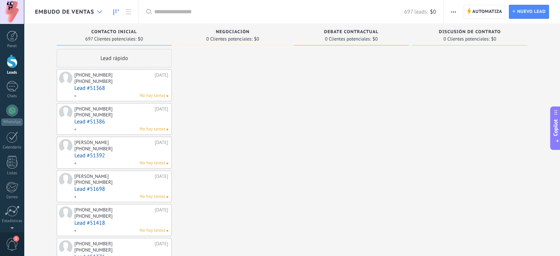
click at [101, 11] on use at bounding box center [99, 11] width 5 height 3
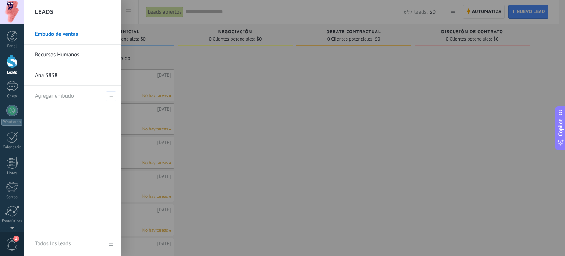
click at [67, 54] on link "Recursos Humanos" at bounding box center [74, 55] width 79 height 21
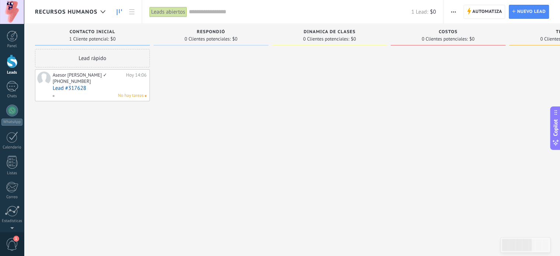
click at [72, 10] on span "Recursos Humanos" at bounding box center [66, 11] width 63 height 7
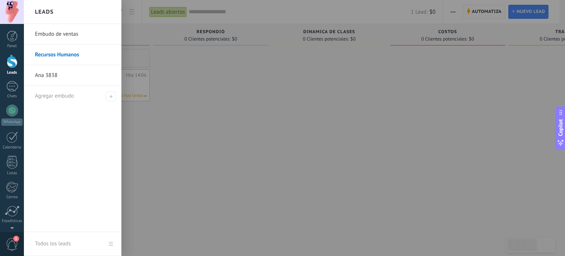
click at [142, 98] on div at bounding box center [306, 128] width 565 height 256
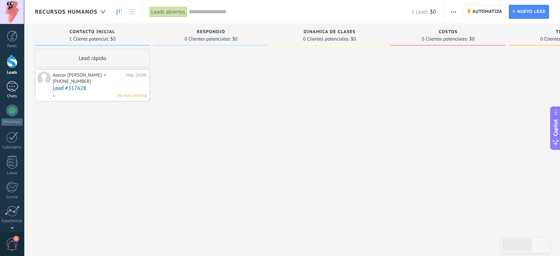
click at [11, 88] on div "1" at bounding box center [12, 86] width 12 height 11
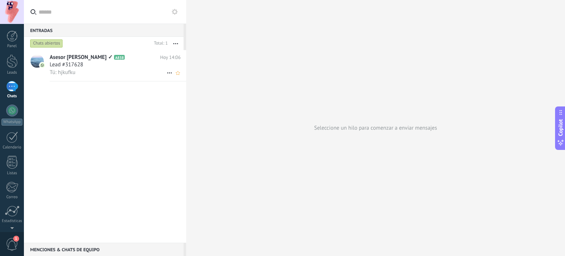
click at [82, 64] on span "Lead #317628" at bounding box center [67, 64] width 34 height 7
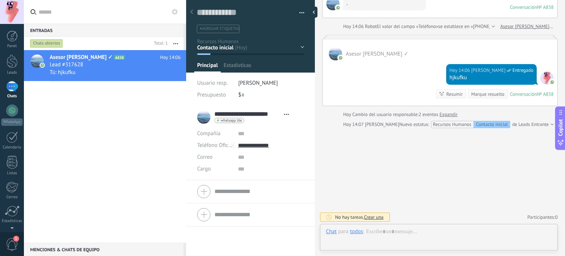
scroll to position [11, 0]
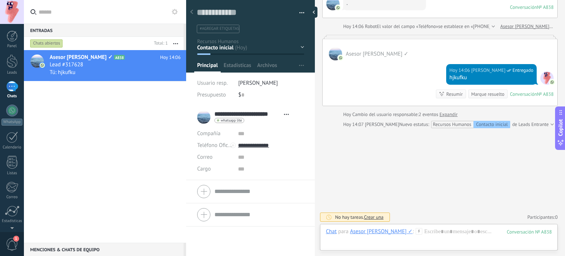
click at [481, 91] on div "Marque resuelto" at bounding box center [488, 94] width 33 height 7
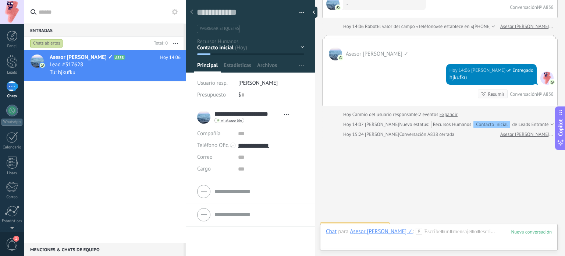
scroll to position [80, 0]
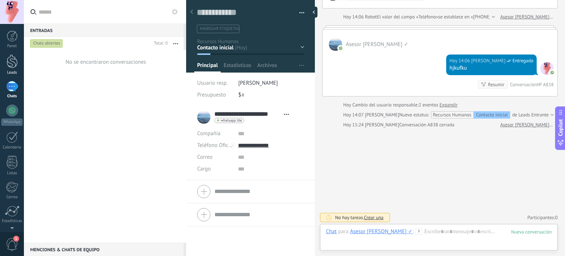
click at [10, 69] on link "Leads" at bounding box center [12, 64] width 24 height 21
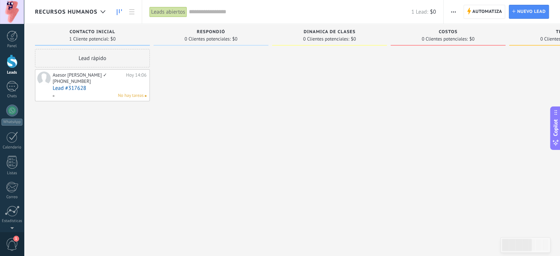
click at [73, 17] on div "Recursos Humanos" at bounding box center [72, 12] width 74 height 24
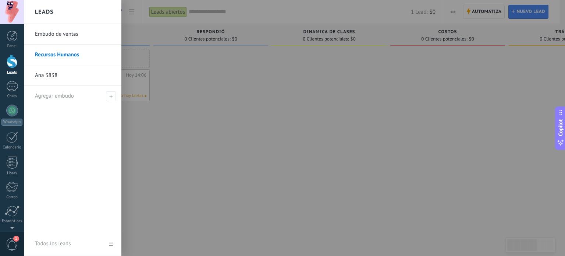
click at [60, 78] on link "Ana 3838" at bounding box center [74, 75] width 79 height 21
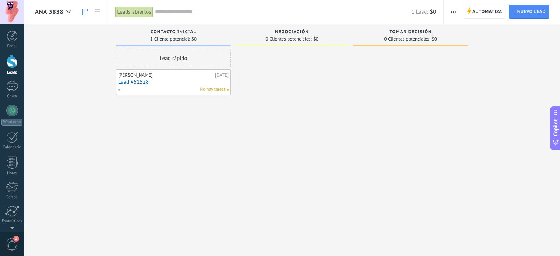
click at [140, 79] on link "Lead #51528" at bounding box center [173, 82] width 110 height 6
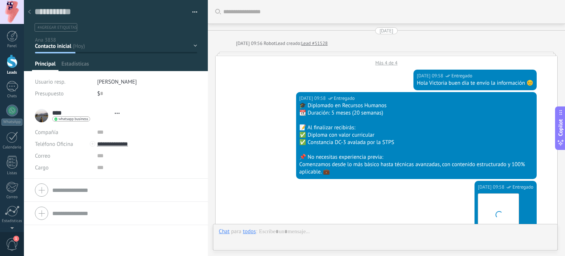
type textarea "**********"
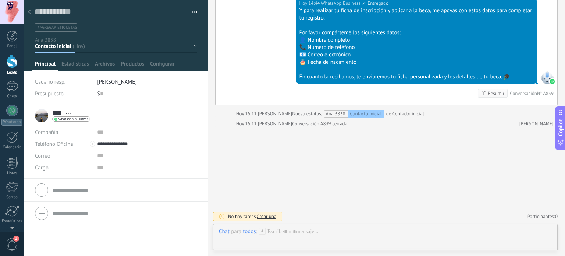
click at [34, 17] on div at bounding box center [29, 12] width 10 height 14
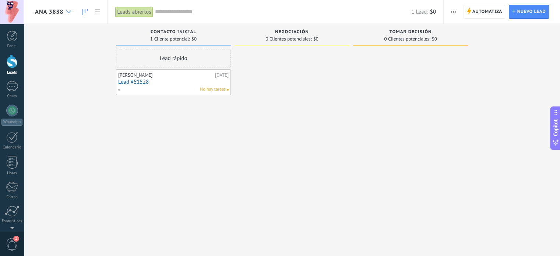
click at [69, 15] on div at bounding box center [69, 12] width 12 height 14
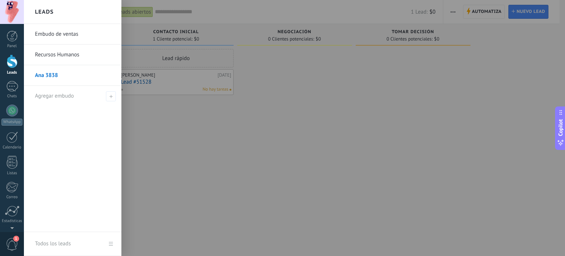
click at [399, 114] on div at bounding box center [306, 128] width 565 height 256
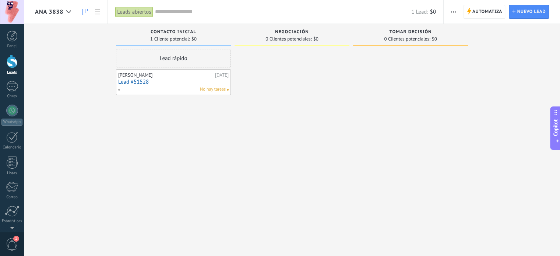
click at [456, 17] on span "button" at bounding box center [453, 12] width 5 height 14
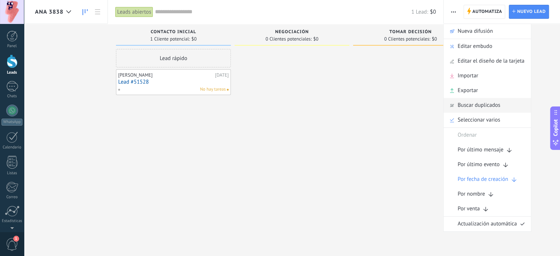
click at [471, 107] on span "Buscar duplicados" at bounding box center [479, 105] width 43 height 15
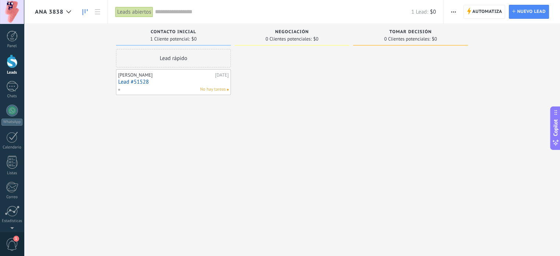
click at [62, 10] on span "Ana 3838" at bounding box center [49, 11] width 28 height 7
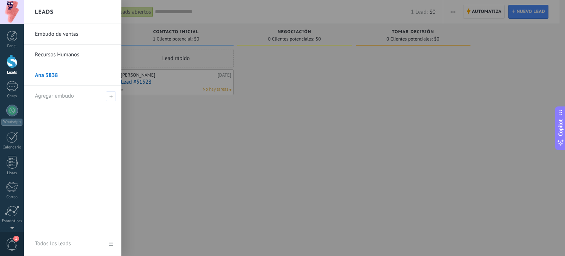
click at [69, 36] on link "Embudo de ventas" at bounding box center [74, 34] width 79 height 21
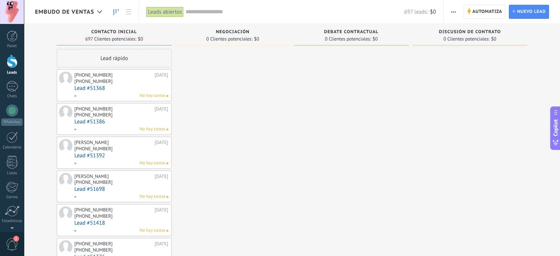
click at [450, 9] on button "button" at bounding box center [453, 12] width 11 height 14
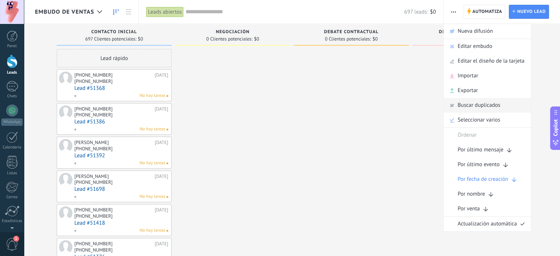
click at [474, 104] on span "Buscar duplicados" at bounding box center [479, 105] width 43 height 15
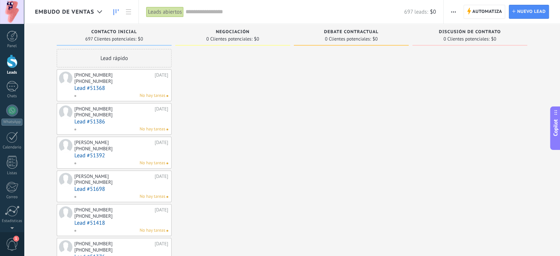
click at [82, 13] on span "Embudo de ventas" at bounding box center [64, 11] width 59 height 7
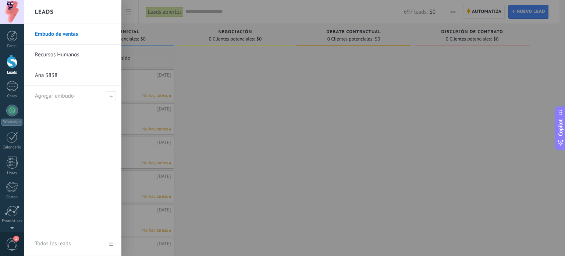
click at [62, 56] on link "Recursos Humanos" at bounding box center [74, 55] width 79 height 21
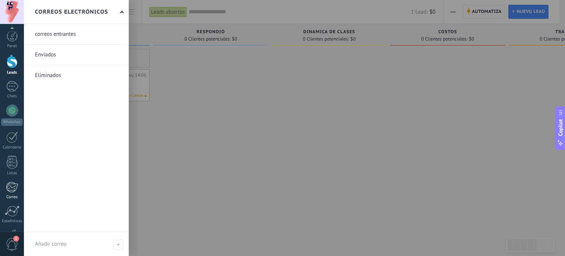
scroll to position [50, 0]
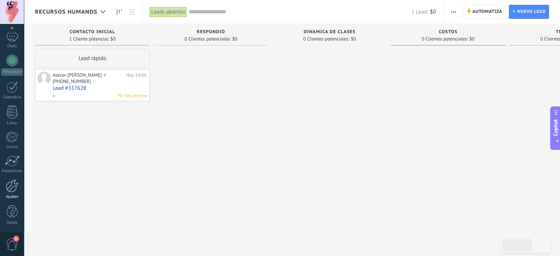
click at [14, 187] on div at bounding box center [12, 185] width 13 height 13
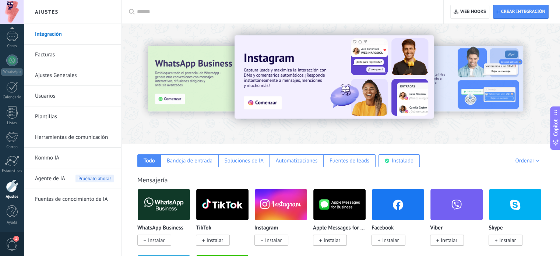
click at [54, 117] on link "Plantillas" at bounding box center [74, 116] width 79 height 21
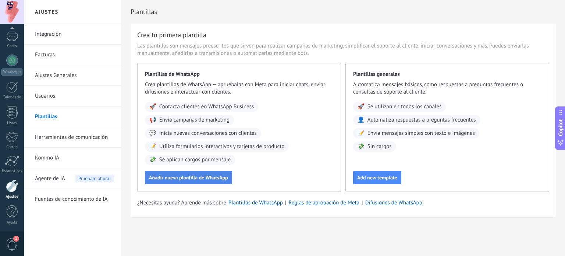
click at [163, 177] on span "Añadir nueva plantilla de WhatsApp" at bounding box center [188, 177] width 79 height 5
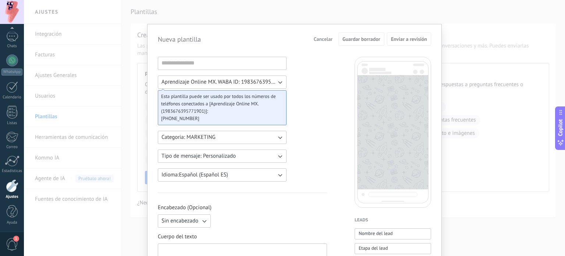
click at [272, 84] on span "Aprendizaje Online MX. WABA ID: 1983676395771901" at bounding box center [219, 81] width 115 height 7
click at [272, 84] on span "Aprendizaje Online MX. WABA ID: 1983676395771901" at bounding box center [223, 81] width 123 height 7
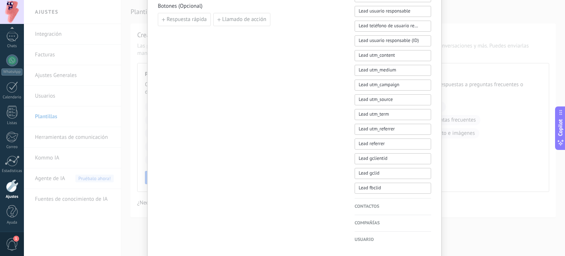
scroll to position [337, 0]
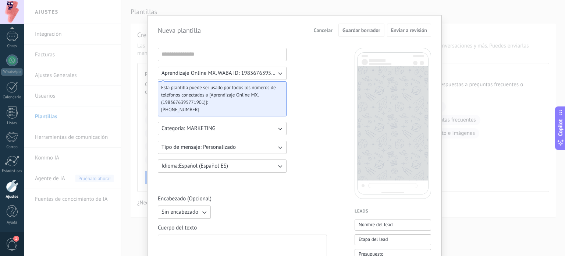
scroll to position [0, 0]
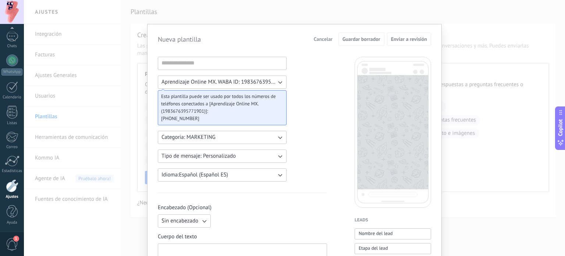
click at [283, 82] on button "Aprendizaje Online MX. WABA ID: 1983676395771901" at bounding box center [222, 81] width 129 height 13
click at [269, 82] on span "Aprendizaje Online MX. WABA ID: 1983676395771901" at bounding box center [223, 81] width 123 height 7
click at [260, 141] on button "Categoria: MARKETING" at bounding box center [222, 137] width 129 height 13
click at [273, 154] on button "Tipo de mensaje: Personalizado" at bounding box center [222, 155] width 129 height 13
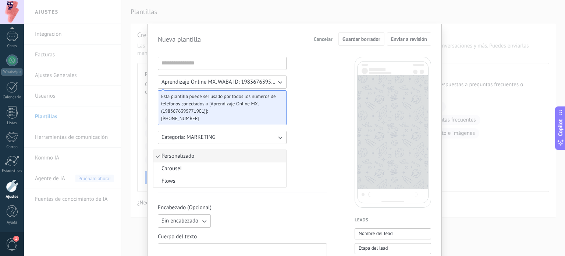
click at [273, 154] on li "Personalizado" at bounding box center [220, 156] width 133 height 13
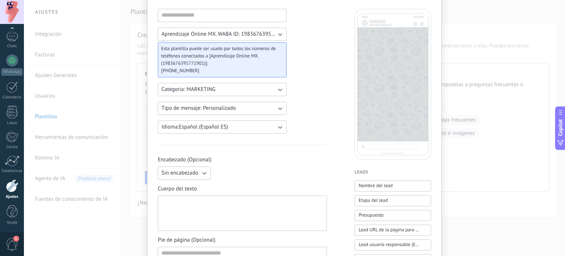
scroll to position [49, 0]
click at [202, 170] on icon "button" at bounding box center [204, 172] width 7 height 7
click at [202, 170] on li "Sin encabezado" at bounding box center [182, 172] width 57 height 13
